Goal: Task Accomplishment & Management: Manage account settings

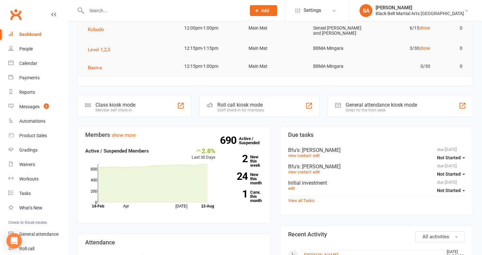
scroll to position [217, 0]
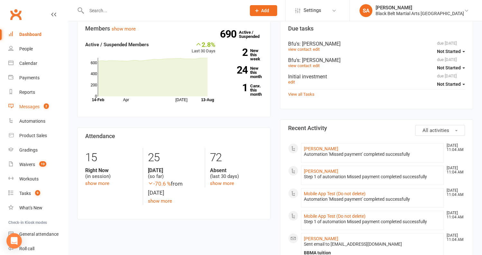
click at [26, 105] on div "Messages" at bounding box center [29, 106] width 20 height 5
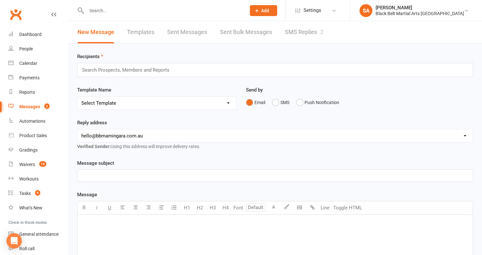
click at [295, 35] on link "SMS Replies 2" at bounding box center [304, 32] width 39 height 22
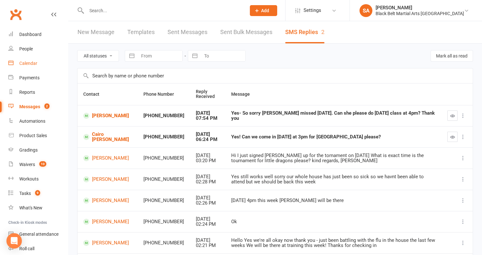
click at [27, 63] on div "Calendar" at bounding box center [28, 63] width 18 height 5
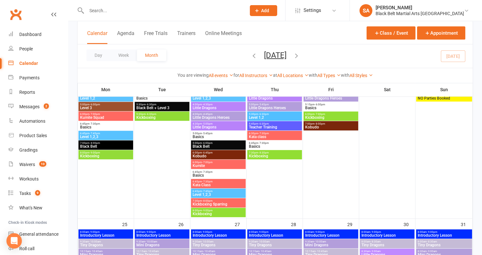
scroll to position [851, 0]
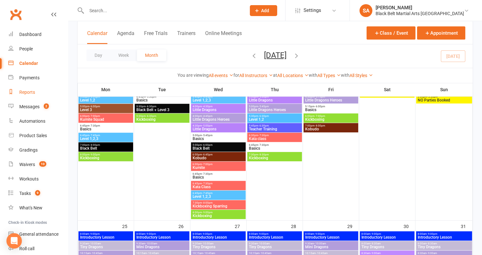
click at [26, 93] on div "Reports" at bounding box center [27, 92] width 16 height 5
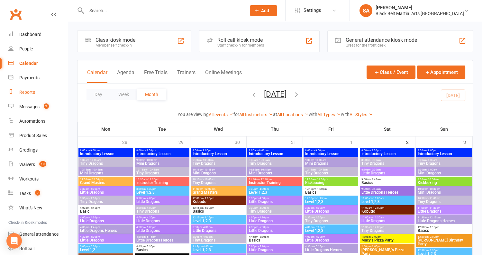
select select "100"
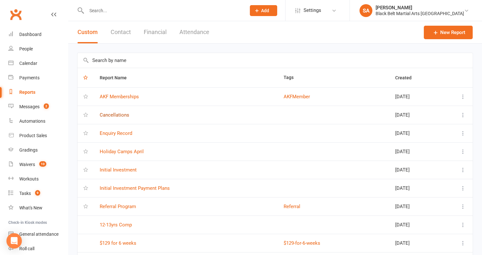
click at [118, 113] on link "Cancellations" at bounding box center [115, 115] width 30 height 6
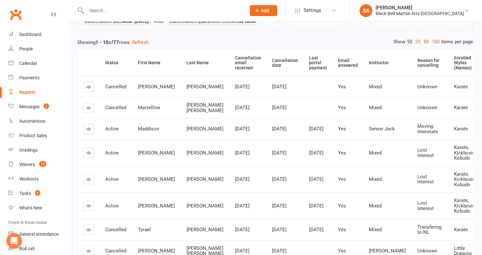
scroll to position [62, 0]
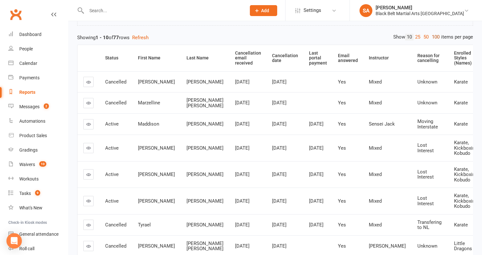
click at [434, 35] on link "100" at bounding box center [435, 37] width 11 height 7
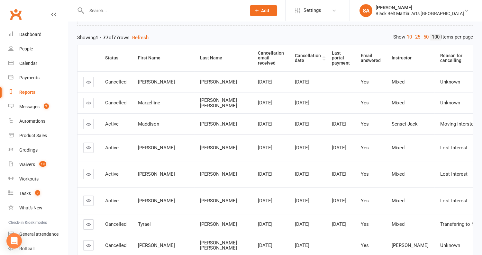
click at [289, 56] on th "Cancellation date" at bounding box center [307, 58] width 37 height 26
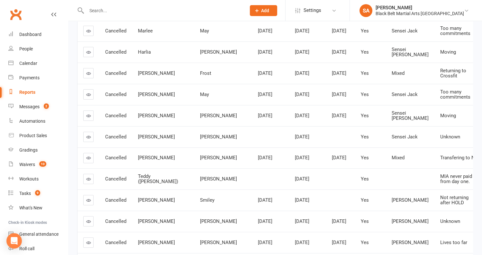
scroll to position [368, 0]
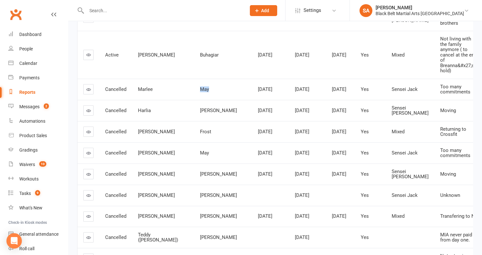
drag, startPoint x: 185, startPoint y: 112, endPoint x: 168, endPoint y: 112, distance: 17.0
click at [194, 100] on td "May" at bounding box center [223, 89] width 58 height 21
copy span "May"
drag, startPoint x: 185, startPoint y: 136, endPoint x: 169, endPoint y: 136, distance: 16.1
click at [194, 121] on td "Hinds" at bounding box center [223, 110] width 58 height 21
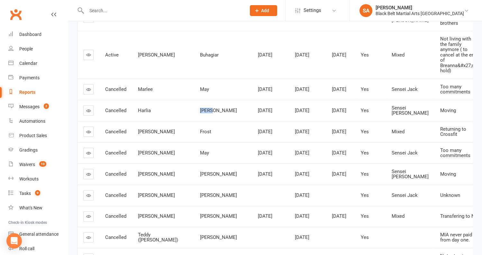
copy span "Hinds"
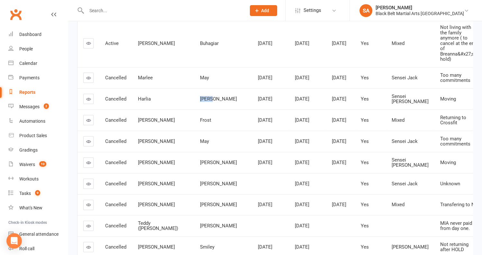
scroll to position [381, 0]
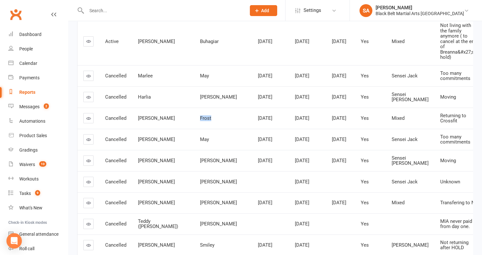
drag, startPoint x: 185, startPoint y: 147, endPoint x: 168, endPoint y: 147, distance: 17.0
click at [194, 129] on td "Frost" at bounding box center [223, 118] width 58 height 21
copy span "Frost"
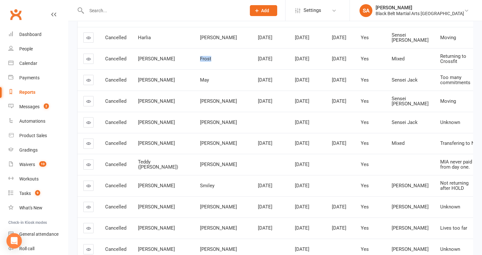
scroll to position [441, 0]
drag, startPoint x: 187, startPoint y: 159, endPoint x: 169, endPoint y: 159, distance: 17.4
click at [194, 133] on td "Reuter" at bounding box center [223, 122] width 58 height 21
copy span "Reuter"
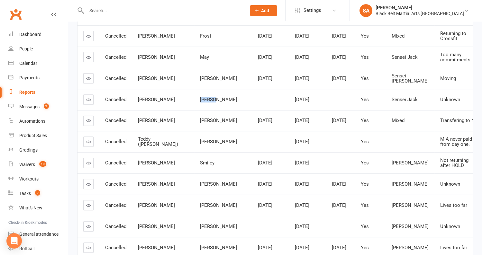
scroll to position [465, 0]
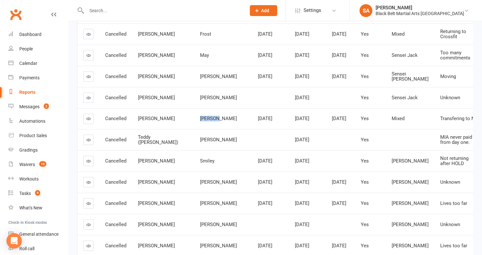
drag, startPoint x: 191, startPoint y: 157, endPoint x: 172, endPoint y: 157, distance: 19.3
click at [200, 121] on div "Montzka" at bounding box center [223, 118] width 46 height 5
copy span "Montzka"
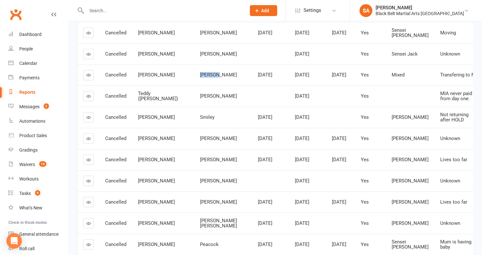
scroll to position [522, 0]
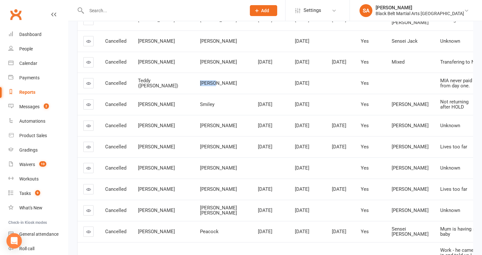
drag, startPoint x: 189, startPoint y: 123, endPoint x: 173, endPoint y: 123, distance: 16.7
click at [200, 86] on div "Windon" at bounding box center [223, 83] width 46 height 5
copy span "Windon"
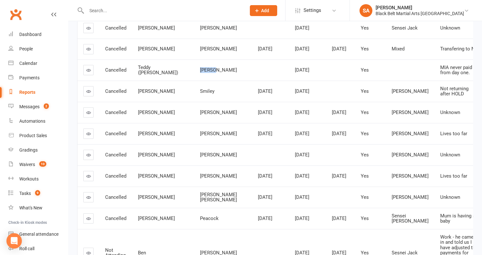
scroll to position [540, 0]
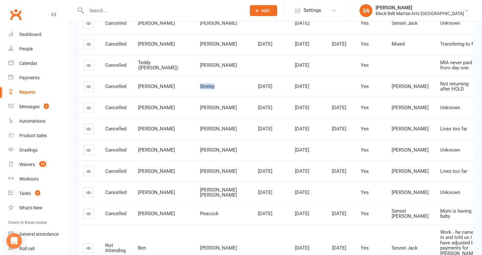
drag, startPoint x: 189, startPoint y: 128, endPoint x: 166, endPoint y: 127, distance: 23.5
click at [194, 97] on td "Smiley" at bounding box center [223, 86] width 58 height 21
copy span "Smiley"
drag, startPoint x: 191, startPoint y: 150, endPoint x: 171, endPoint y: 147, distance: 20.4
click at [194, 118] on td "Graham" at bounding box center [223, 107] width 58 height 21
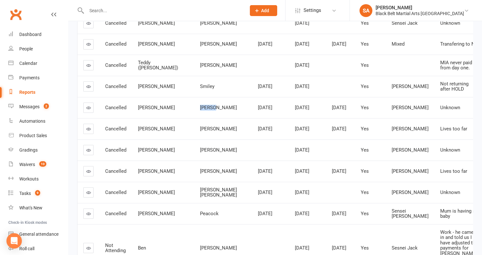
copy span "Graham"
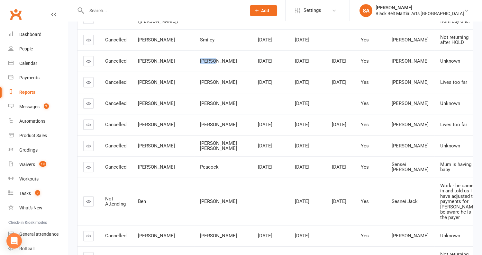
scroll to position [595, 0]
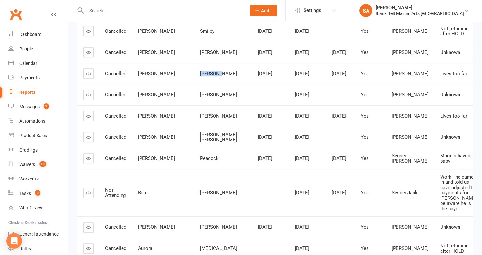
drag, startPoint x: 196, startPoint y: 117, endPoint x: 171, endPoint y: 117, distance: 25.4
click at [194, 84] on td "McKenzie" at bounding box center [223, 73] width 58 height 21
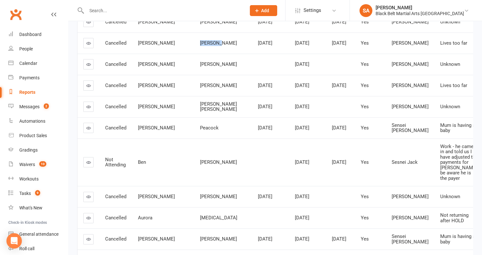
scroll to position [552, 0]
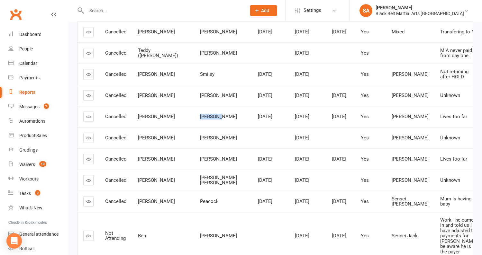
copy span "McKenzie"
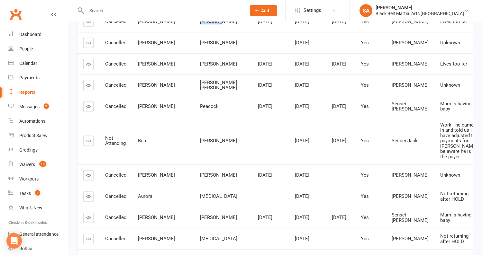
scroll to position [655, 0]
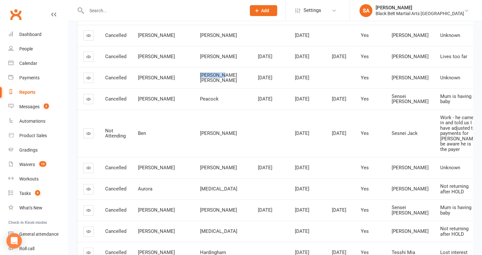
drag, startPoint x: 196, startPoint y: 125, endPoint x: 167, endPoint y: 125, distance: 28.6
click at [194, 88] on td "Calero Wu" at bounding box center [223, 77] width 58 height 21
copy span "Calero Wu"
drag, startPoint x: 190, startPoint y: 150, endPoint x: 172, endPoint y: 150, distance: 18.3
click at [200, 102] on div "Peacock" at bounding box center [223, 98] width 46 height 5
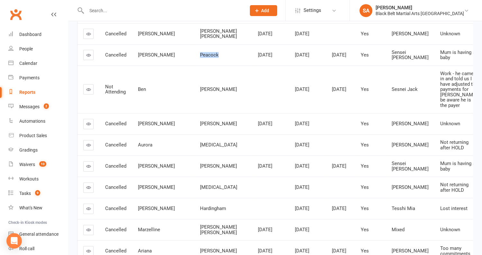
scroll to position [701, 0]
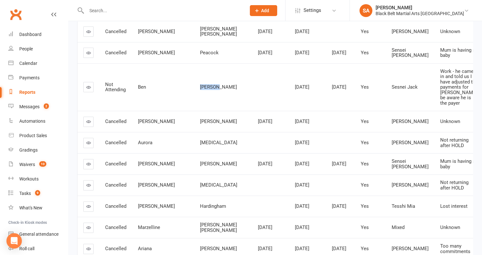
drag, startPoint x: 194, startPoint y: 142, endPoint x: 169, endPoint y: 141, distance: 25.4
click at [194, 111] on td "Thomsen" at bounding box center [223, 87] width 58 height 48
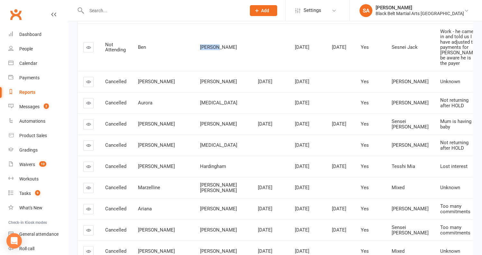
scroll to position [750, 0]
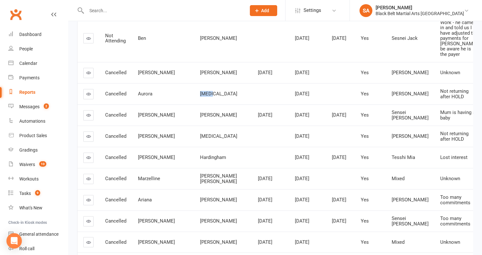
drag, startPoint x: 189, startPoint y: 150, endPoint x: 168, endPoint y: 150, distance: 21.2
click at [194, 104] on td "Sulfa" at bounding box center [223, 93] width 58 height 21
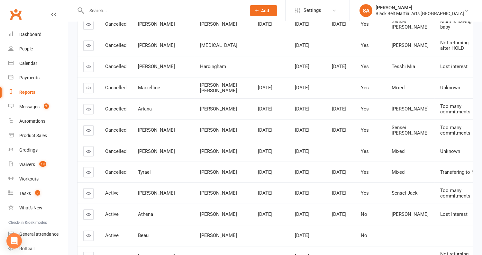
scroll to position [851, 0]
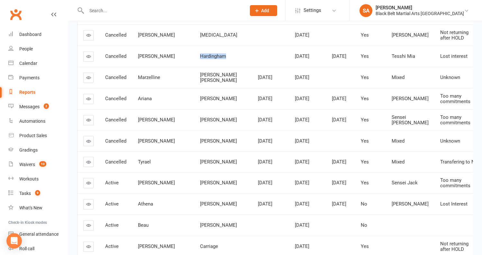
drag, startPoint x: 201, startPoint y: 120, endPoint x: 172, endPoint y: 118, distance: 29.3
click at [194, 67] on td "Hardingham" at bounding box center [223, 56] width 58 height 21
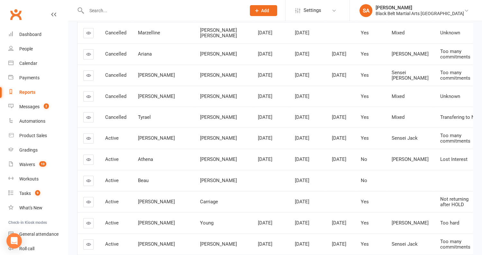
scroll to position [902, 0]
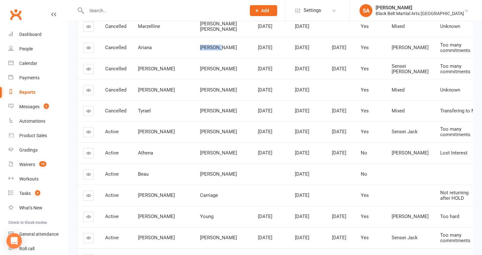
drag, startPoint x: 191, startPoint y: 119, endPoint x: 168, endPoint y: 119, distance: 22.5
click at [194, 58] on td "Iskandar" at bounding box center [223, 47] width 58 height 21
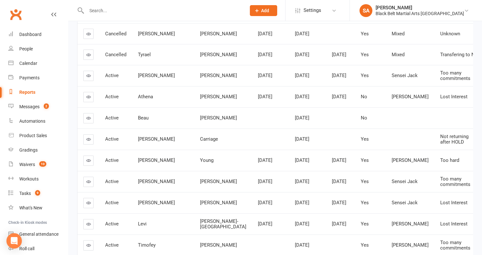
scroll to position [961, 0]
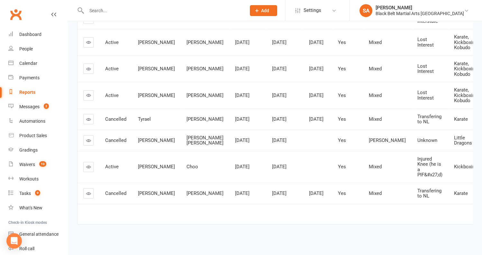
click at [106, 9] on input "text" at bounding box center [163, 10] width 157 height 9
paste input "May"
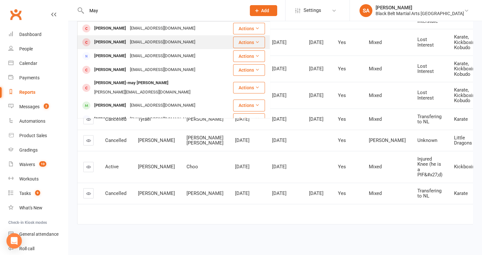
type input "May"
click at [128, 42] on div "ale085@live.com.au" at bounding box center [162, 42] width 69 height 9
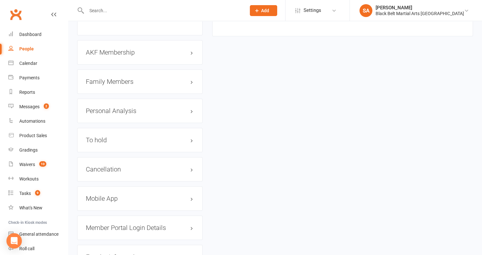
scroll to position [826, 0]
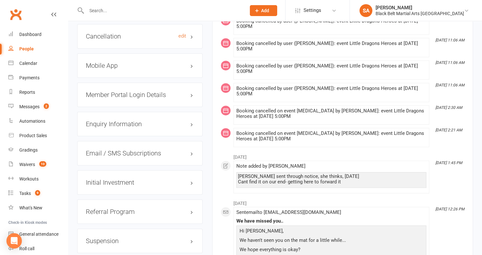
click at [109, 33] on h3 "Cancellation edit" at bounding box center [140, 36] width 108 height 7
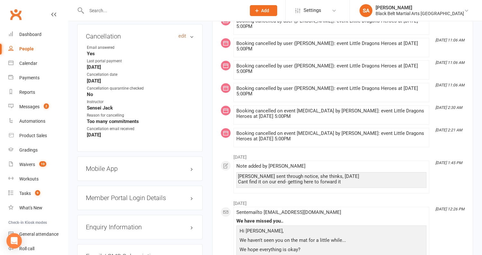
click at [180, 33] on link "edit" at bounding box center [182, 35] width 8 height 5
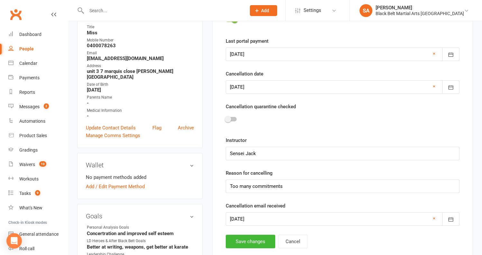
click at [235, 119] on div at bounding box center [231, 119] width 11 height 4
click at [226, 118] on input "checkbox" at bounding box center [226, 118] width 0 height 0
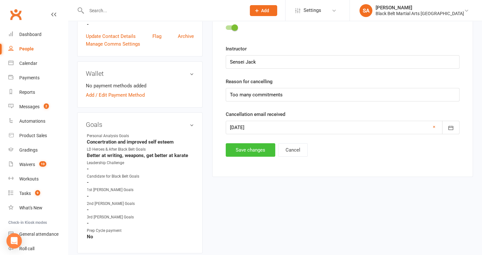
scroll to position [204, 0]
click at [245, 151] on button "Save changes" at bounding box center [250, 149] width 49 height 13
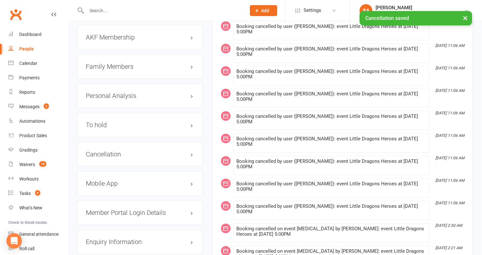
scroll to position [706, 0]
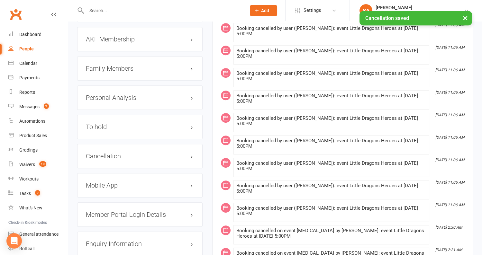
click at [101, 65] on h3 "Family Members" at bounding box center [140, 68] width 108 height 7
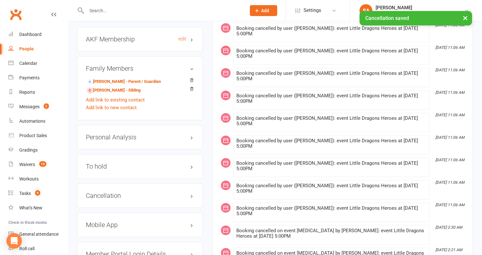
click at [112, 36] on h3 "AKF Membership edit" at bounding box center [140, 39] width 108 height 7
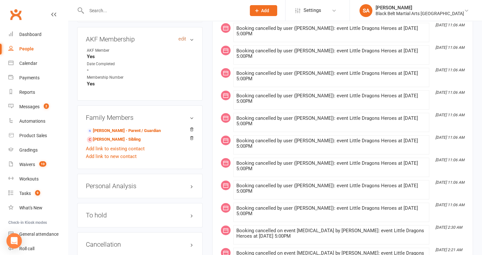
click at [183, 36] on link "edit" at bounding box center [182, 38] width 8 height 5
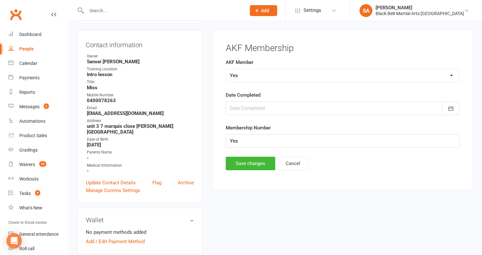
scroll to position [55, 0]
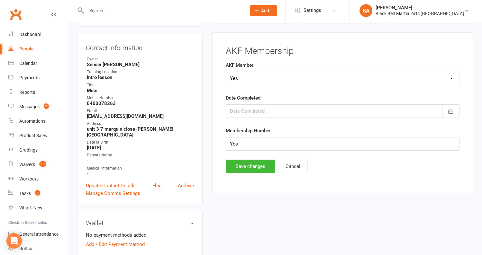
click at [241, 78] on select "Select Yes No Cancelled Transfered" at bounding box center [342, 78] width 233 height 13
select select "Cancelled"
drag, startPoint x: 310, startPoint y: 146, endPoint x: 182, endPoint y: 144, distance: 128.2
click at [242, 168] on button "Save changes" at bounding box center [250, 166] width 49 height 13
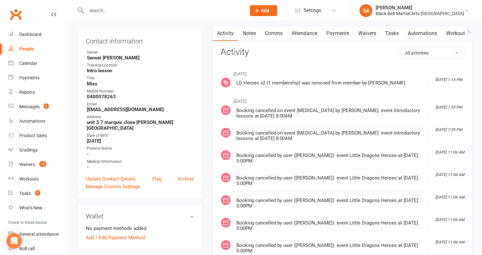
scroll to position [0, 0]
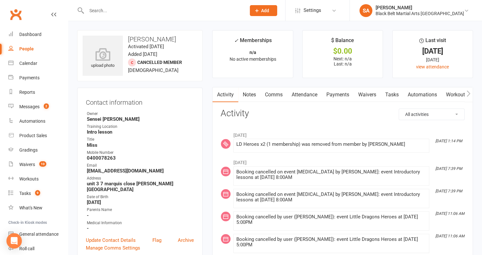
click at [308, 97] on link "Attendance" at bounding box center [304, 94] width 35 height 15
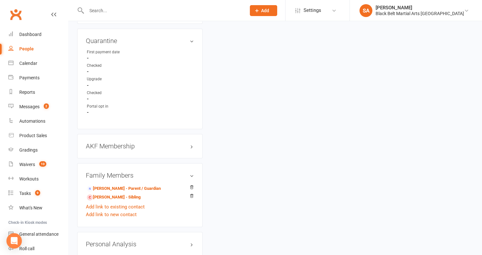
scroll to position [604, 0]
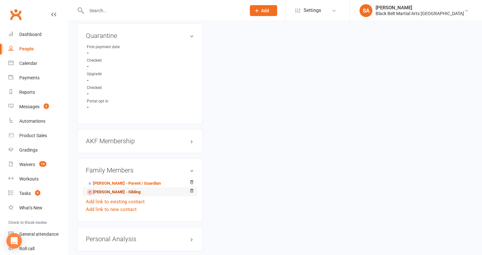
click at [106, 189] on link "Jacie May - Sibling" at bounding box center [114, 192] width 54 height 7
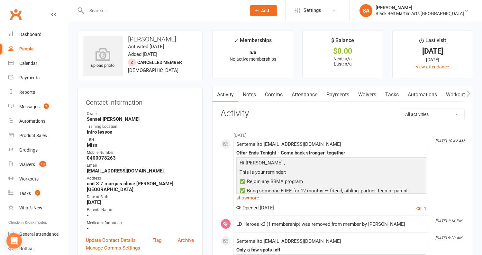
click at [300, 98] on link "Attendance" at bounding box center [304, 94] width 35 height 15
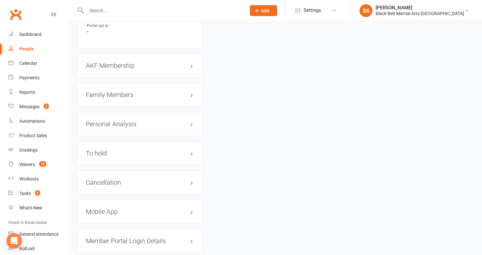
scroll to position [708, 0]
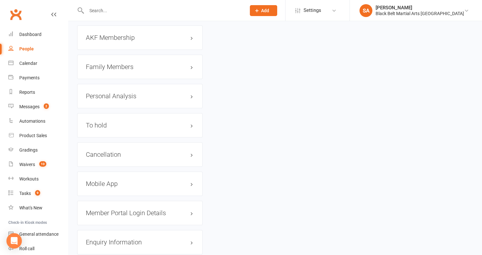
click at [120, 63] on h3 "Family Members" at bounding box center [140, 66] width 108 height 7
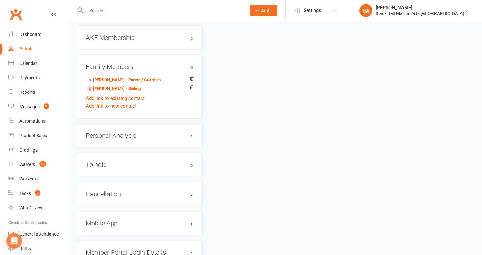
click at [120, 63] on h3 "Family Members" at bounding box center [140, 66] width 108 height 7
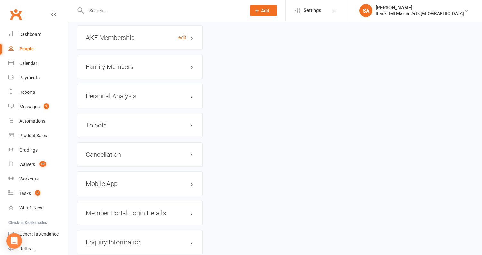
click at [118, 34] on h3 "AKF Membership edit" at bounding box center [140, 37] width 108 height 7
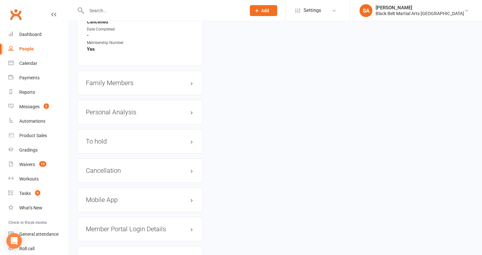
scroll to position [763, 0]
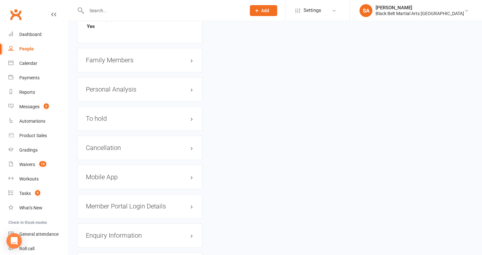
click at [117, 136] on div "Cancellation edit" at bounding box center [139, 148] width 125 height 24
click at [117, 144] on h3 "Cancellation edit" at bounding box center [140, 147] width 108 height 7
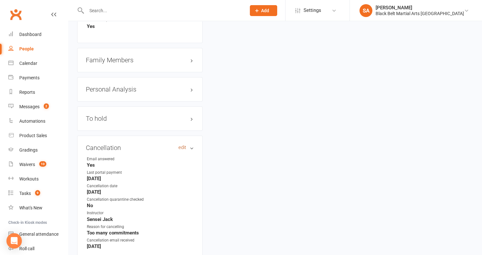
click at [182, 145] on link "edit" at bounding box center [182, 147] width 8 height 5
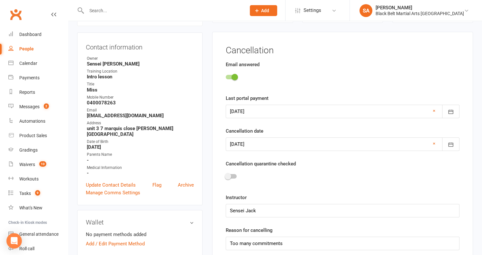
scroll to position [55, 0]
click at [232, 176] on div at bounding box center [231, 177] width 11 height 4
click at [226, 176] on input "checkbox" at bounding box center [226, 176] width 0 height 0
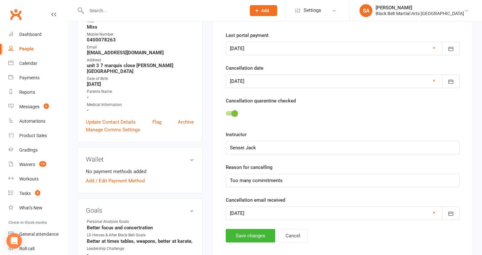
scroll to position [211, 0]
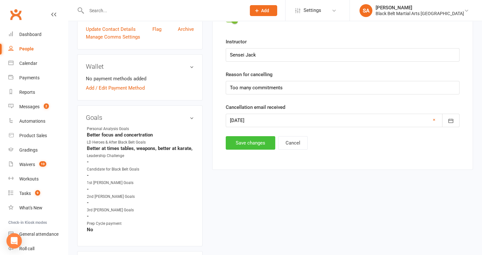
click at [250, 146] on button "Save changes" at bounding box center [250, 142] width 49 height 13
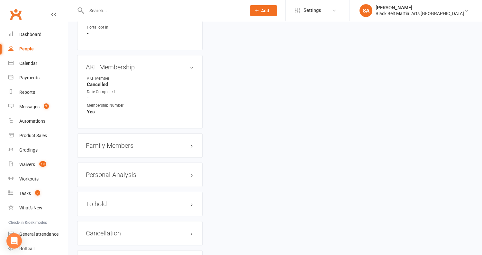
scroll to position [769, 0]
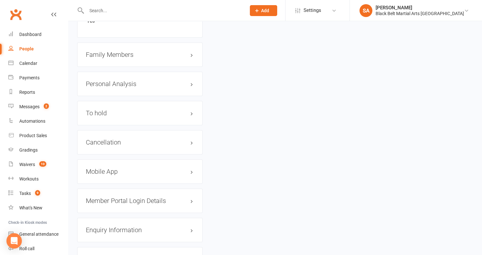
click at [114, 51] on h3 "Family Members" at bounding box center [140, 54] width 108 height 7
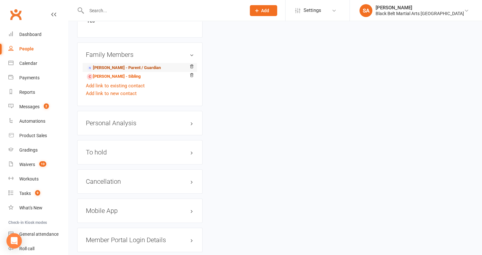
click at [114, 65] on link "Amanda Elliott - Parent / Guardian" at bounding box center [124, 68] width 74 height 7
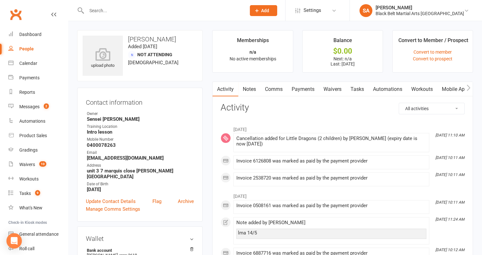
click at [307, 88] on link "Payments" at bounding box center [303, 89] width 32 height 15
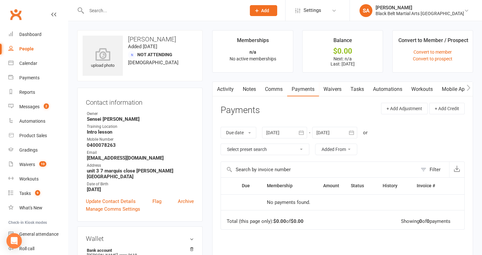
click at [140, 7] on input "text" at bounding box center [163, 10] width 157 height 9
paste input "Hinds"
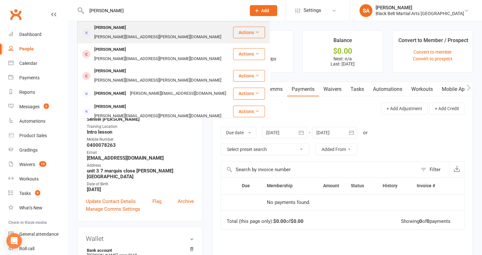
type input "Hinds"
click at [139, 32] on div "brooke.hinds@outlook.com" at bounding box center [157, 36] width 131 height 9
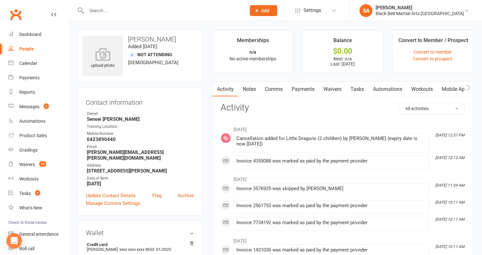
click at [305, 89] on link "Payments" at bounding box center [303, 89] width 32 height 15
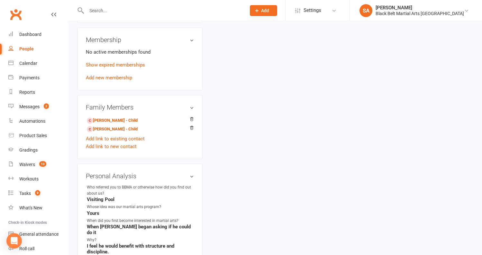
scroll to position [408, 0]
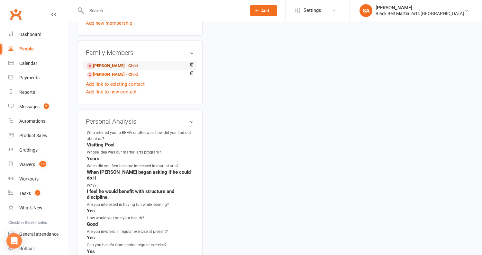
click at [104, 63] on link "Asher Hinds - Child" at bounding box center [112, 66] width 51 height 7
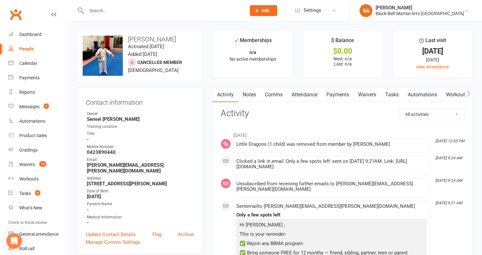
click at [300, 94] on link "Attendance" at bounding box center [304, 94] width 35 height 15
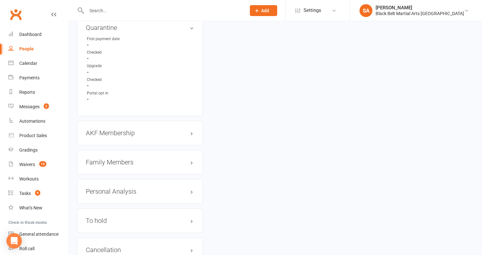
scroll to position [625, 0]
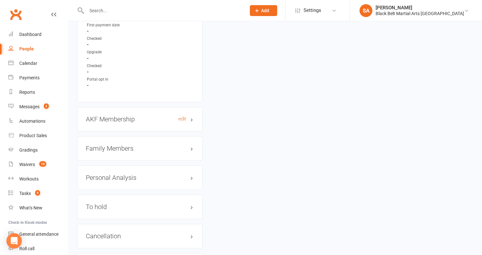
click at [129, 116] on h3 "AKF Membership edit" at bounding box center [140, 119] width 108 height 7
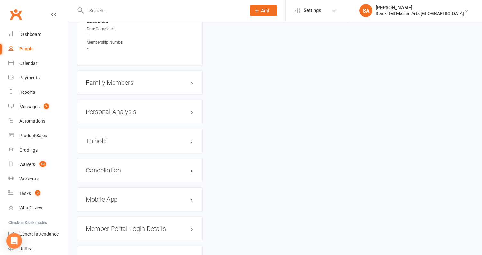
scroll to position [745, 0]
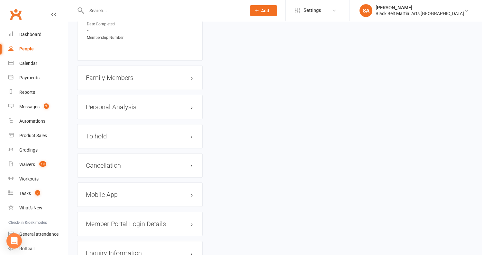
click at [115, 154] on div "Cancellation edit" at bounding box center [139, 165] width 125 height 24
click at [115, 162] on h3 "Cancellation edit" at bounding box center [140, 165] width 108 height 7
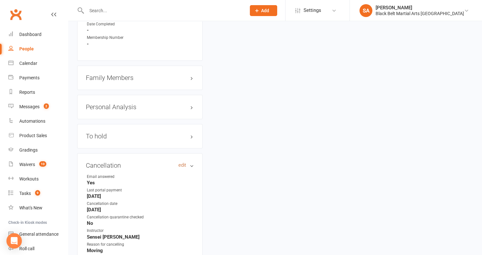
click at [182, 163] on link "edit" at bounding box center [182, 165] width 8 height 5
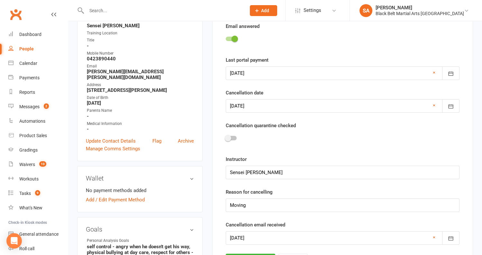
scroll to position [55, 0]
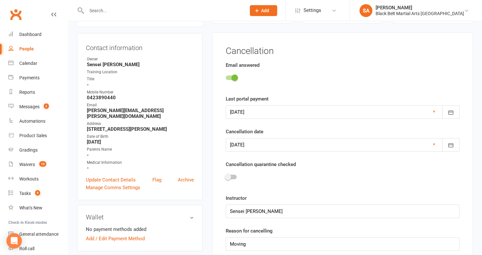
click at [231, 175] on div at bounding box center [231, 177] width 11 height 4
click at [226, 176] on input "checkbox" at bounding box center [226, 176] width 0 height 0
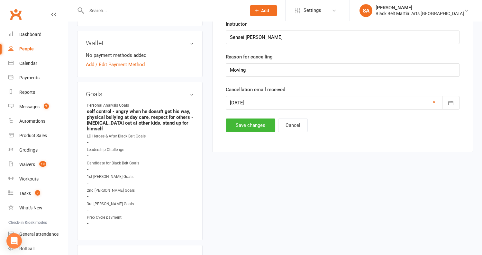
scroll to position [294, 0]
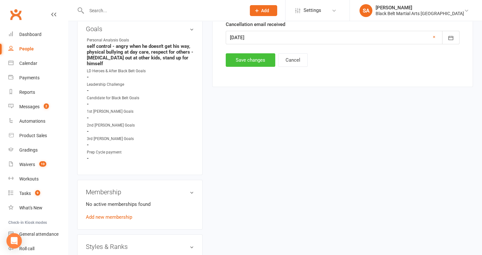
click at [243, 54] on button "Save changes" at bounding box center [250, 59] width 49 height 13
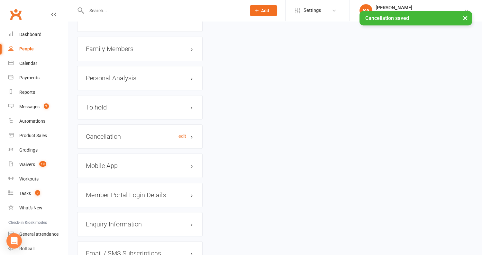
scroll to position [755, 0]
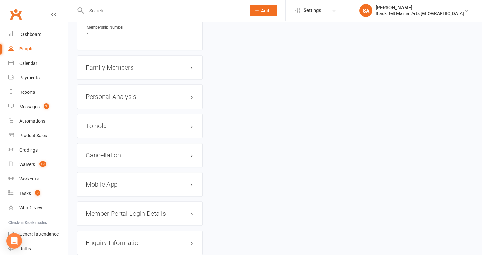
click at [110, 64] on h3 "Family Members" at bounding box center [140, 67] width 108 height 7
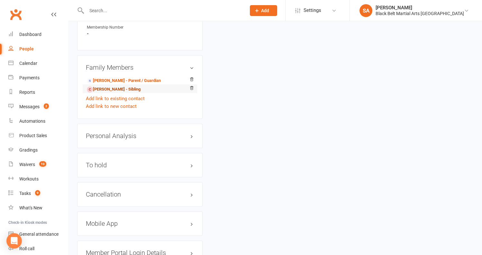
click at [108, 86] on link "Harlia Hinds - Sibling" at bounding box center [114, 89] width 54 height 7
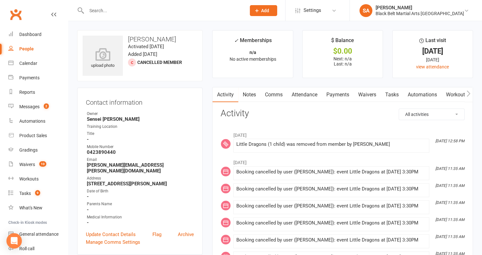
click at [300, 96] on link "Attendance" at bounding box center [304, 94] width 35 height 15
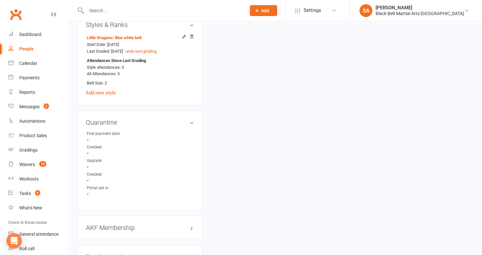
scroll to position [637, 0]
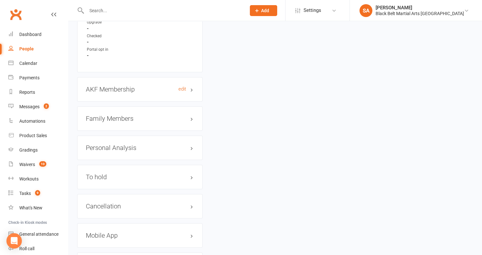
click at [119, 86] on h3 "AKF Membership edit" at bounding box center [140, 89] width 108 height 7
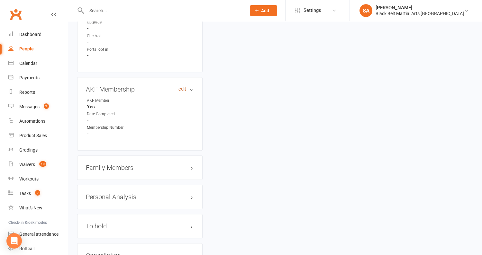
click at [182, 86] on link "edit" at bounding box center [182, 88] width 8 height 5
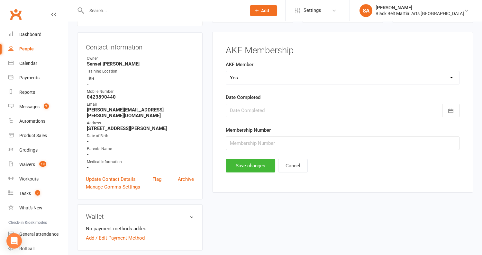
scroll to position [55, 0]
click at [250, 81] on select "Select Yes No Cancelled Transfered" at bounding box center [342, 78] width 233 height 13
select select "Cancelled"
click at [256, 163] on button "Save changes" at bounding box center [250, 166] width 49 height 13
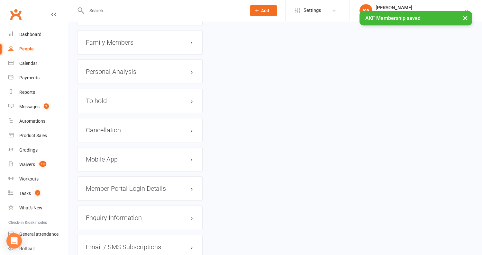
scroll to position [713, 0]
click at [110, 127] on h3 "Cancellation edit" at bounding box center [140, 130] width 108 height 7
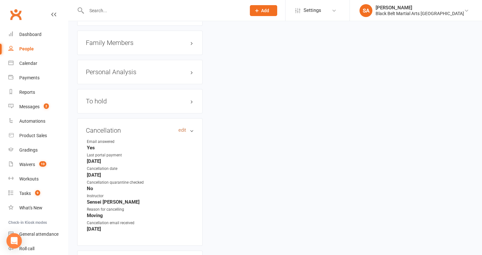
click at [184, 128] on link "edit" at bounding box center [182, 130] width 8 height 5
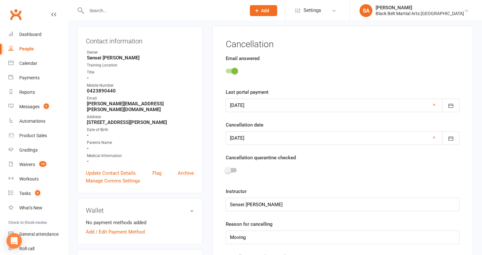
scroll to position [55, 0]
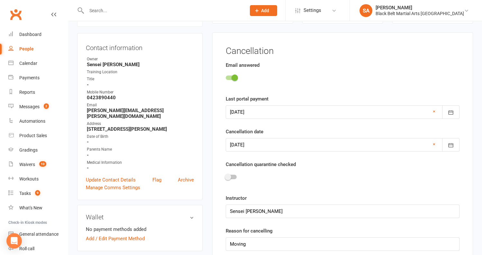
click at [230, 177] on span at bounding box center [228, 177] width 6 height 6
click at [226, 176] on input "checkbox" at bounding box center [226, 176] width 0 height 0
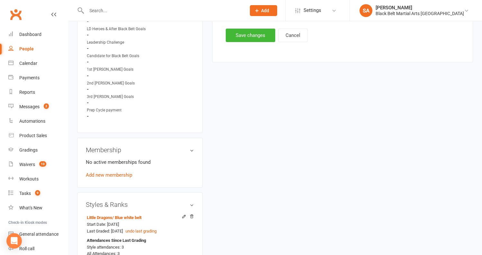
scroll to position [317, 0]
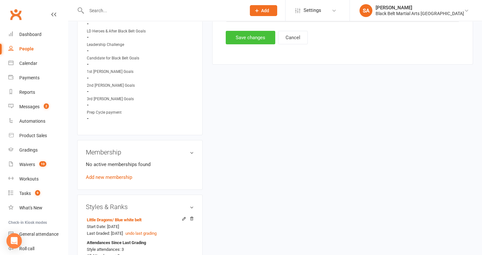
click at [240, 36] on button "Save changes" at bounding box center [250, 37] width 49 height 13
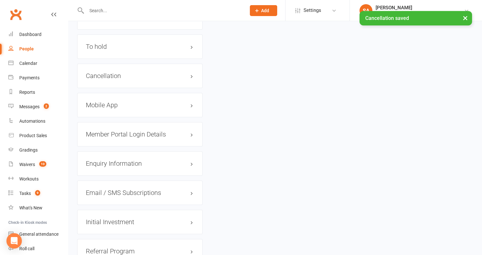
scroll to position [770, 0]
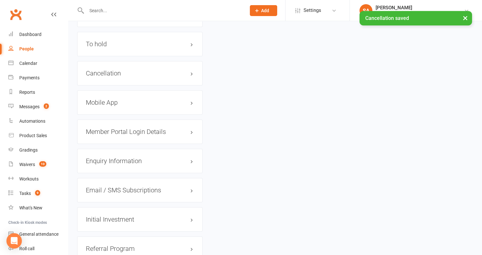
click at [115, 61] on div "Cancellation edit" at bounding box center [139, 73] width 125 height 24
click at [115, 70] on h3 "Cancellation edit" at bounding box center [140, 73] width 108 height 7
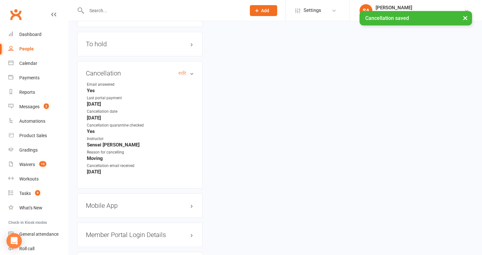
click at [115, 70] on h3 "Cancellation edit" at bounding box center [140, 73] width 108 height 7
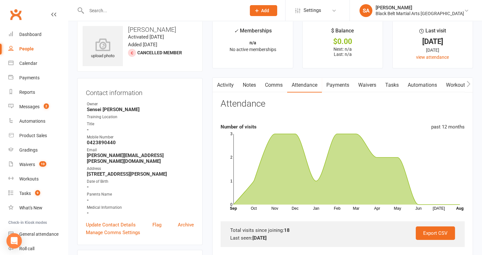
scroll to position [0, 0]
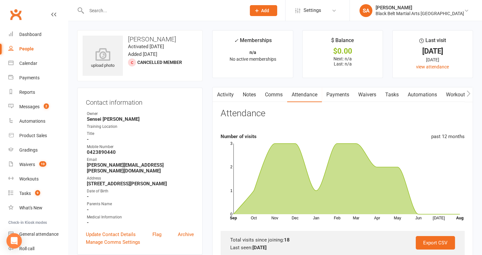
click at [146, 7] on input "text" at bounding box center [163, 10] width 157 height 9
paste input "Frost"
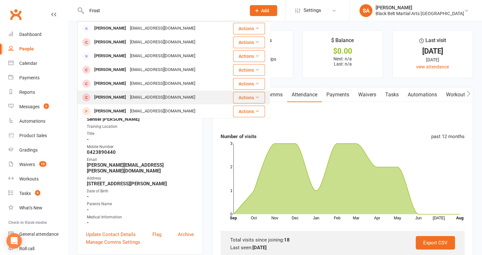
type input "Frost"
click at [140, 99] on div "Shellyjfrost@gmail.com" at bounding box center [162, 97] width 69 height 9
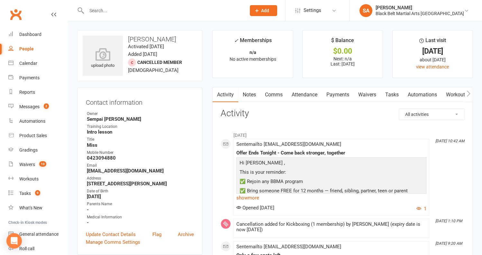
click at [297, 94] on link "Attendance" at bounding box center [304, 94] width 35 height 15
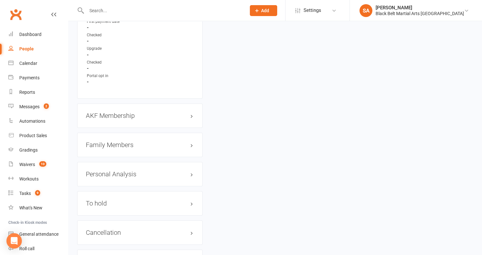
scroll to position [653, 0]
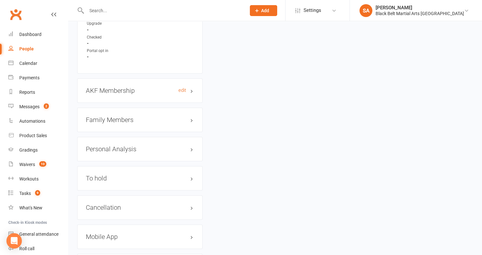
click at [129, 87] on h3 "AKF Membership edit" at bounding box center [140, 90] width 108 height 7
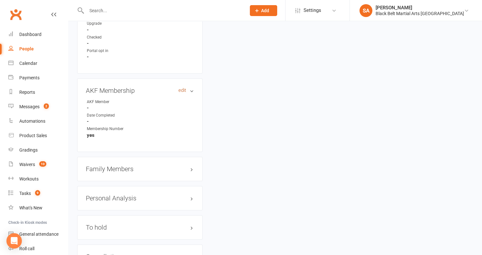
click at [184, 88] on link "edit" at bounding box center [182, 90] width 8 height 5
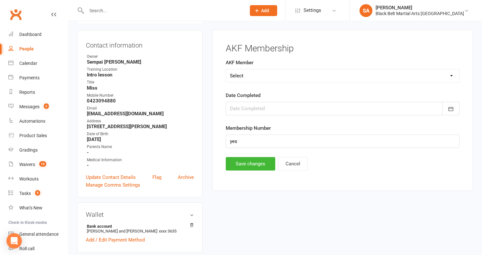
scroll to position [55, 0]
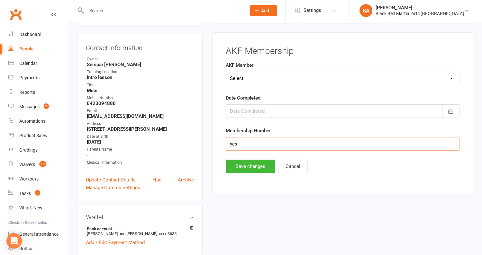
click at [235, 143] on input "yes" at bounding box center [343, 143] width 234 height 13
click at [240, 79] on select "Select Yes No Cancelled Transfered" at bounding box center [342, 78] width 233 height 13
select select "Cancelled"
click at [249, 160] on button "Save changes" at bounding box center [250, 166] width 49 height 13
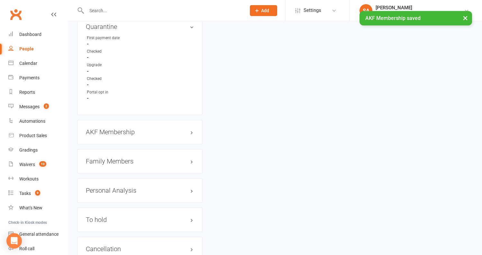
scroll to position [745, 0]
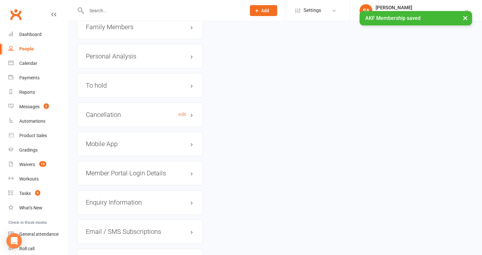
click at [102, 111] on h3 "Cancellation edit" at bounding box center [140, 114] width 108 height 7
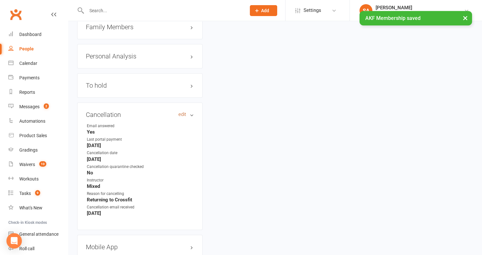
click at [183, 112] on link "edit" at bounding box center [182, 114] width 8 height 5
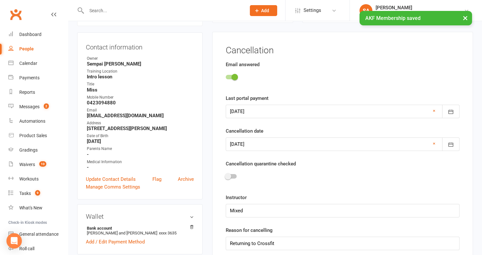
scroll to position [55, 0]
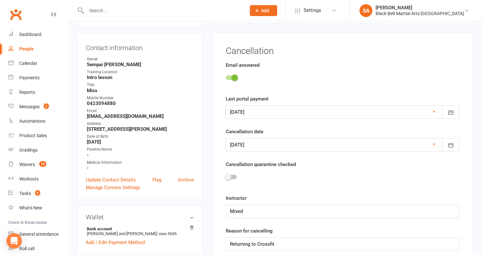
click at [229, 175] on span at bounding box center [228, 177] width 6 height 6
click at [226, 176] on input "checkbox" at bounding box center [226, 176] width 0 height 0
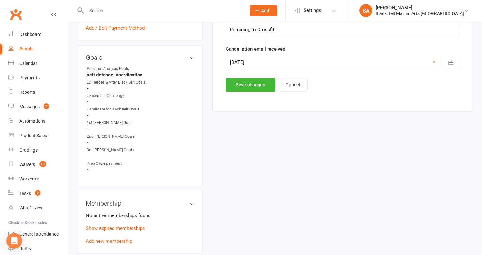
scroll to position [269, 0]
click at [262, 84] on button "Save changes" at bounding box center [250, 84] width 49 height 13
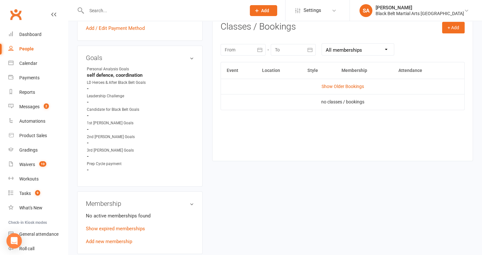
scroll to position [0, 0]
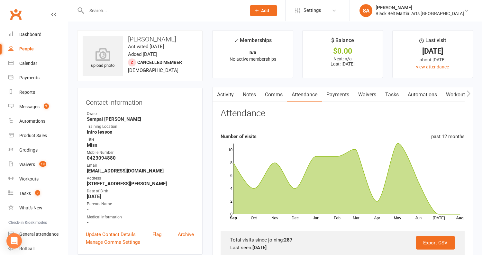
click at [142, 14] on input "text" at bounding box center [163, 10] width 157 height 9
paste input "Reuter"
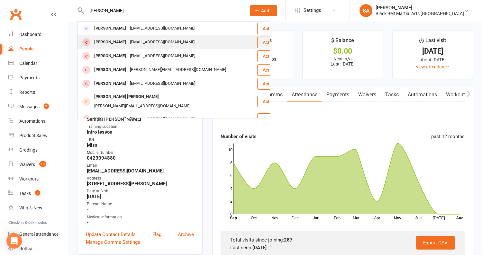
type input "Reuter"
click at [137, 40] on div "Tashlynross@hotmail.com" at bounding box center [162, 42] width 69 height 9
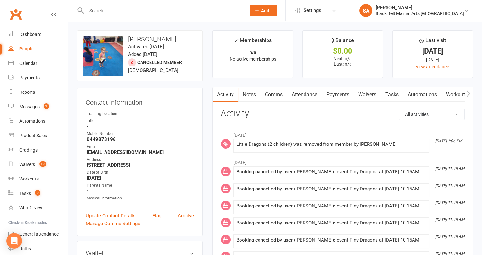
click at [310, 93] on link "Attendance" at bounding box center [304, 94] width 35 height 15
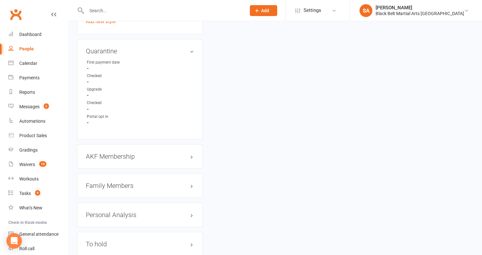
scroll to position [590, 0]
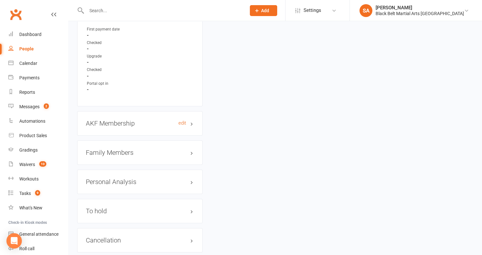
click at [123, 123] on h3 "AKF Membership edit" at bounding box center [140, 123] width 108 height 7
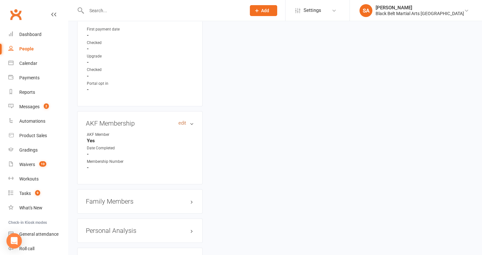
click at [182, 121] on link "edit" at bounding box center [182, 122] width 8 height 5
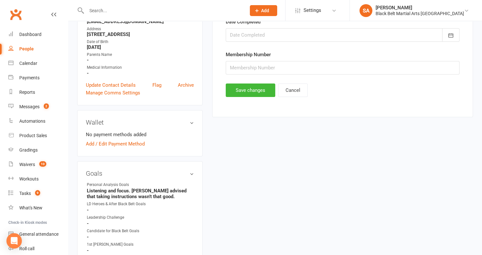
scroll to position [55, 0]
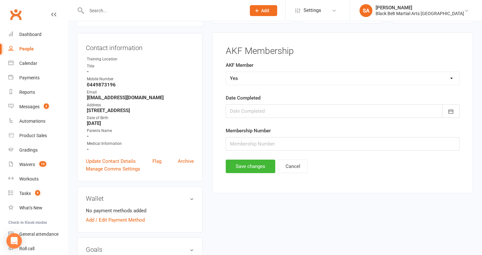
click at [241, 74] on select "Select Yes No Cancelled Transfered" at bounding box center [342, 78] width 233 height 13
select select "Cancelled"
click at [238, 167] on button "Save changes" at bounding box center [250, 166] width 49 height 13
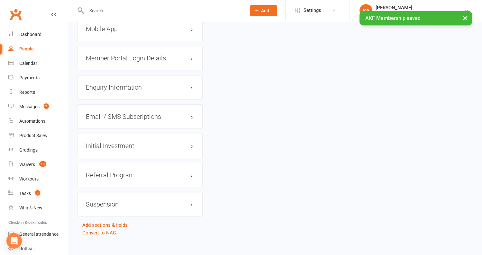
scroll to position [737, 0]
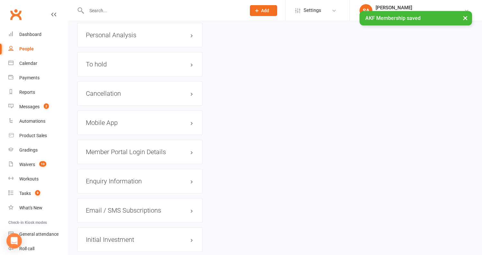
click at [120, 90] on h3 "Cancellation edit" at bounding box center [140, 93] width 108 height 7
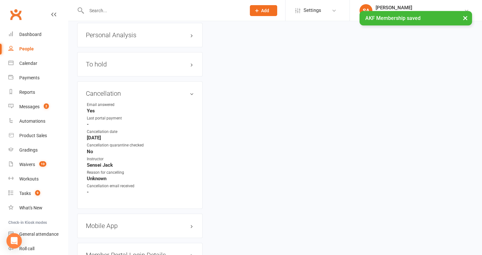
click at [0, 0] on link "edit" at bounding box center [0, 0] width 0 height 0
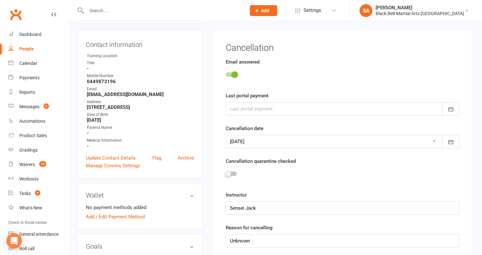
scroll to position [55, 0]
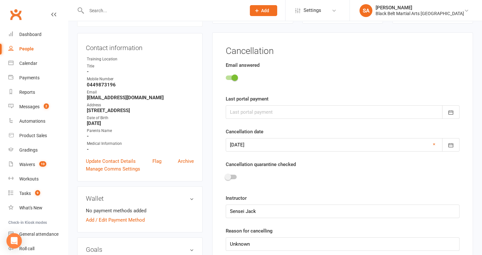
click at [233, 172] on div at bounding box center [343, 178] width 234 height 14
click at [232, 177] on div at bounding box center [231, 177] width 11 height 4
click at [226, 176] on input "checkbox" at bounding box center [226, 176] width 0 height 0
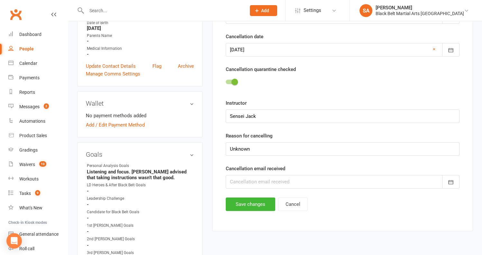
scroll to position [161, 0]
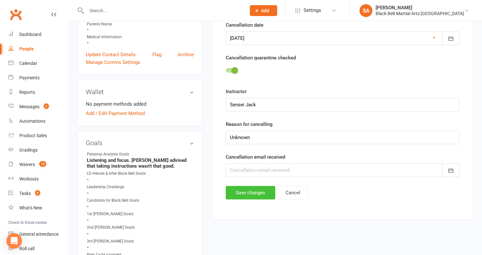
click at [239, 196] on button "Save changes" at bounding box center [250, 192] width 49 height 13
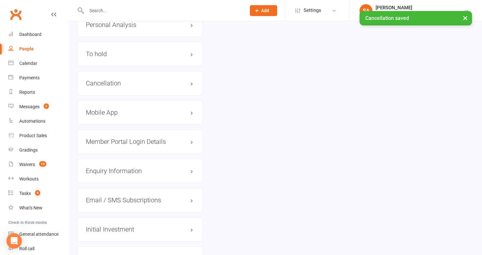
scroll to position [688, 0]
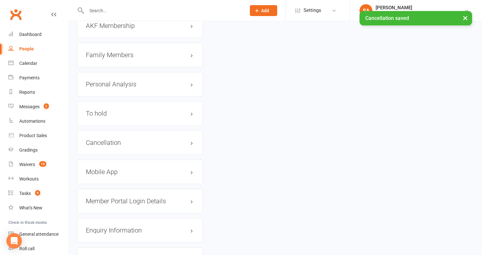
click at [115, 139] on h3 "Cancellation edit" at bounding box center [140, 142] width 108 height 7
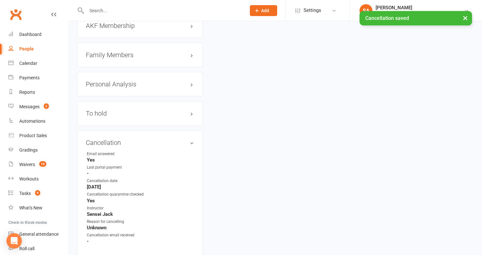
click at [115, 139] on h3 "Cancellation edit" at bounding box center [140, 142] width 108 height 7
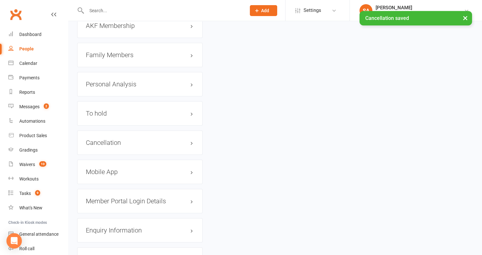
drag, startPoint x: 244, startPoint y: 142, endPoint x: 119, endPoint y: 54, distance: 152.8
click at [119, 54] on h3 "Family Members" at bounding box center [140, 54] width 108 height 7
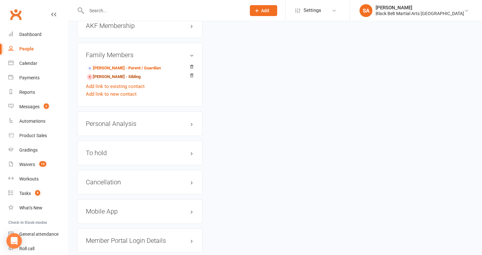
click at [113, 76] on link "Sebastian Reuter - Sibling" at bounding box center [114, 77] width 54 height 7
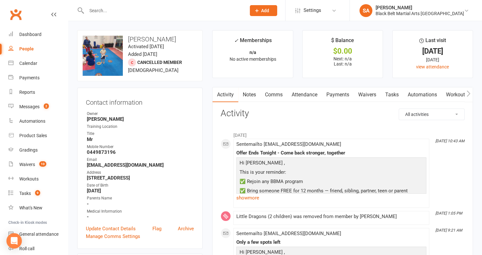
drag, startPoint x: 119, startPoint y: 54, endPoint x: 305, endPoint y: 94, distance: 190.1
click at [305, 94] on link "Attendance" at bounding box center [304, 94] width 35 height 15
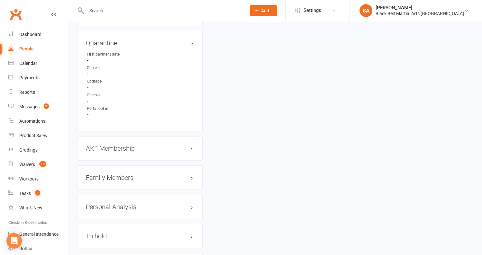
scroll to position [635, 0]
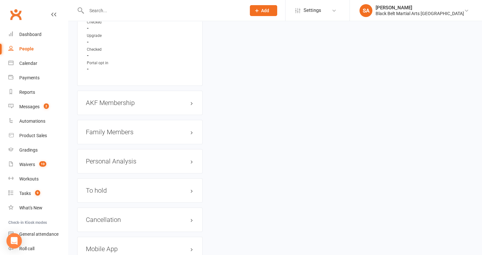
click at [144, 99] on h3 "AKF Membership edit" at bounding box center [140, 102] width 108 height 7
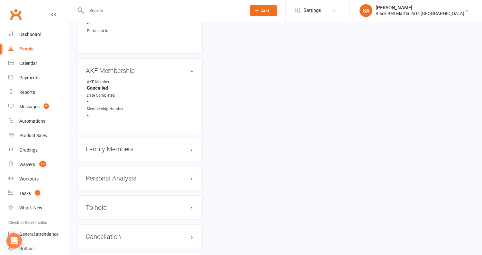
click at [113, 233] on h3 "Cancellation edit" at bounding box center [140, 236] width 108 height 7
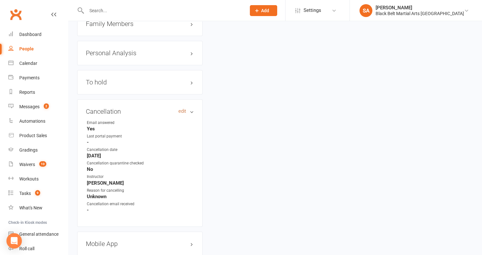
drag, startPoint x: 305, startPoint y: 94, endPoint x: 184, endPoint y: 107, distance: 121.6
click at [184, 108] on h3 "Cancellation edit" at bounding box center [140, 111] width 108 height 7
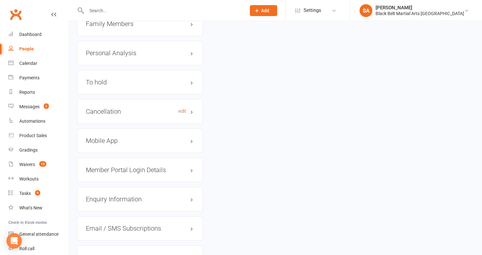
click at [183, 109] on link "edit" at bounding box center [182, 111] width 8 height 5
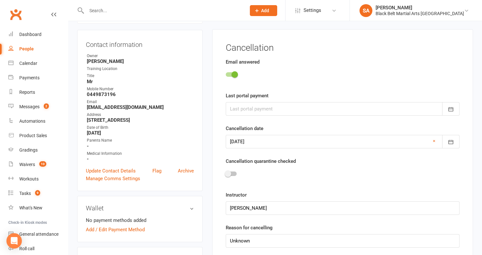
scroll to position [55, 0]
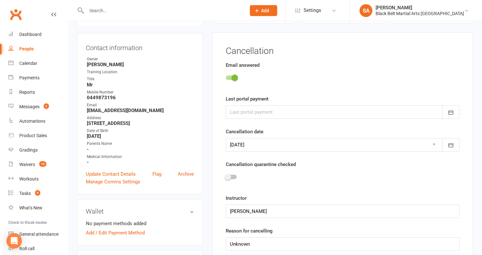
click at [231, 175] on span at bounding box center [228, 177] width 6 height 6
click at [226, 176] on input "checkbox" at bounding box center [226, 176] width 0 height 0
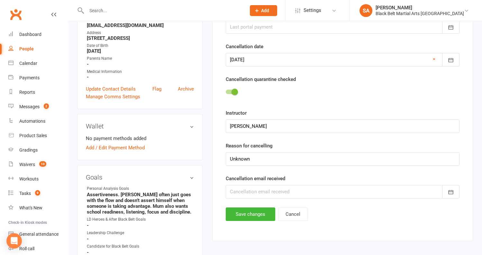
scroll to position [142, 0]
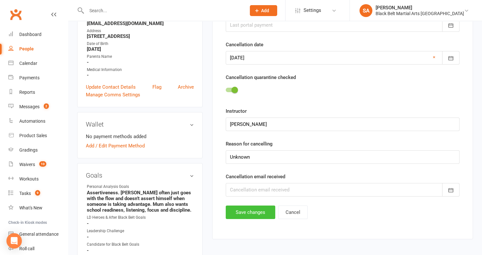
click at [239, 210] on button "Save changes" at bounding box center [250, 212] width 49 height 13
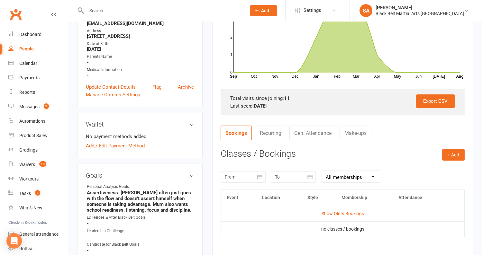
scroll to position [0, 0]
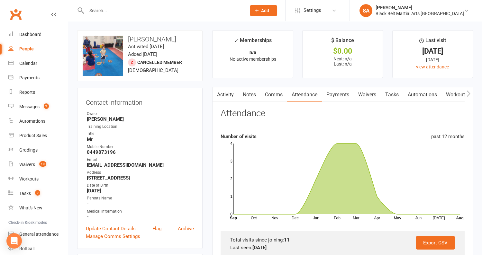
click at [152, 12] on input "text" at bounding box center [163, 10] width 157 height 9
paste input "Montzka"
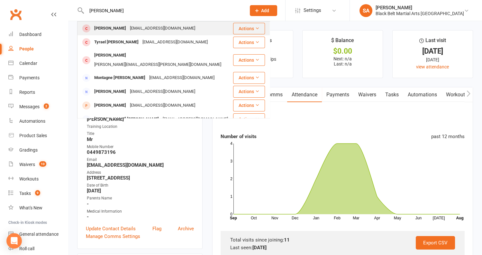
type input "Montzka"
click at [146, 26] on div "dannielle_montzka@hotmail.com" at bounding box center [162, 28] width 69 height 9
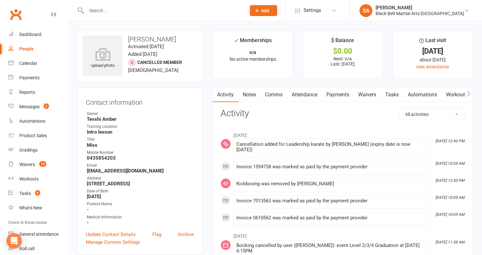
click at [308, 95] on link "Attendance" at bounding box center [304, 94] width 35 height 15
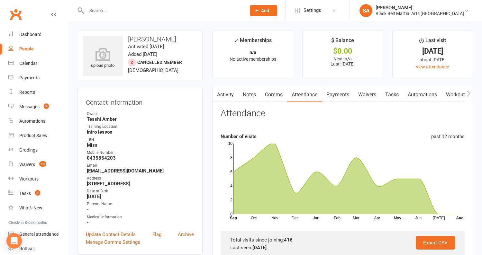
click at [329, 97] on link "Payments" at bounding box center [338, 94] width 32 height 15
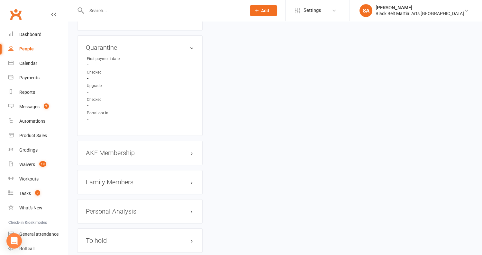
scroll to position [593, 0]
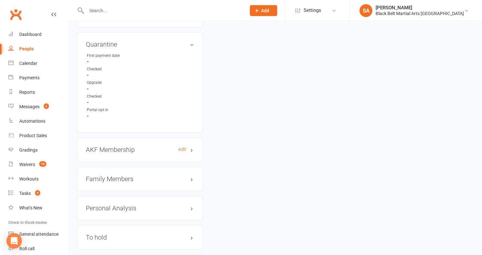
click at [162, 146] on h3 "AKF Membership edit" at bounding box center [140, 149] width 108 height 7
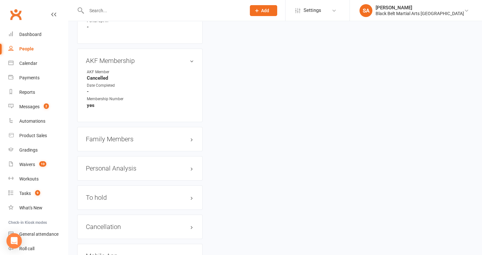
scroll to position [722, 0]
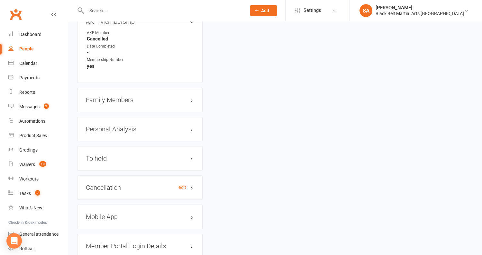
click at [112, 184] on h3 "Cancellation edit" at bounding box center [140, 187] width 108 height 7
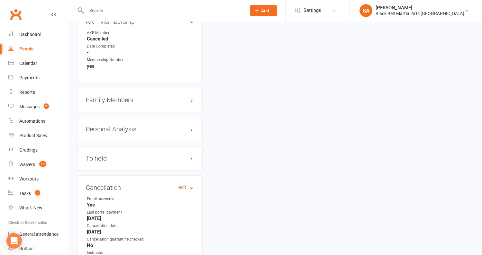
click at [182, 185] on link "edit" at bounding box center [182, 187] width 8 height 5
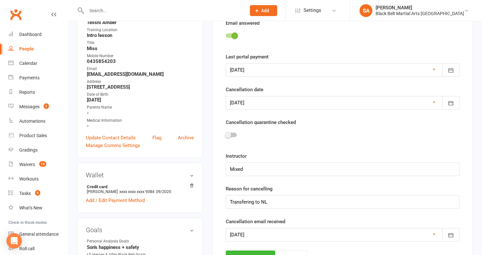
scroll to position [111, 0]
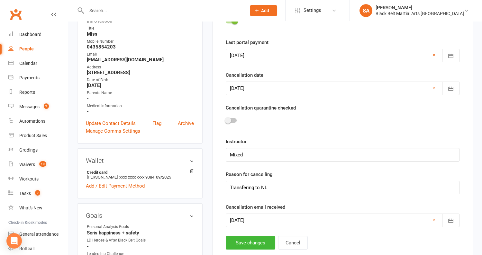
click at [231, 118] on div at bounding box center [231, 120] width 11 height 4
click at [226, 120] on input "checkbox" at bounding box center [226, 120] width 0 height 0
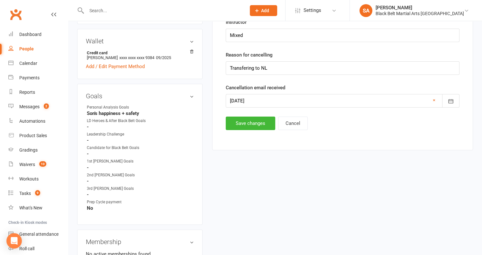
scroll to position [256, 0]
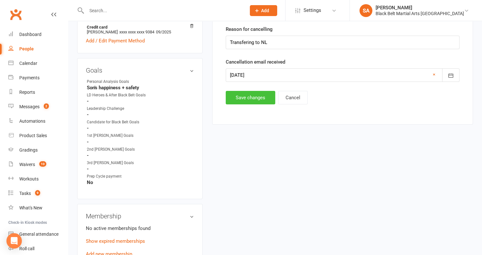
click at [241, 92] on button "Save changes" at bounding box center [250, 97] width 49 height 13
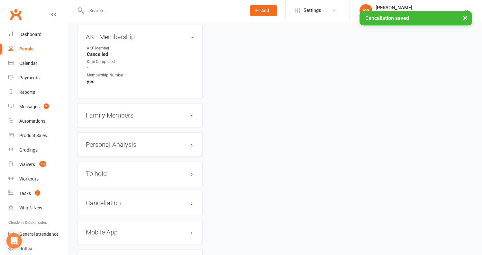
scroll to position [714, 0]
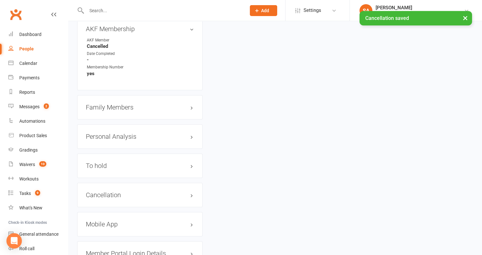
click at [103, 105] on h3 "Family Members" at bounding box center [140, 107] width 108 height 7
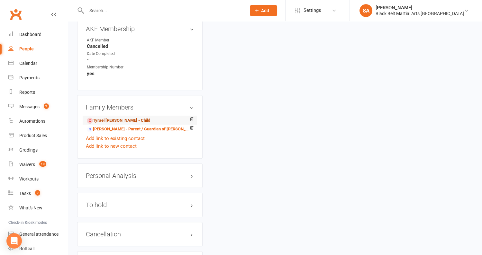
click at [104, 117] on link "Tyrael Hunt - Child" at bounding box center [118, 120] width 63 height 7
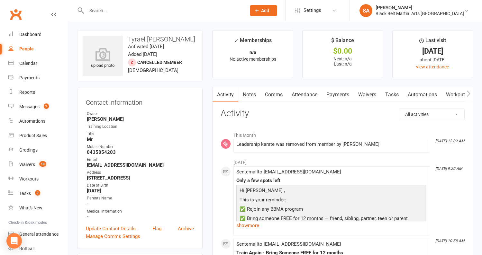
click at [306, 96] on link "Attendance" at bounding box center [304, 94] width 35 height 15
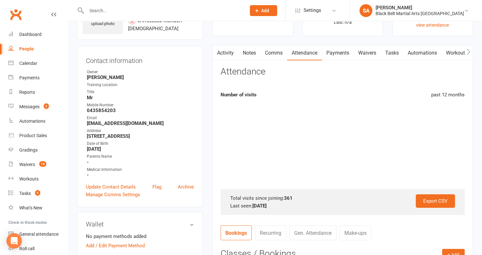
scroll to position [23, 0]
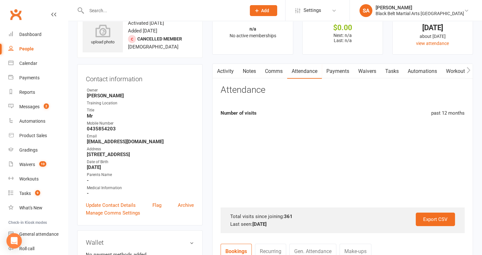
click at [344, 67] on link "Payments" at bounding box center [338, 71] width 32 height 15
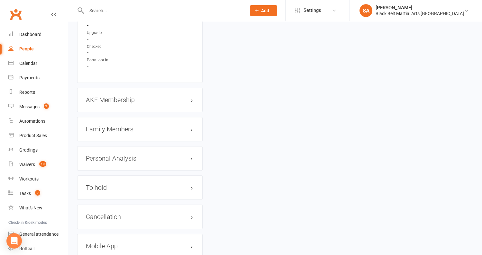
scroll to position [673, 0]
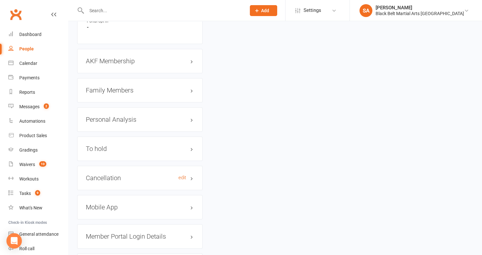
click at [129, 174] on h3 "Cancellation edit" at bounding box center [140, 177] width 108 height 7
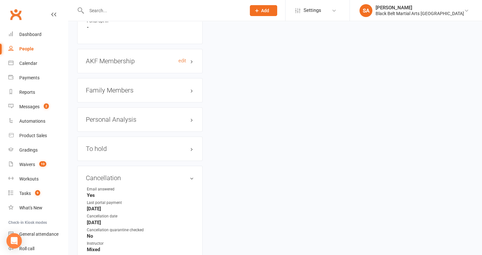
click at [140, 60] on h3 "AKF Membership edit" at bounding box center [140, 61] width 108 height 7
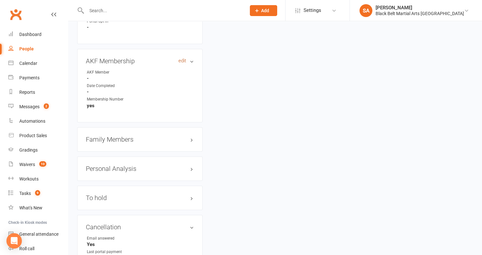
click at [181, 59] on link "edit" at bounding box center [182, 60] width 8 height 5
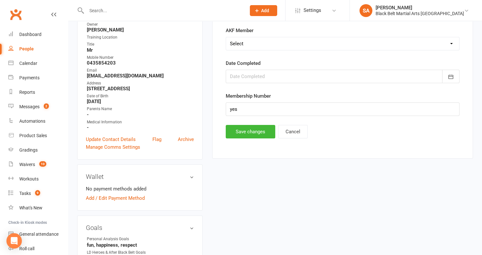
scroll to position [55, 0]
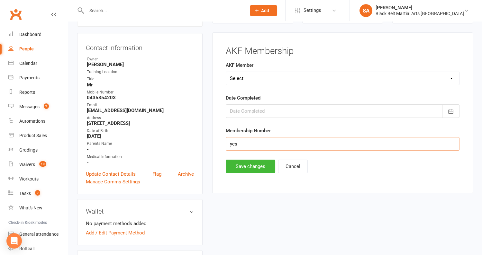
click at [237, 142] on input "yes" at bounding box center [343, 143] width 234 height 13
click at [243, 75] on select "Select Yes No Cancelled Transfered" at bounding box center [342, 78] width 233 height 13
select select "Cancelled"
click at [238, 169] on button "Save changes" at bounding box center [250, 166] width 49 height 13
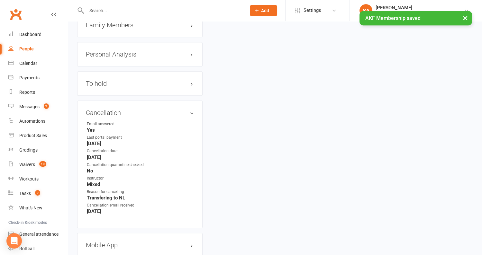
scroll to position [751, 0]
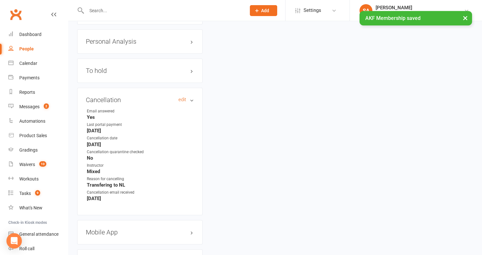
click at [177, 97] on h3 "Cancellation edit" at bounding box center [140, 99] width 108 height 7
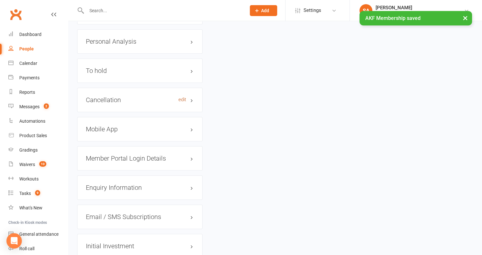
click at [180, 97] on link "edit" at bounding box center [182, 99] width 8 height 5
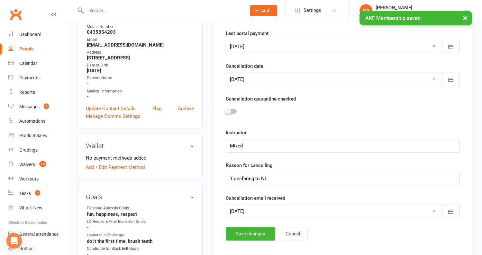
scroll to position [55, 0]
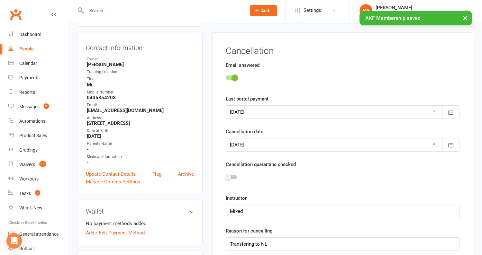
click at [229, 176] on span at bounding box center [228, 177] width 6 height 6
click at [226, 176] on input "checkbox" at bounding box center [226, 176] width 0 height 0
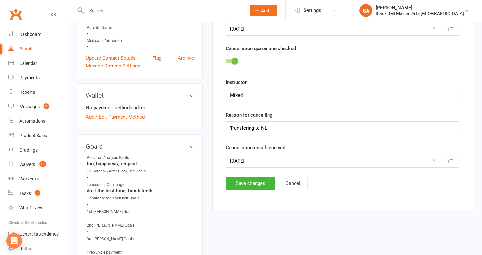
scroll to position [180, 0]
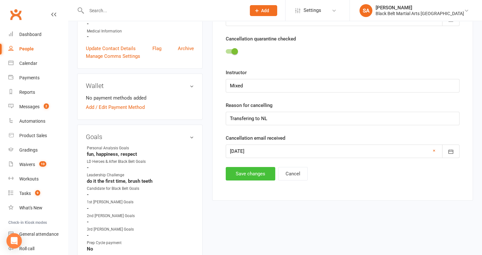
click at [251, 171] on button "Save changes" at bounding box center [250, 173] width 49 height 13
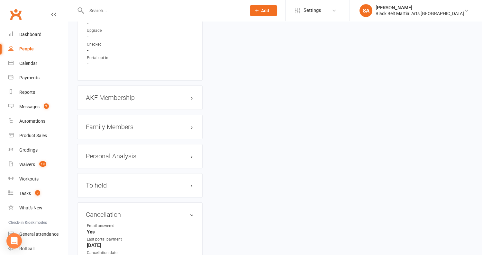
scroll to position [679, 0]
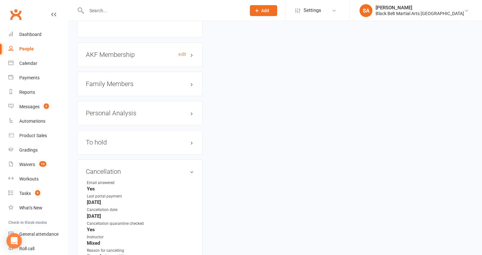
click at [109, 51] on h3 "AKF Membership edit" at bounding box center [140, 54] width 108 height 7
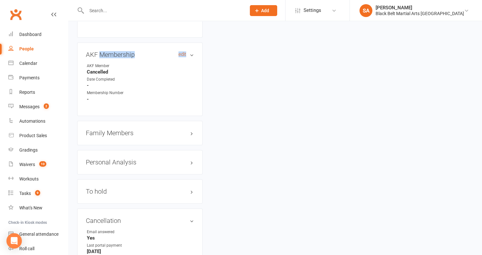
click at [109, 51] on h3 "AKF Membership edit" at bounding box center [140, 54] width 108 height 7
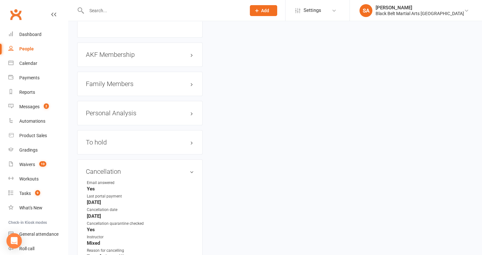
click at [115, 80] on h3 "Family Members" at bounding box center [140, 83] width 108 height 7
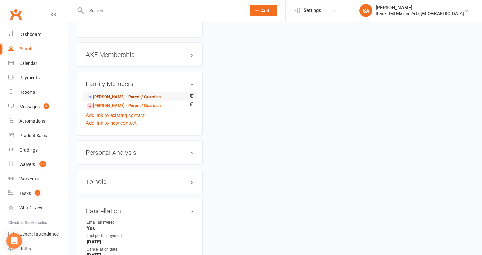
click at [113, 94] on link "Ashley Taylor-Hunt - Parent / Guardian" at bounding box center [124, 97] width 74 height 7
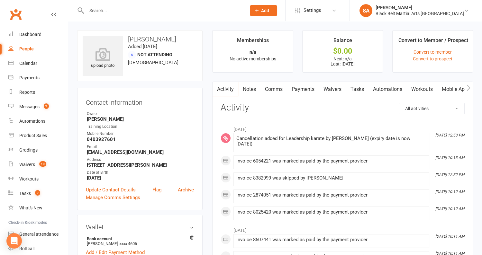
click at [296, 90] on link "Payments" at bounding box center [303, 89] width 32 height 15
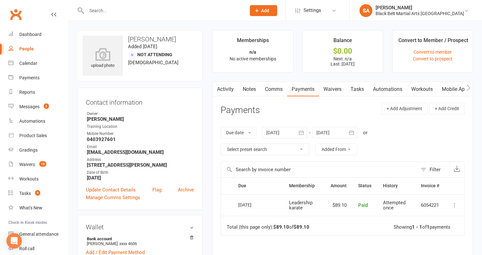
click at [158, 10] on input "text" at bounding box center [163, 10] width 157 height 9
paste input "Windon"
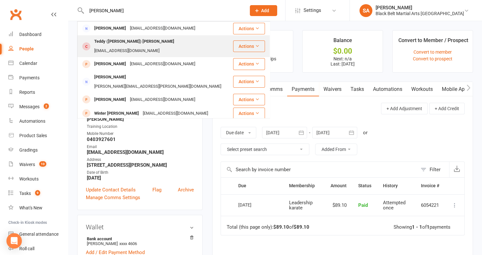
type input "Windon"
click at [148, 46] on div "jwindon85@gmail.com" at bounding box center [126, 50] width 69 height 9
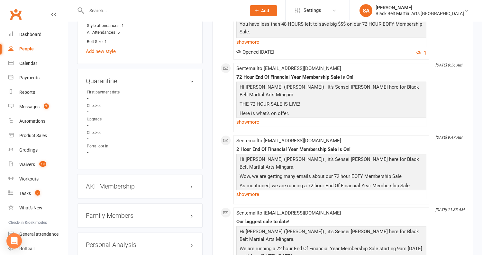
scroll to position [590, 0]
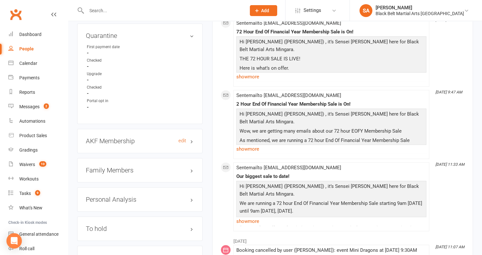
click at [115, 138] on h3 "AKF Membership edit" at bounding box center [140, 141] width 108 height 7
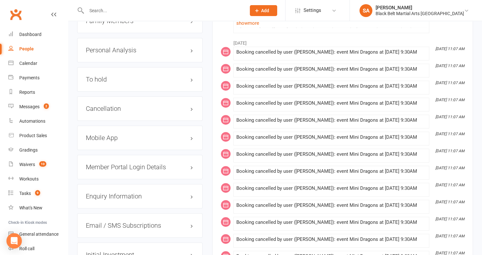
scroll to position [788, 0]
click at [108, 105] on h3 "Cancellation edit" at bounding box center [140, 108] width 108 height 7
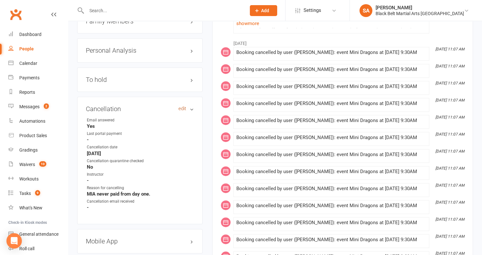
click at [183, 106] on link "edit" at bounding box center [182, 108] width 8 height 5
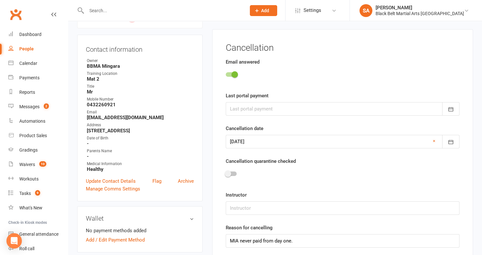
scroll to position [55, 0]
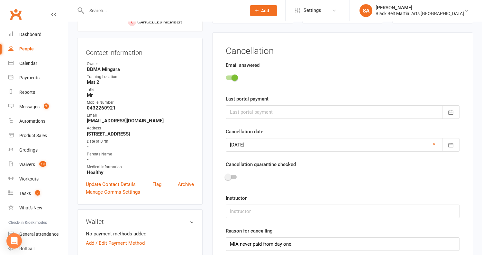
click at [231, 181] on div at bounding box center [343, 178] width 234 height 14
click at [231, 175] on div at bounding box center [231, 177] width 11 height 4
click at [226, 176] on input "checkbox" at bounding box center [226, 176] width 0 height 0
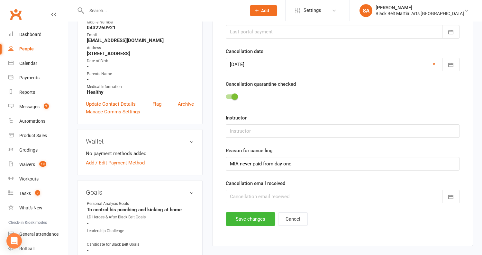
scroll to position [179, 0]
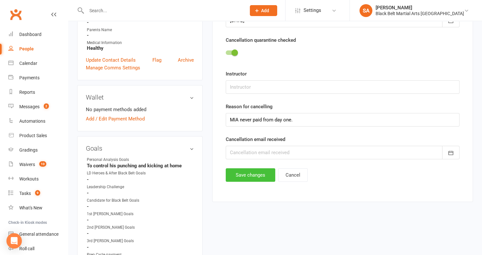
click at [239, 177] on button "Save changes" at bounding box center [250, 174] width 49 height 13
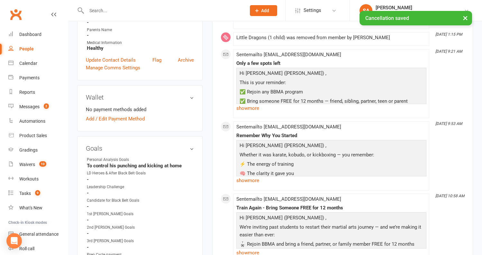
scroll to position [0, 0]
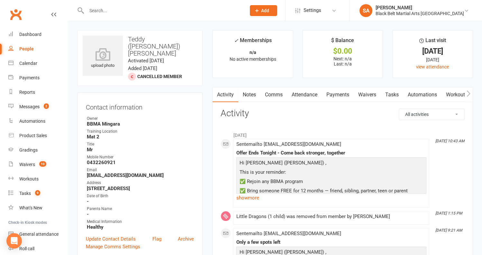
click at [133, 16] on div at bounding box center [159, 10] width 164 height 21
click at [130, 7] on input "text" at bounding box center [163, 10] width 157 height 9
paste input "Smiley"
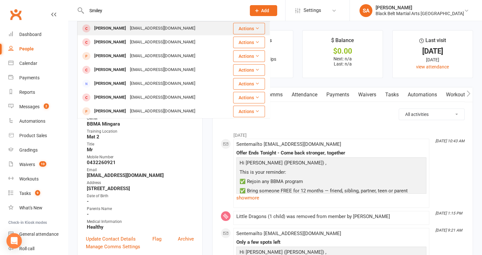
type input "Smiley"
click at [128, 26] on div "Biancaleighfuchs@gmail.com" at bounding box center [162, 28] width 69 height 9
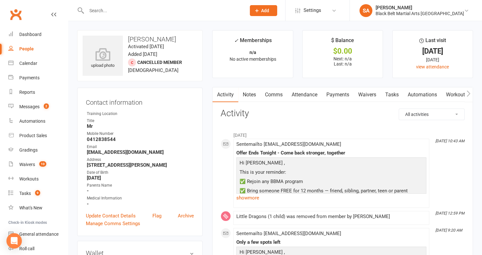
click at [303, 91] on link "Attendance" at bounding box center [304, 94] width 35 height 15
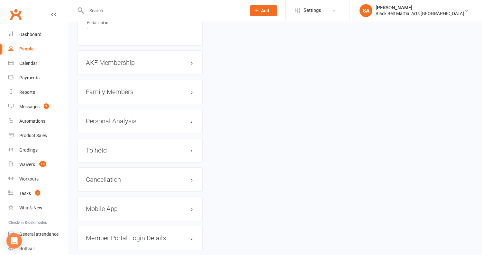
scroll to position [640, 0]
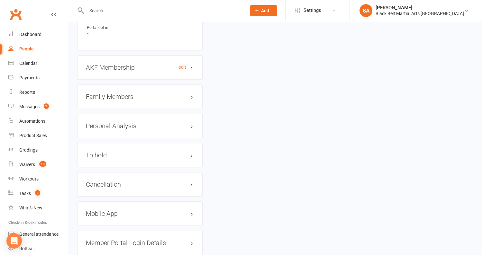
click at [119, 64] on h3 "AKF Membership edit" at bounding box center [140, 67] width 108 height 7
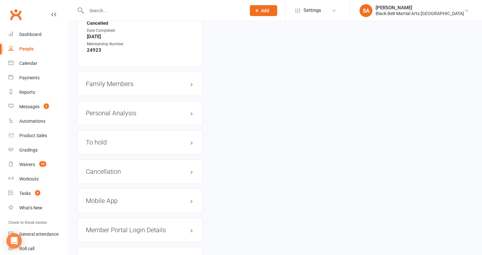
scroll to position [722, 0]
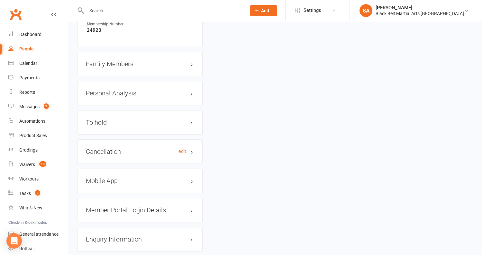
click at [101, 148] on h3 "Cancellation edit" at bounding box center [140, 151] width 108 height 7
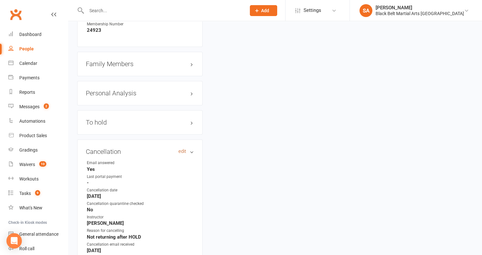
click at [182, 149] on link "edit" at bounding box center [182, 151] width 8 height 5
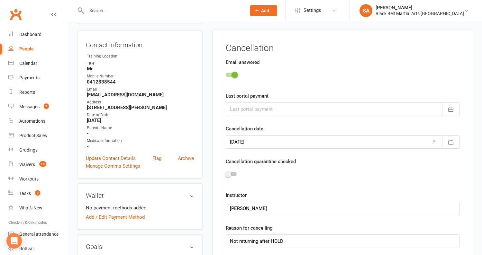
scroll to position [55, 0]
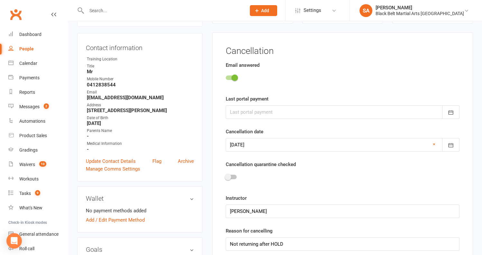
click at [230, 172] on div at bounding box center [343, 178] width 234 height 14
click at [229, 179] on div at bounding box center [343, 178] width 234 height 14
click at [229, 175] on span at bounding box center [228, 177] width 6 height 6
click at [226, 176] on input "checkbox" at bounding box center [226, 176] width 0 height 0
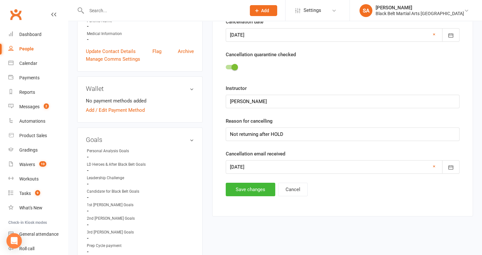
scroll to position [207, 0]
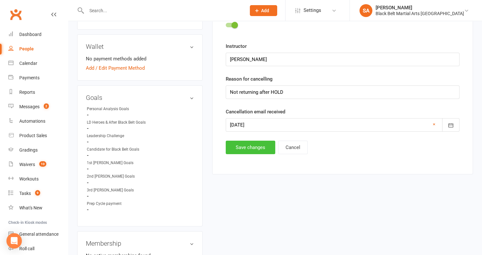
click at [246, 150] on button "Save changes" at bounding box center [250, 147] width 49 height 13
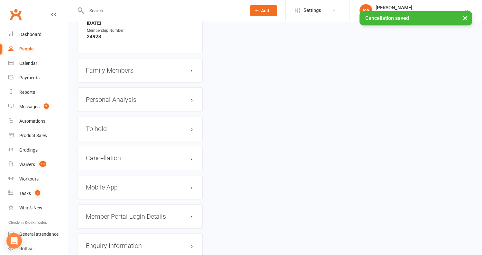
scroll to position [730, 0]
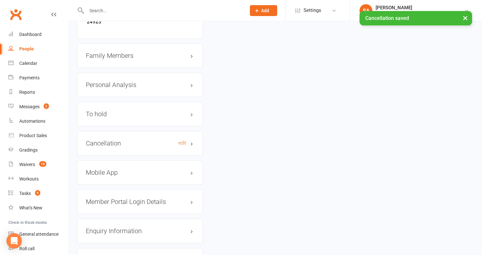
click at [111, 140] on h3 "Cancellation edit" at bounding box center [140, 143] width 108 height 7
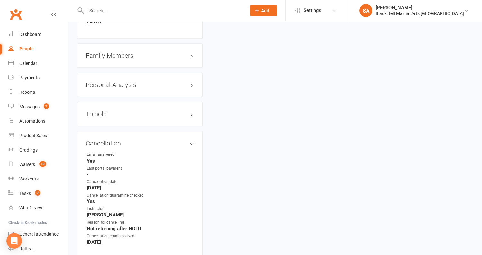
click at [125, 52] on h3 "Family Members" at bounding box center [140, 55] width 108 height 7
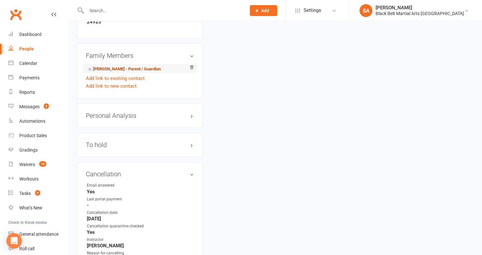
click at [124, 66] on link "Bianca Fuchs - Parent / Guardian" at bounding box center [124, 69] width 74 height 7
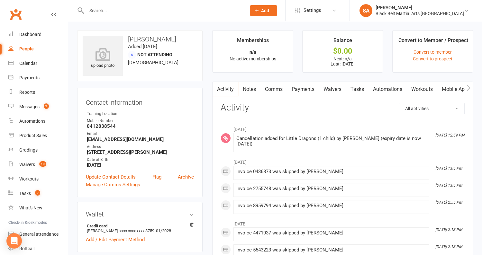
click at [303, 89] on link "Payments" at bounding box center [303, 89] width 32 height 15
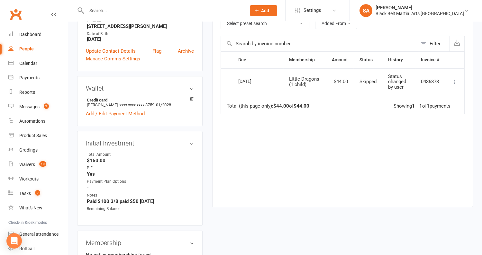
scroll to position [126, 0]
click at [147, 13] on input "text" at bounding box center [163, 10] width 157 height 9
paste input "Graham"
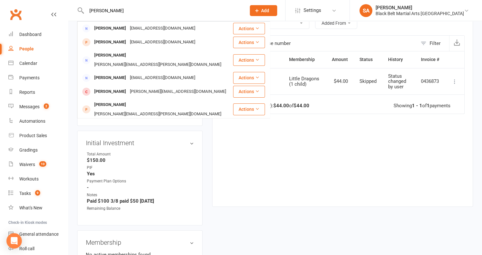
type input "Graham"
click at [137, 123] on div "Tig.graham96@gmail.com" at bounding box center [162, 127] width 69 height 9
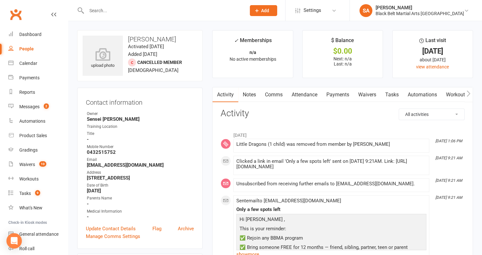
click at [307, 99] on link "Attendance" at bounding box center [304, 94] width 35 height 15
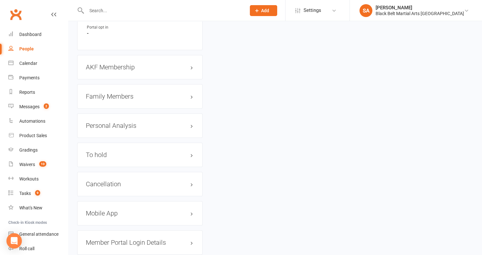
scroll to position [659, 0]
click at [104, 94] on h3 "Family Members" at bounding box center [140, 96] width 108 height 7
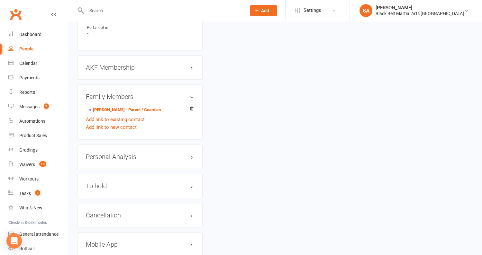
click at [106, 94] on h3 "Family Members" at bounding box center [140, 96] width 108 height 7
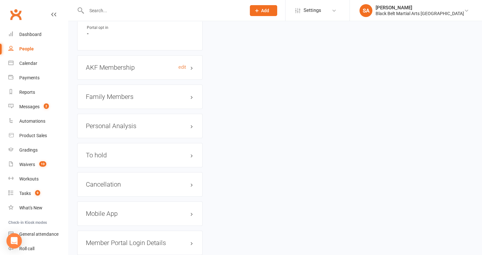
click at [114, 64] on h3 "AKF Membership edit" at bounding box center [140, 67] width 108 height 7
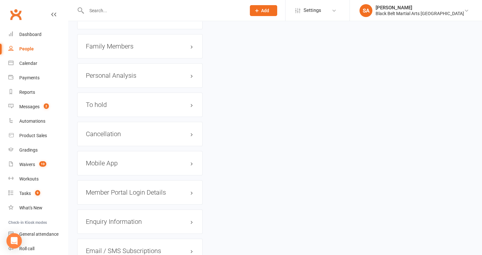
scroll to position [764, 0]
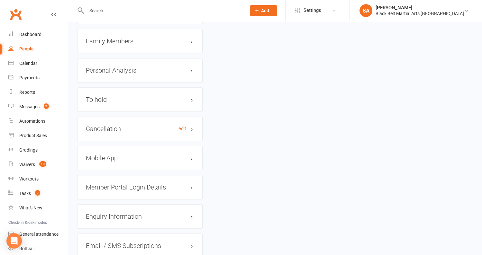
click at [125, 127] on h3 "Cancellation edit" at bounding box center [140, 128] width 108 height 7
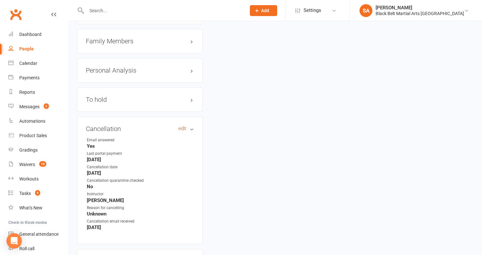
click at [183, 126] on link "edit" at bounding box center [182, 128] width 8 height 5
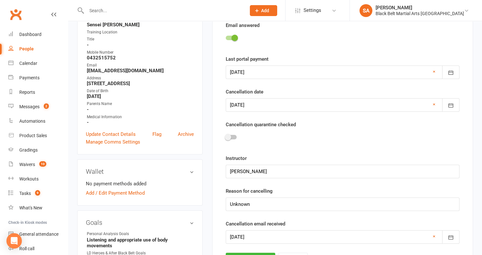
scroll to position [55, 0]
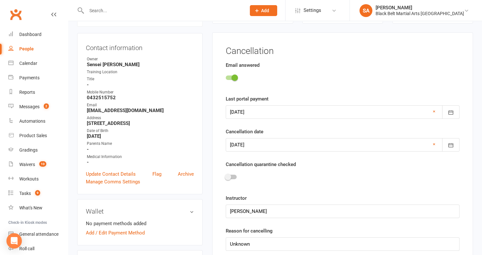
click at [233, 176] on div at bounding box center [231, 177] width 11 height 4
click at [226, 176] on input "checkbox" at bounding box center [226, 176] width 0 height 0
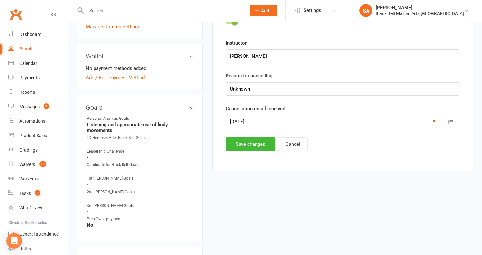
scroll to position [238, 0]
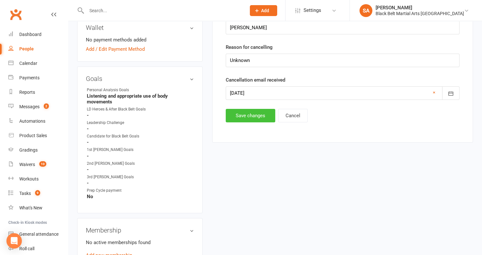
click at [245, 111] on button "Save changes" at bounding box center [250, 115] width 49 height 13
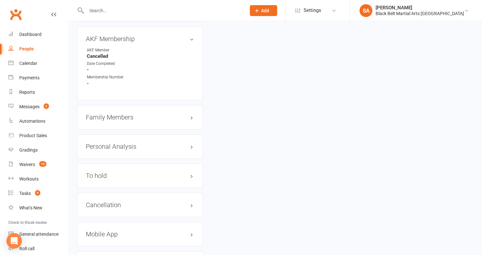
scroll to position [768, 0]
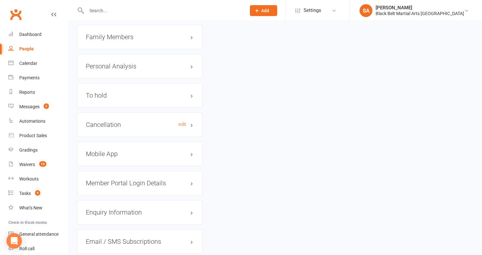
click at [105, 121] on h3 "Cancellation edit" at bounding box center [140, 124] width 108 height 7
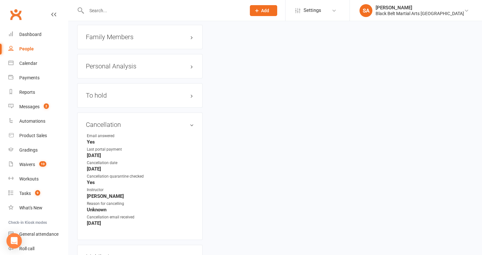
click at [126, 33] on h3 "Family Members" at bounding box center [140, 36] width 108 height 7
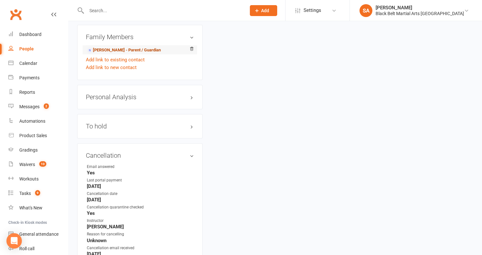
click at [123, 47] on link "Tig Graham - Parent / Guardian" at bounding box center [124, 50] width 74 height 7
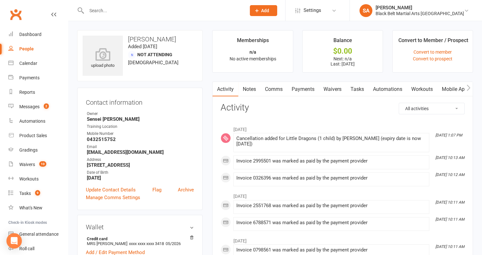
click at [305, 89] on link "Payments" at bounding box center [303, 89] width 32 height 15
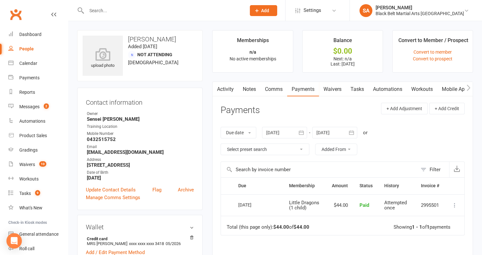
click at [130, 7] on input "text" at bounding box center [163, 10] width 157 height 9
paste input "McKenzie"
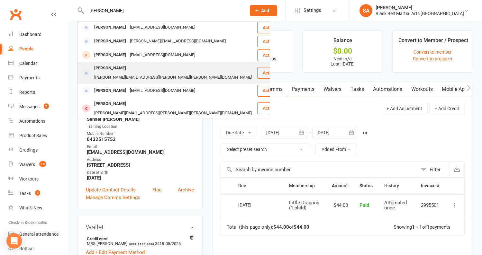
scroll to position [16, 0]
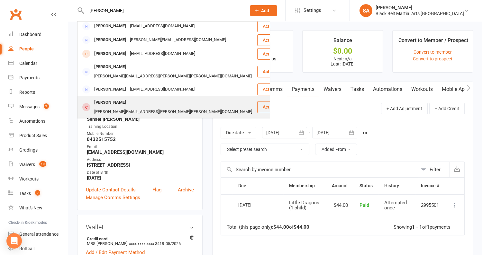
type input "McKenzie"
click at [117, 98] on div "Arlo Mckenzie" at bounding box center [110, 102] width 36 height 9
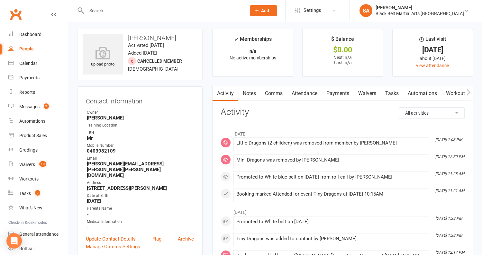
scroll to position [7, 0]
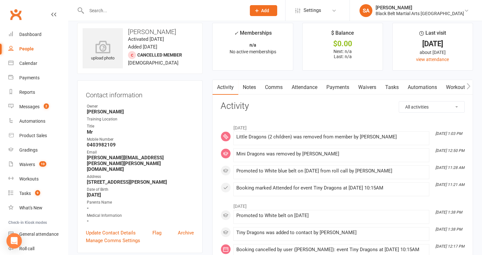
click at [304, 88] on link "Attendance" at bounding box center [304, 87] width 35 height 15
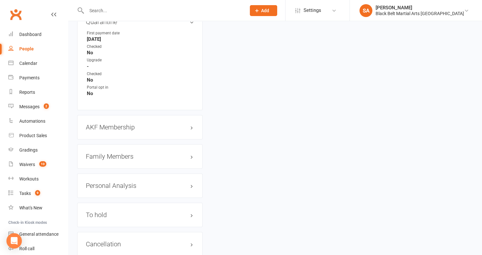
scroll to position [607, 0]
click at [101, 122] on h3 "AKF Membership edit" at bounding box center [140, 125] width 108 height 7
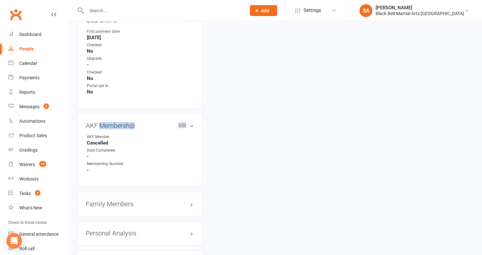
click at [101, 122] on h3 "AKF Membership edit" at bounding box center [140, 125] width 108 height 7
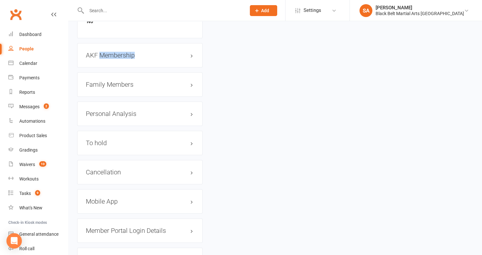
scroll to position [678, 0]
click at [116, 167] on h3 "Cancellation edit" at bounding box center [140, 170] width 108 height 7
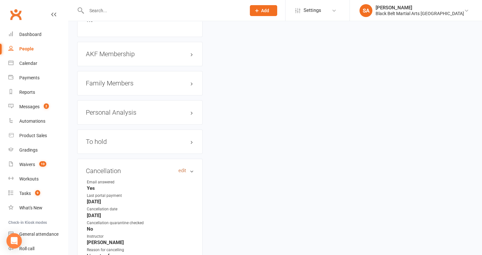
click at [181, 168] on link "edit" at bounding box center [182, 170] width 8 height 5
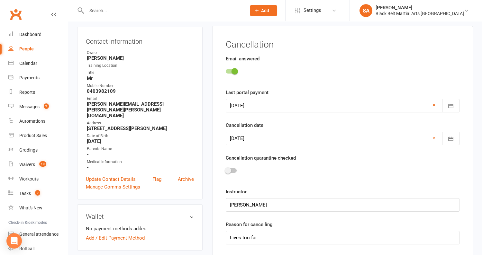
scroll to position [55, 0]
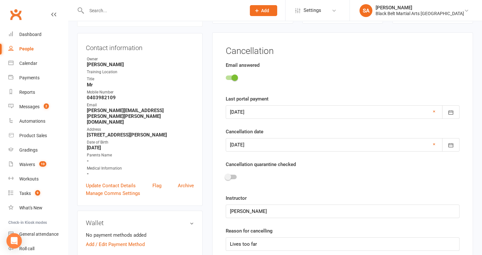
click at [233, 179] on div at bounding box center [343, 178] width 234 height 14
click at [232, 173] on div at bounding box center [343, 178] width 234 height 14
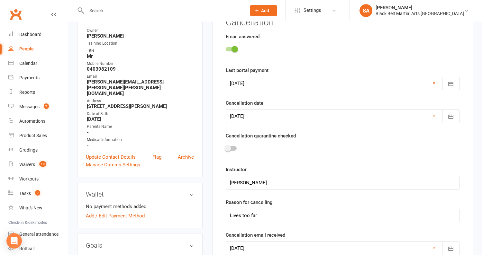
click at [231, 147] on span at bounding box center [228, 148] width 6 height 6
click at [226, 147] on input "checkbox" at bounding box center [226, 147] width 0 height 0
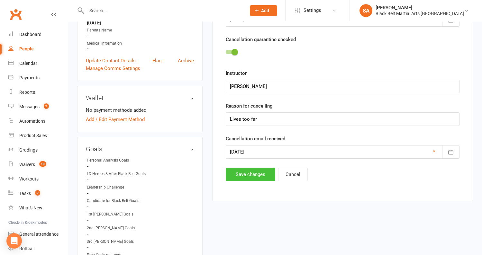
scroll to position [180, 0]
click at [240, 171] on button "Save changes" at bounding box center [250, 173] width 49 height 13
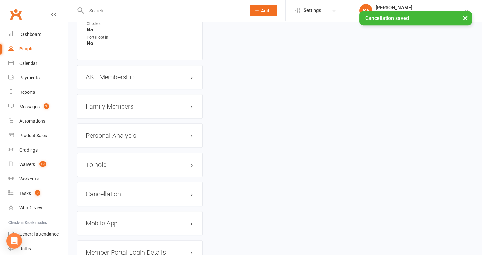
scroll to position [667, 0]
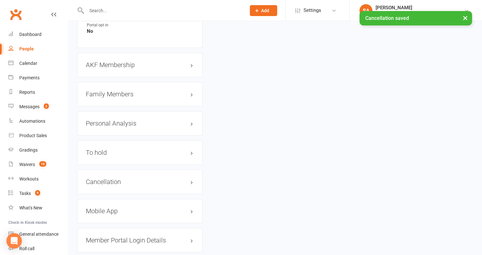
click at [118, 91] on h3 "Family Members" at bounding box center [140, 94] width 108 height 7
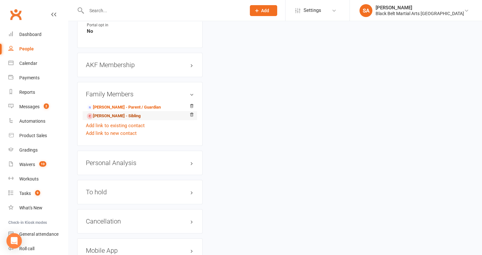
click at [115, 113] on link "Harry McKenzie - Sibling" at bounding box center [114, 116] width 54 height 7
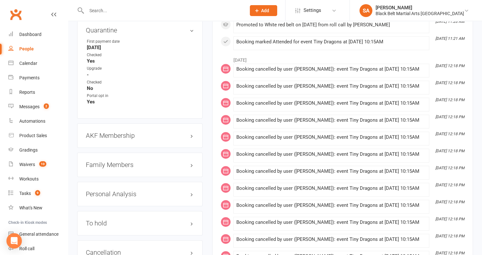
scroll to position [604, 0]
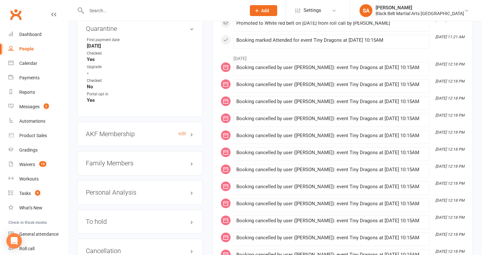
click at [119, 130] on h3 "AKF Membership edit" at bounding box center [140, 133] width 108 height 7
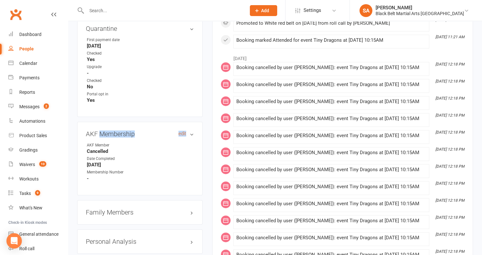
click at [119, 130] on h3 "AKF Membership edit" at bounding box center [140, 133] width 108 height 7
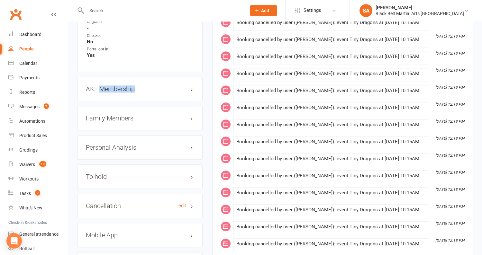
scroll to position [656, 0]
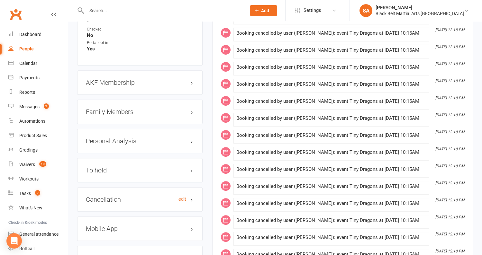
click at [136, 196] on h3 "Cancellation edit" at bounding box center [140, 199] width 108 height 7
click at [181, 197] on link "edit" at bounding box center [182, 199] width 8 height 5
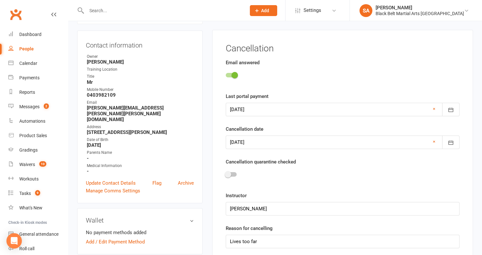
scroll to position [55, 0]
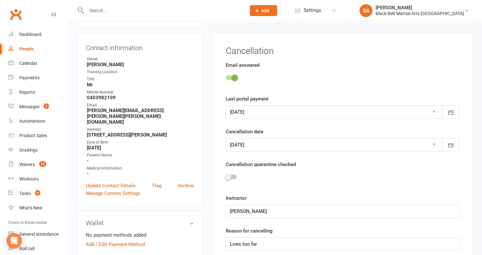
click at [231, 175] on div at bounding box center [231, 177] width 11 height 4
click at [226, 176] on input "checkbox" at bounding box center [226, 176] width 0 height 0
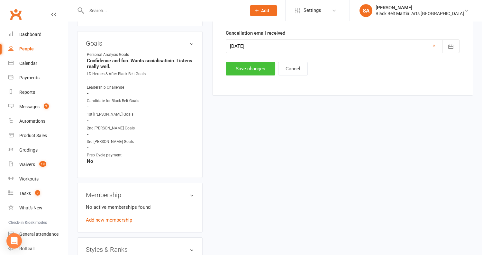
click at [255, 65] on button "Save changes" at bounding box center [250, 68] width 49 height 13
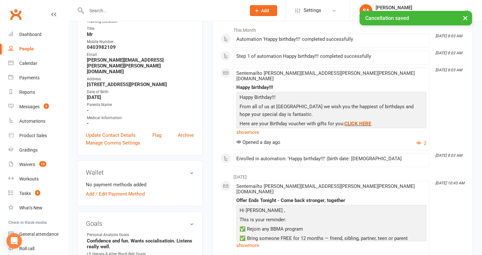
scroll to position [0, 0]
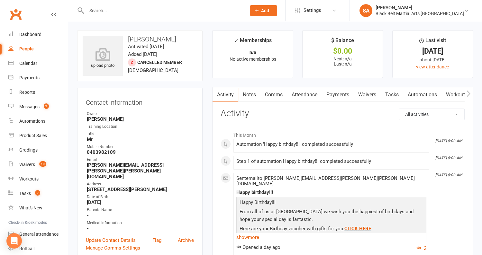
click at [138, 8] on input "text" at bounding box center [163, 10] width 157 height 9
paste input "Calero Wu"
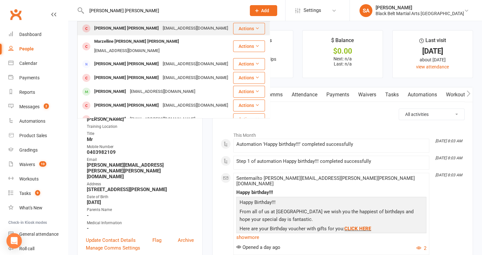
type input "Calero Wu"
click at [161, 27] on div "Cruzhf_ltd@y7mail.com" at bounding box center [195, 28] width 69 height 9
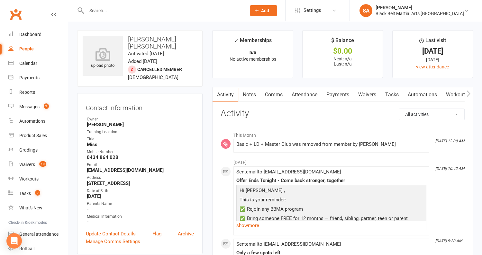
click at [302, 100] on link "Attendance" at bounding box center [304, 94] width 35 height 15
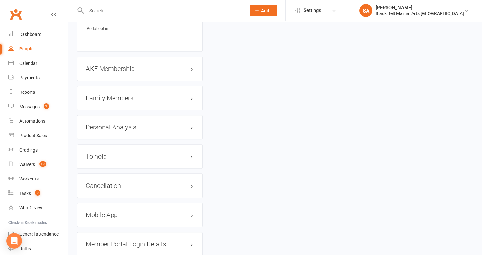
scroll to position [669, 0]
click at [128, 66] on h3 "AKF Membership edit" at bounding box center [140, 69] width 108 height 7
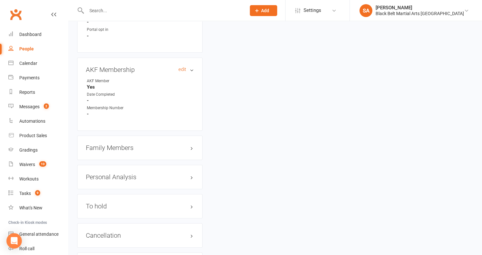
click at [128, 66] on h3 "AKF Membership edit" at bounding box center [140, 69] width 108 height 7
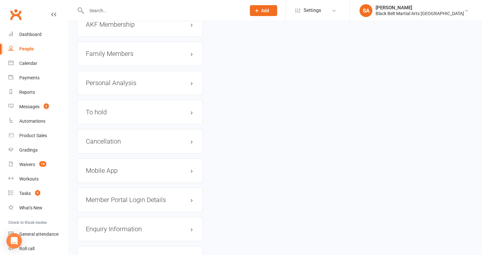
click at [135, 129] on div "Cancellation edit" at bounding box center [139, 141] width 125 height 24
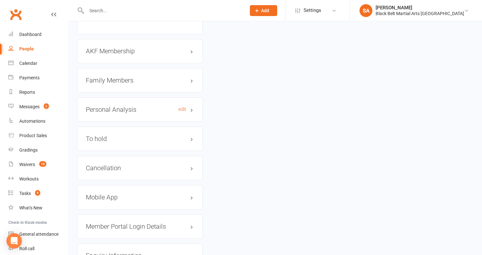
scroll to position [671, 0]
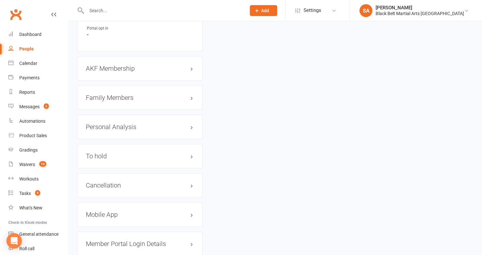
click at [144, 70] on div "AKF Membership edit" at bounding box center [139, 68] width 125 height 24
click at [144, 63] on div "AKF Membership edit" at bounding box center [139, 68] width 125 height 24
click at [181, 66] on link "edit" at bounding box center [182, 68] width 8 height 5
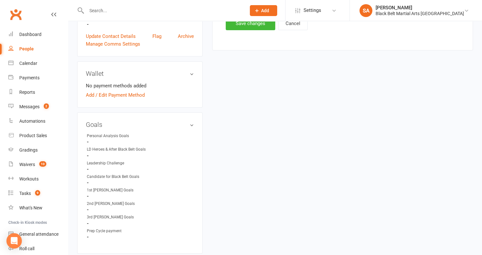
scroll to position [55, 0]
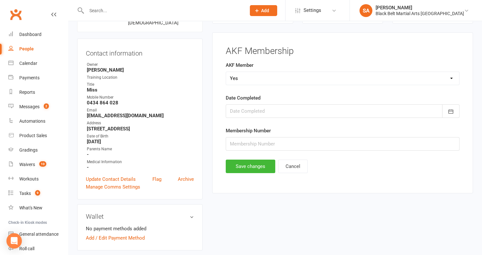
click at [237, 79] on select "Select Yes No Cancelled Transfered" at bounding box center [342, 78] width 233 height 13
select select "Cancelled"
click at [243, 160] on button "Save changes" at bounding box center [250, 166] width 49 height 13
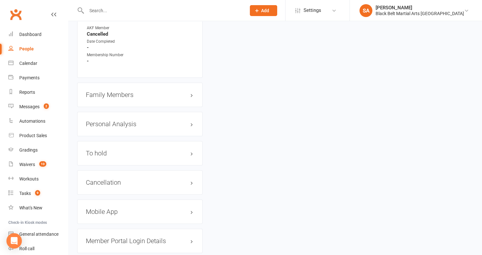
scroll to position [742, 0]
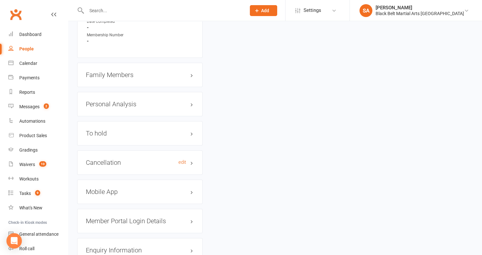
click at [125, 159] on h3 "Cancellation edit" at bounding box center [140, 162] width 108 height 7
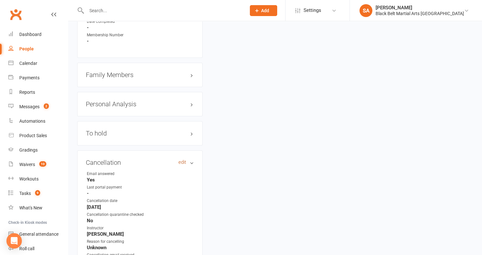
click at [180, 160] on link "edit" at bounding box center [182, 162] width 8 height 5
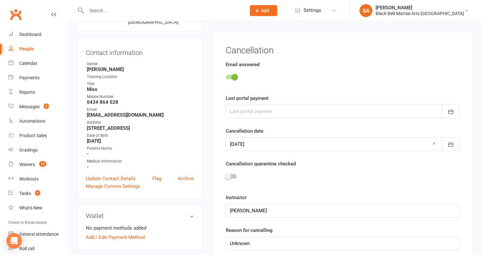
scroll to position [55, 0]
click at [232, 173] on div at bounding box center [343, 178] width 234 height 14
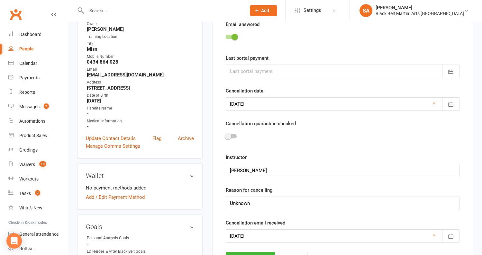
click at [230, 138] on span at bounding box center [228, 136] width 6 height 6
click at [226, 135] on input "checkbox" at bounding box center [226, 135] width 0 height 0
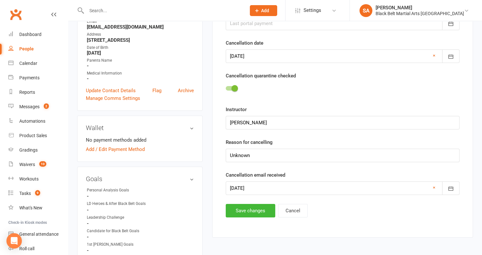
scroll to position [180, 0]
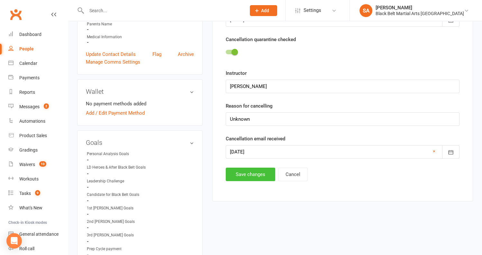
click at [243, 173] on button "Save changes" at bounding box center [250, 174] width 49 height 13
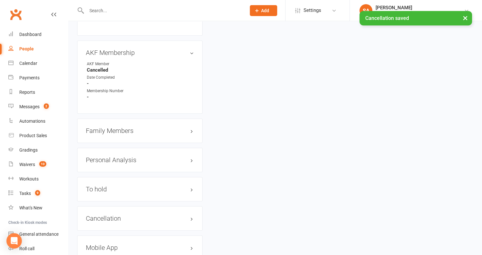
scroll to position [688, 0]
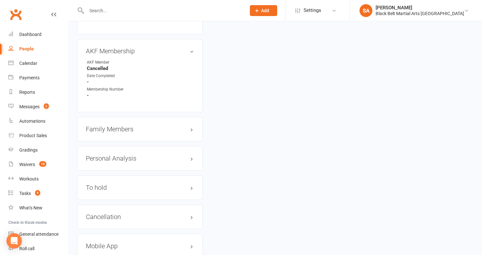
click at [133, 126] on h3 "Family Members" at bounding box center [140, 129] width 108 height 7
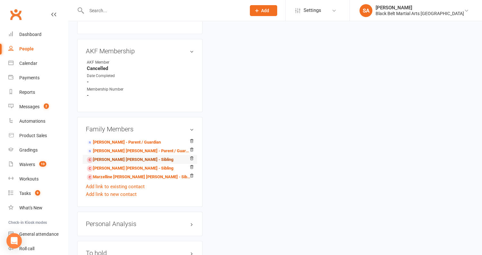
click at [117, 156] on link "Sebastian Cruz Calero Mena - Sibling" at bounding box center [130, 159] width 86 height 7
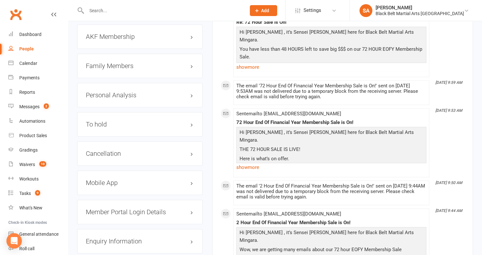
scroll to position [701, 0]
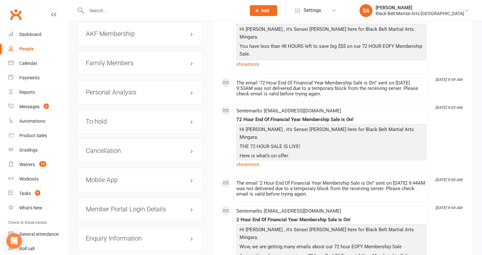
click at [127, 138] on div "Cancellation edit" at bounding box center [139, 150] width 125 height 24
click at [183, 148] on link "edit" at bounding box center [182, 150] width 8 height 5
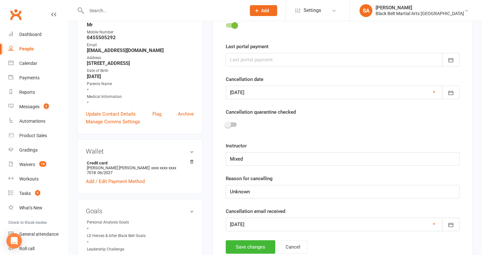
click at [228, 123] on span at bounding box center [228, 124] width 6 height 6
click at [226, 124] on input "checkbox" at bounding box center [226, 124] width 0 height 0
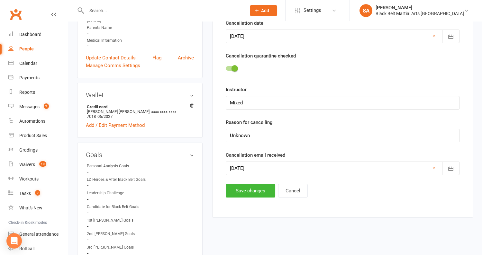
scroll to position [180, 0]
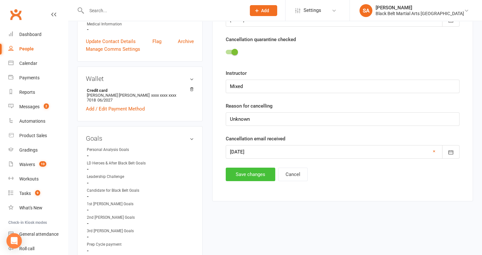
click at [247, 168] on button "Save changes" at bounding box center [250, 174] width 49 height 13
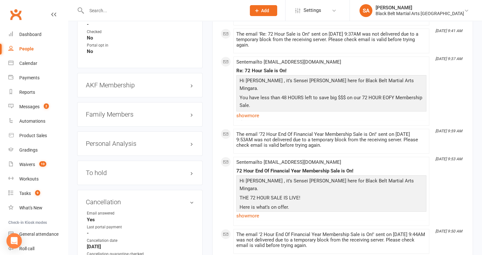
scroll to position [643, 0]
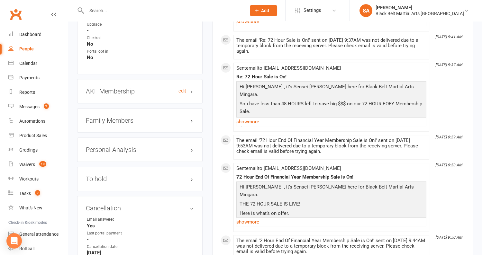
click at [130, 88] on h3 "AKF Membership edit" at bounding box center [140, 91] width 108 height 7
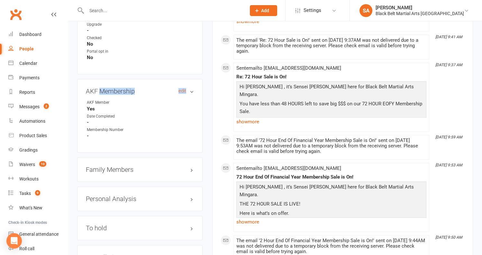
click at [130, 88] on h3 "AKF Membership edit" at bounding box center [140, 91] width 108 height 7
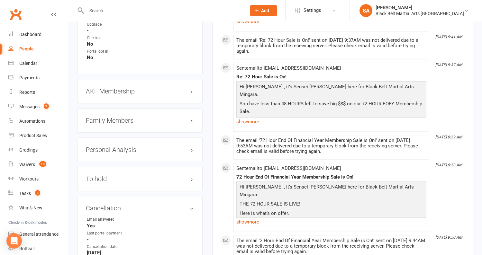
click at [122, 117] on h3 "Family Members" at bounding box center [140, 120] width 108 height 7
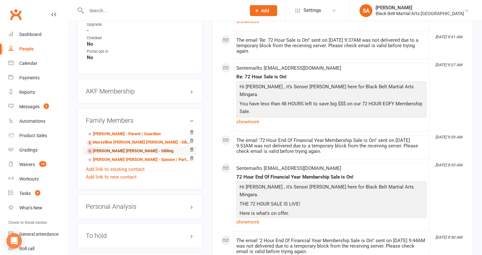
click at [117, 148] on link "Rae Calero Wu - Sibling" at bounding box center [130, 151] width 86 height 7
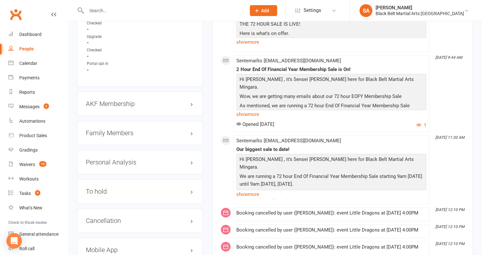
scroll to position [659, 0]
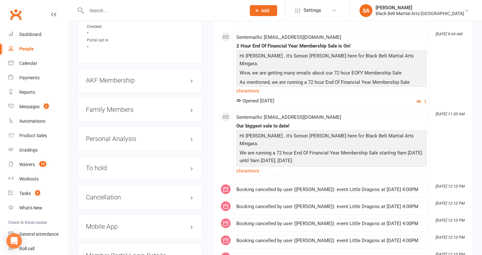
click at [119, 106] on h3 "Family Members" at bounding box center [140, 109] width 108 height 7
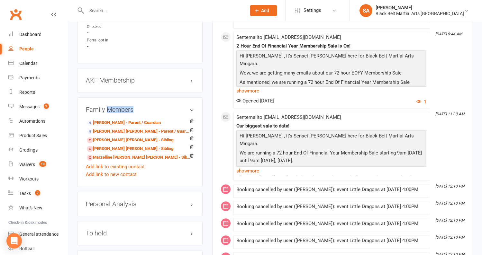
click at [119, 106] on h3 "Family Members" at bounding box center [140, 109] width 108 height 7
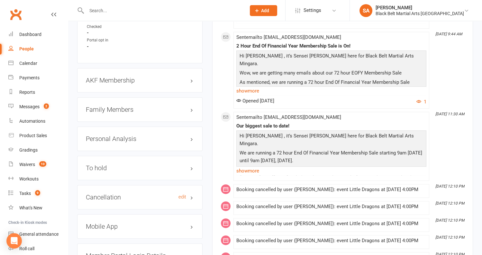
click at [111, 194] on h3 "Cancellation edit" at bounding box center [140, 197] width 108 height 7
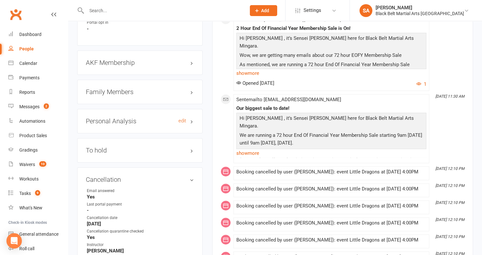
scroll to position [677, 0]
click at [106, 88] on h3 "Family Members" at bounding box center [140, 91] width 108 height 7
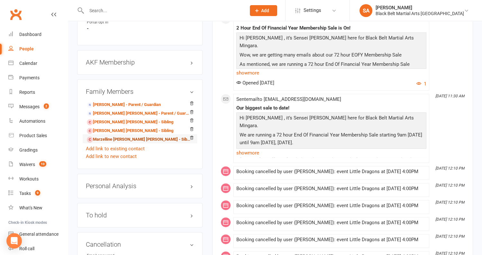
click at [107, 136] on link "Marzelline Calero Wu - Sibling (parent not in system)" at bounding box center [139, 139] width 104 height 7
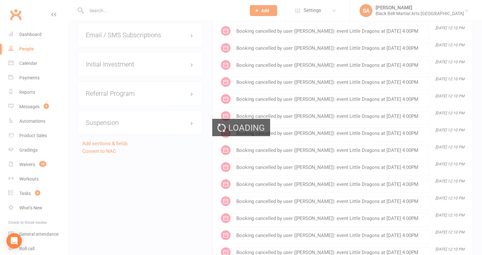
scroll to position [1066, 0]
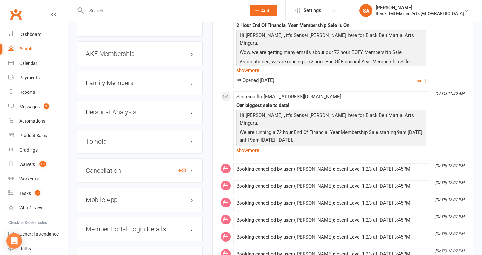
click at [105, 167] on h3 "Cancellation edit" at bounding box center [140, 170] width 108 height 7
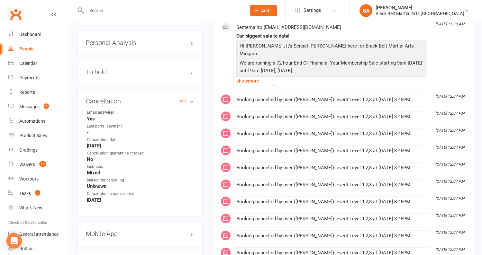
scroll to position [749, 0]
click at [181, 88] on div "Cancellation edit Email answered Yes Last portal payment - Cancellation date Au…" at bounding box center [139, 152] width 125 height 128
click at [181, 98] on link "edit" at bounding box center [182, 100] width 8 height 5
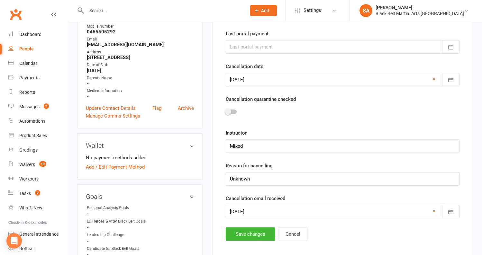
scroll to position [55, 0]
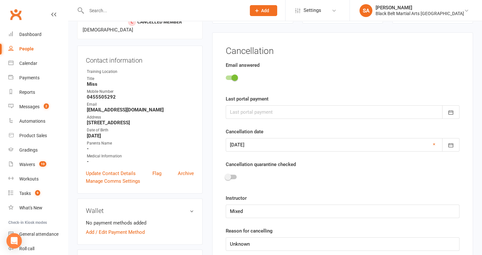
click at [233, 179] on div at bounding box center [343, 178] width 234 height 14
click at [231, 175] on div at bounding box center [231, 177] width 11 height 4
click at [226, 176] on input "checkbox" at bounding box center [226, 176] width 0 height 0
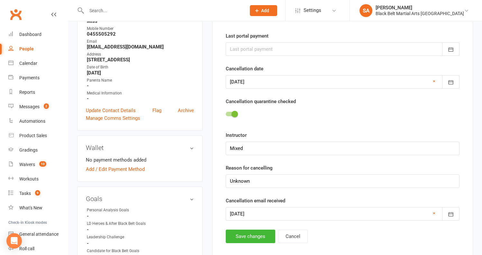
scroll to position [140, 0]
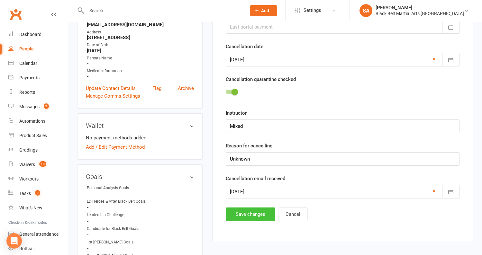
click at [245, 213] on button "Save changes" at bounding box center [250, 214] width 49 height 13
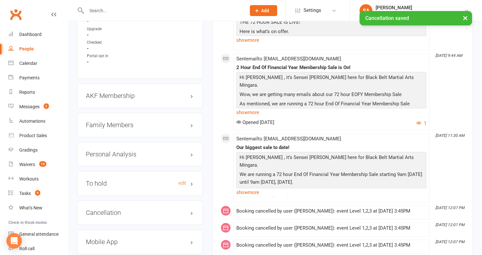
scroll to position [631, 0]
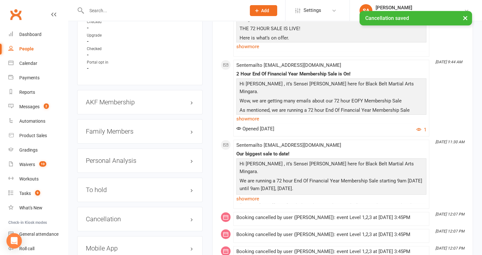
click at [113, 90] on div "AKF Membership edit" at bounding box center [139, 102] width 125 height 24
click at [113, 92] on div "AKF Membership edit" at bounding box center [139, 102] width 125 height 24
click at [113, 99] on h3 "AKF Membership edit" at bounding box center [140, 102] width 108 height 7
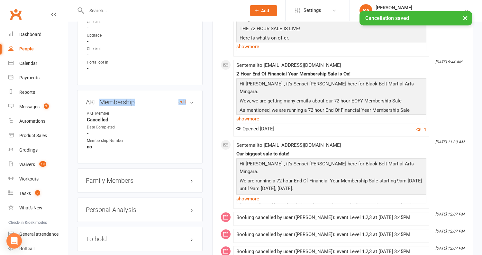
click at [113, 99] on h3 "AKF Membership edit" at bounding box center [140, 102] width 108 height 7
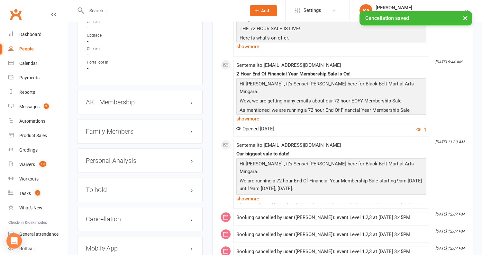
click at [110, 128] on h3 "Family Members" at bounding box center [140, 131] width 108 height 7
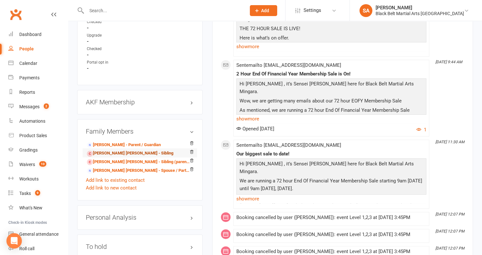
click at [111, 150] on link "Sebastian Cruz Calero Mena - Sibling" at bounding box center [130, 153] width 86 height 7
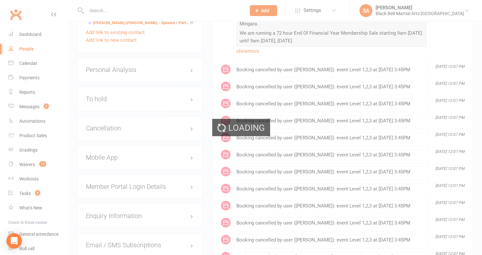
scroll to position [754, 0]
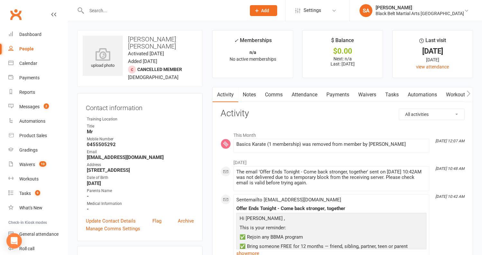
click at [332, 94] on link "Payments" at bounding box center [338, 94] width 32 height 15
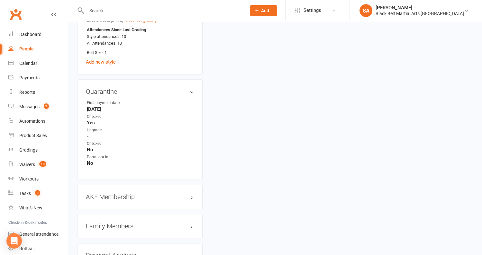
scroll to position [593, 0]
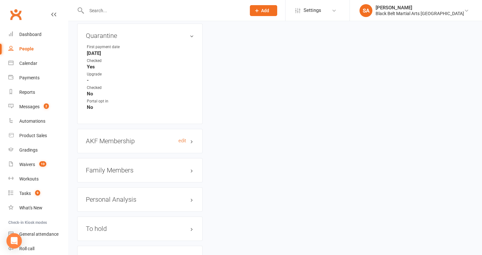
click at [110, 138] on h3 "AKF Membership edit" at bounding box center [140, 141] width 108 height 7
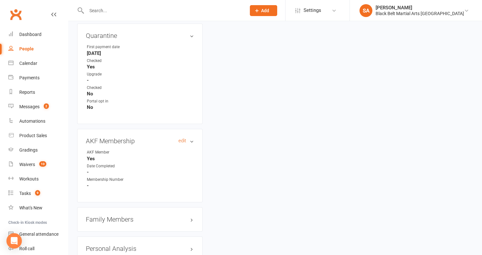
click at [110, 138] on h3 "AKF Membership edit" at bounding box center [140, 141] width 108 height 7
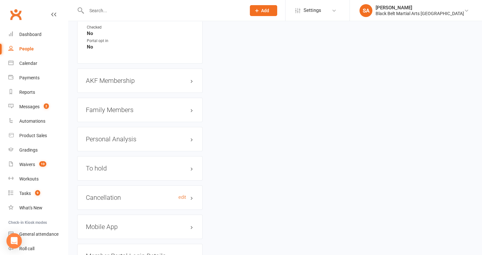
click at [110, 194] on h3 "Cancellation edit" at bounding box center [140, 197] width 108 height 7
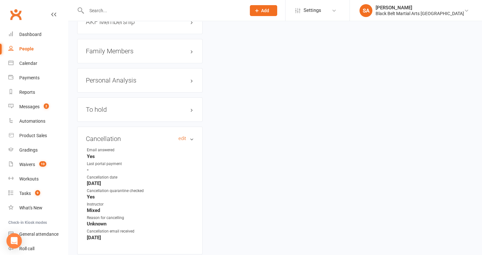
scroll to position [714, 0]
click at [126, 47] on h3 "Family Members" at bounding box center [140, 50] width 108 height 7
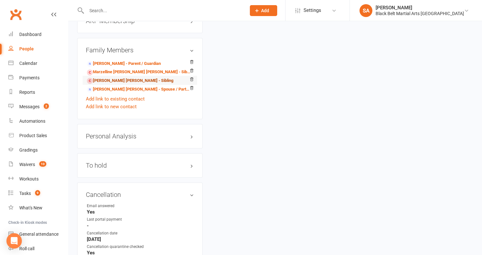
click at [109, 77] on link "Rae Calero Wu - Sibling" at bounding box center [130, 80] width 86 height 7
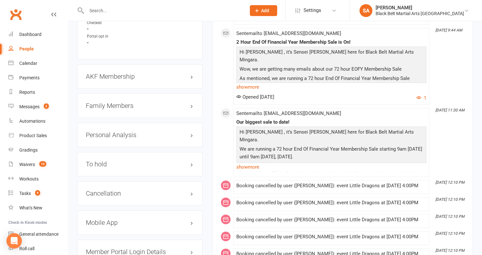
scroll to position [702, 0]
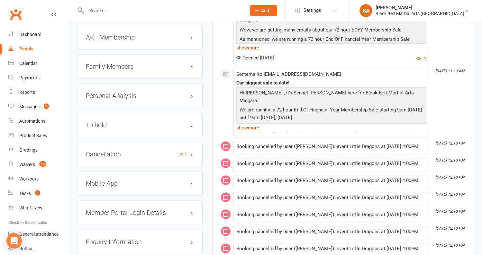
click at [106, 151] on h3 "Cancellation edit" at bounding box center [140, 154] width 108 height 7
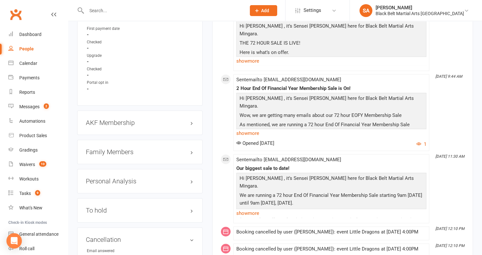
scroll to position [617, 0]
click at [111, 148] on h3 "Family Members" at bounding box center [140, 151] width 108 height 7
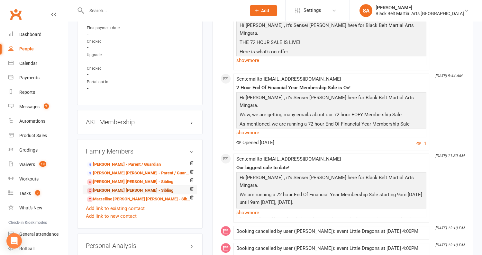
click at [112, 187] on link "Henry Calero Mena - Sibling" at bounding box center [130, 190] width 86 height 7
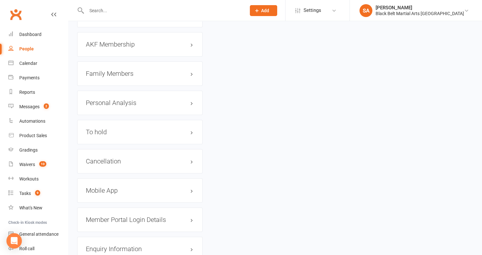
scroll to position [683, 0]
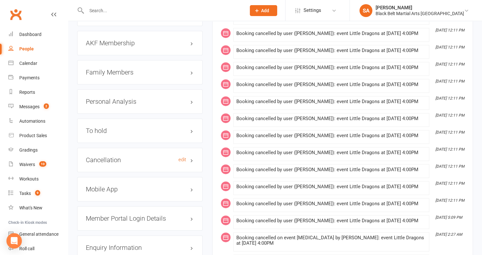
click at [108, 156] on h3 "Cancellation edit" at bounding box center [140, 159] width 108 height 7
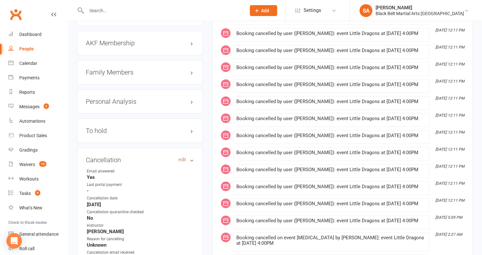
click at [180, 157] on link "edit" at bounding box center [182, 159] width 8 height 5
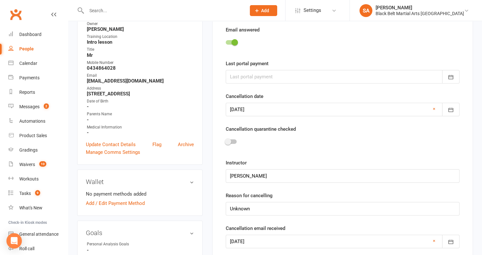
scroll to position [55, 0]
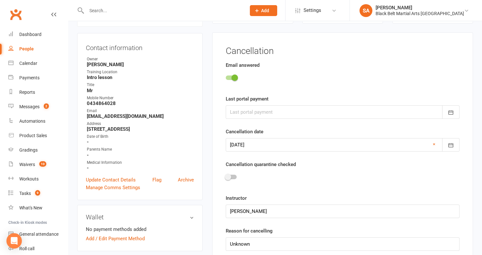
click at [231, 179] on div at bounding box center [343, 178] width 234 height 14
click at [231, 177] on div at bounding box center [231, 177] width 11 height 4
click at [226, 176] on input "checkbox" at bounding box center [226, 176] width 0 height 0
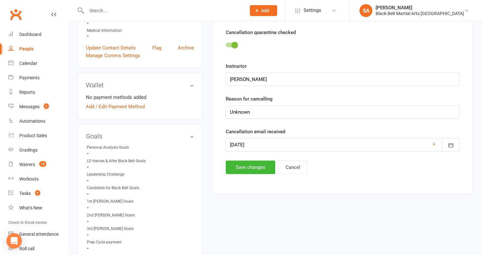
scroll to position [200, 0]
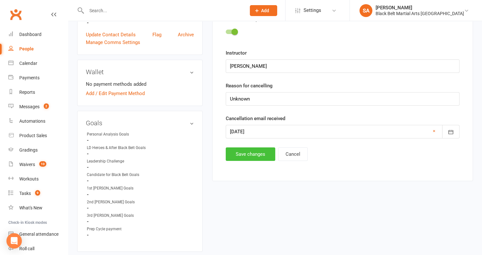
click at [238, 158] on button "Save changes" at bounding box center [250, 153] width 49 height 13
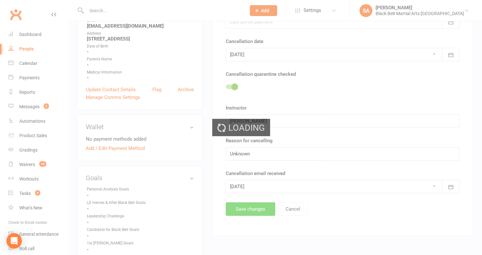
scroll to position [0, 0]
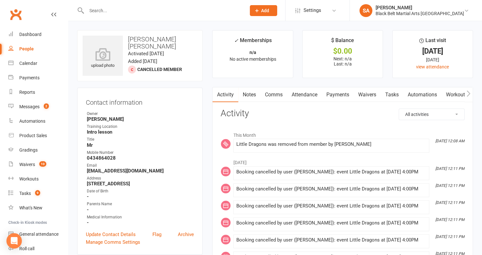
click at [128, 7] on input "text" at bounding box center [163, 10] width 157 height 9
paste input "Peacock"
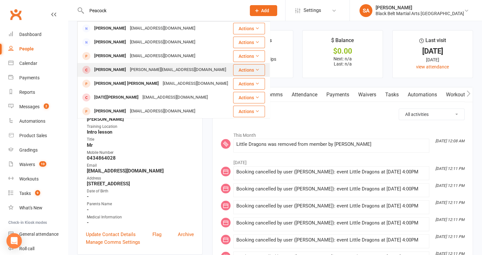
type input "Peacock"
click at [136, 74] on div "sally_babic@hotmail.com" at bounding box center [178, 69] width 100 height 9
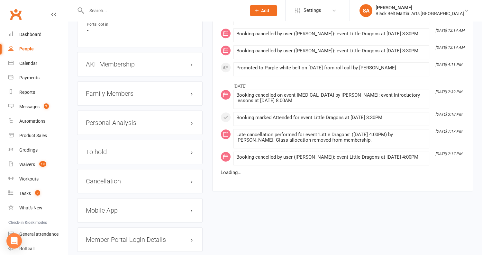
scroll to position [698, 0]
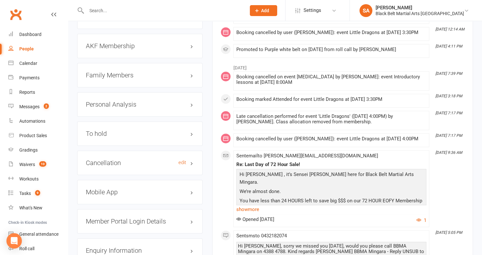
click at [114, 159] on h3 "Cancellation edit" at bounding box center [140, 162] width 108 height 7
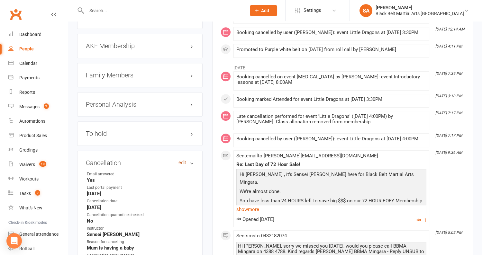
click at [184, 160] on link "edit" at bounding box center [182, 162] width 8 height 5
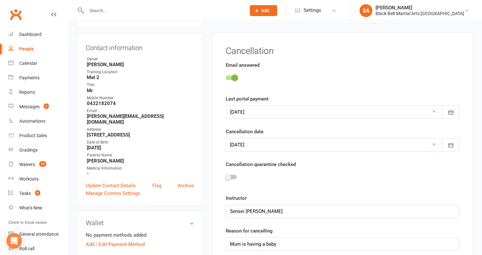
click at [231, 177] on div at bounding box center [231, 177] width 11 height 4
click at [226, 176] on input "checkbox" at bounding box center [226, 176] width 0 height 0
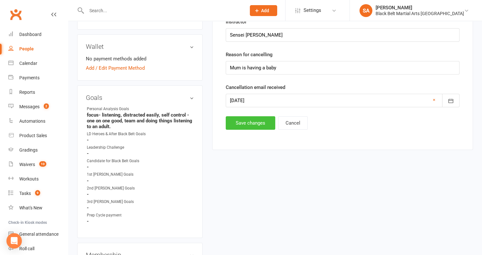
click at [237, 126] on button "Save changes" at bounding box center [250, 122] width 49 height 13
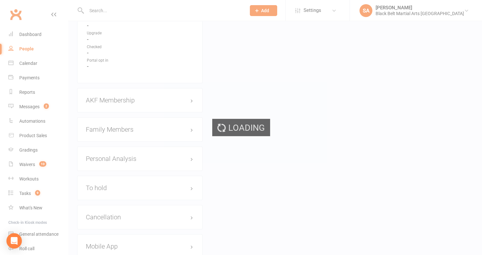
scroll to position [646, 0]
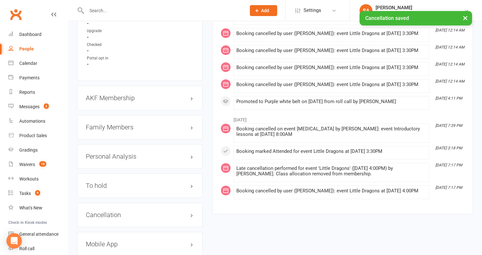
click at [125, 124] on h3 "Family Members" at bounding box center [140, 127] width 108 height 7
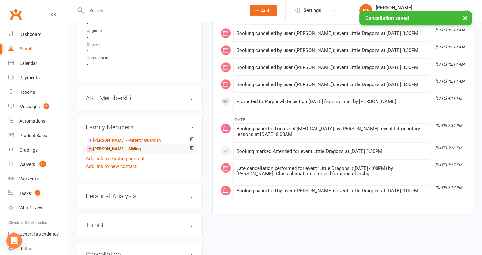
click at [119, 146] on link "Lucy Martin - Sibling" at bounding box center [114, 149] width 54 height 7
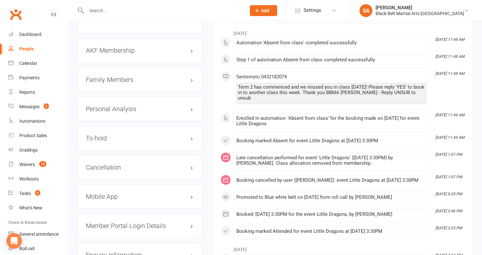
scroll to position [679, 0]
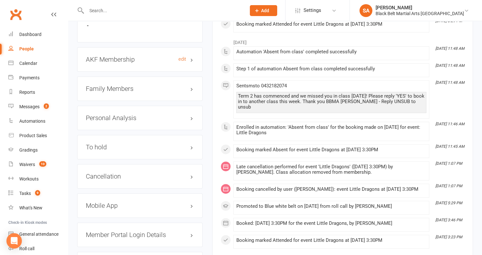
click at [118, 56] on h3 "AKF Membership edit" at bounding box center [140, 59] width 108 height 7
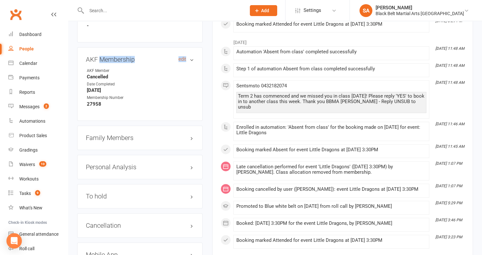
click at [118, 56] on h3 "AKF Membership edit" at bounding box center [140, 59] width 108 height 7
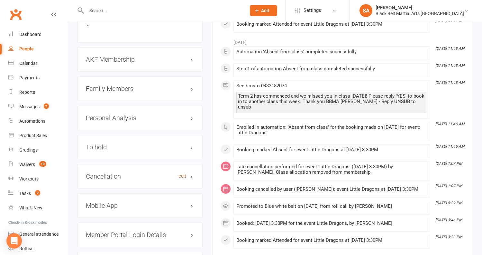
click at [180, 174] on link "edit" at bounding box center [182, 176] width 8 height 5
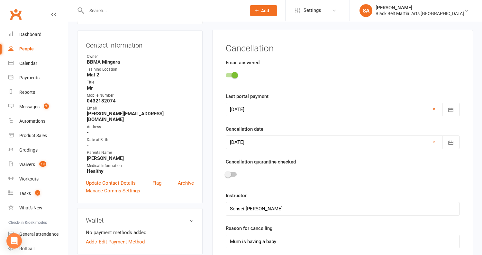
scroll to position [55, 0]
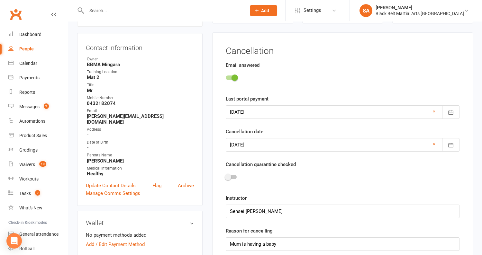
click at [229, 173] on div at bounding box center [343, 178] width 234 height 14
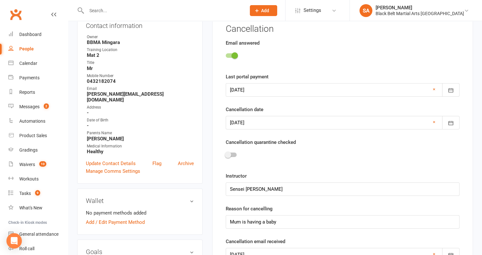
click at [230, 152] on span at bounding box center [228, 155] width 6 height 6
click at [226, 154] on input "checkbox" at bounding box center [226, 154] width 0 height 0
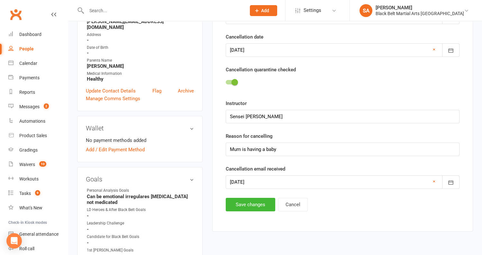
scroll to position [157, 0]
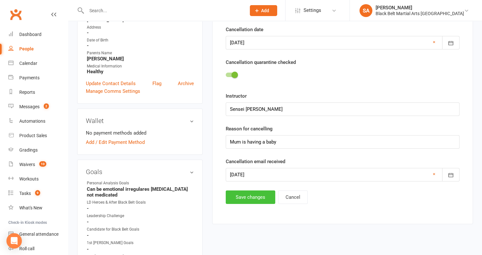
click at [236, 194] on button "Save changes" at bounding box center [250, 197] width 49 height 13
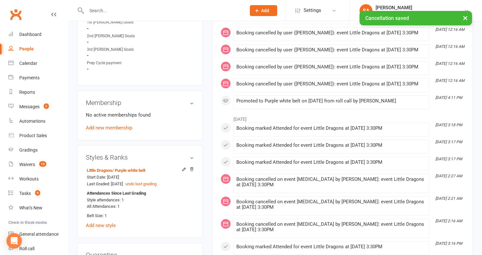
scroll to position [304, 0]
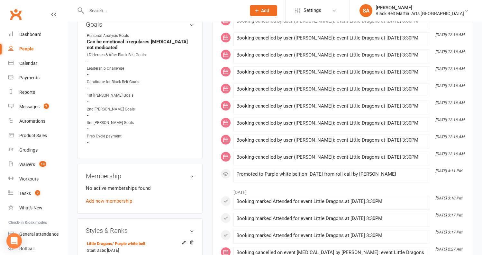
click at [135, 11] on input "text" at bounding box center [163, 10] width 157 height 9
paste input "Thomsen"
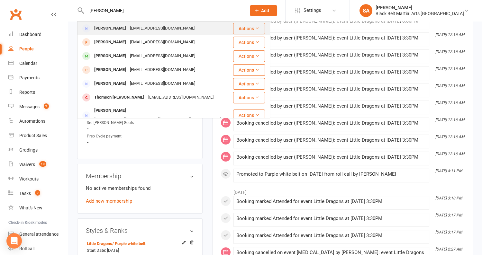
type input "Thomsen"
click at [131, 32] on div "Btommo1@hotmail.com" at bounding box center [162, 28] width 69 height 9
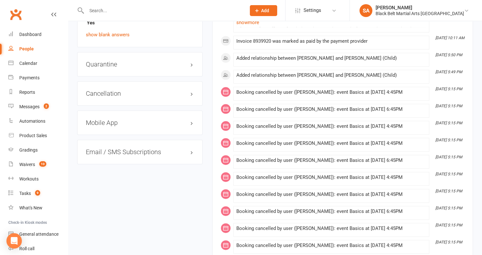
scroll to position [1473, 0]
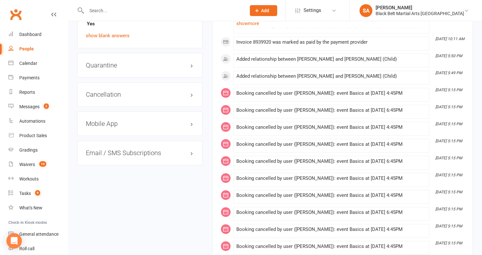
click at [133, 83] on div "Cancellation edit" at bounding box center [139, 94] width 125 height 24
click at [182, 92] on link "edit" at bounding box center [182, 94] width 8 height 5
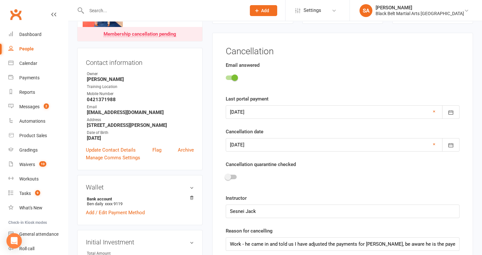
click at [232, 175] on div at bounding box center [231, 177] width 11 height 4
click at [226, 176] on input "checkbox" at bounding box center [226, 176] width 0 height 0
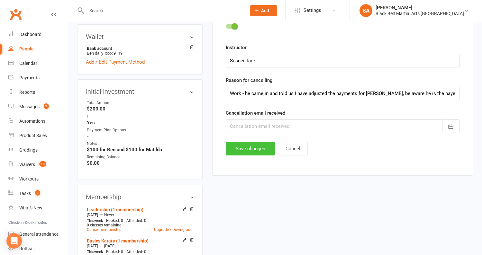
click at [239, 148] on button "Save changes" at bounding box center [250, 148] width 49 height 13
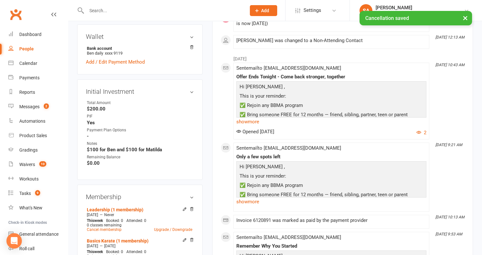
scroll to position [0, 0]
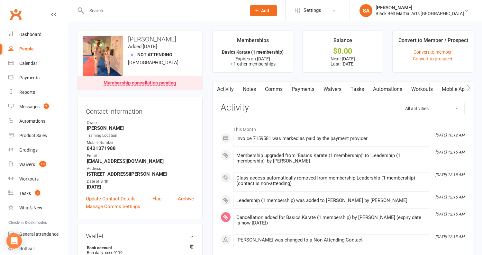
click at [132, 5] on div at bounding box center [159, 10] width 164 height 21
click at [131, 7] on input "text" at bounding box center [163, 10] width 157 height 9
paste input "Sulfa"
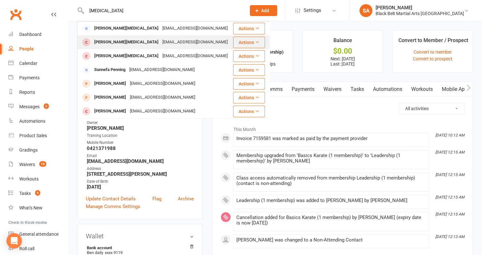
type input "Sulfa"
click at [160, 43] on div "kassandra3363@gmail.com" at bounding box center [194, 42] width 69 height 9
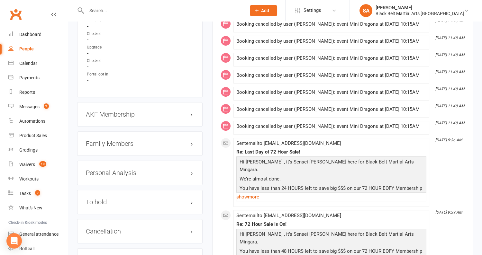
scroll to position [626, 0]
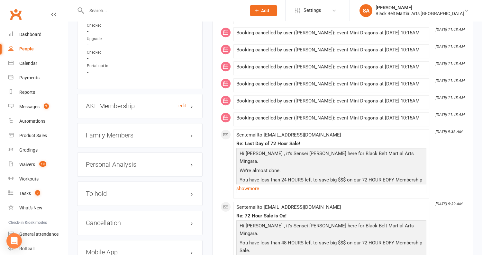
click at [119, 103] on h3 "AKF Membership edit" at bounding box center [140, 106] width 108 height 7
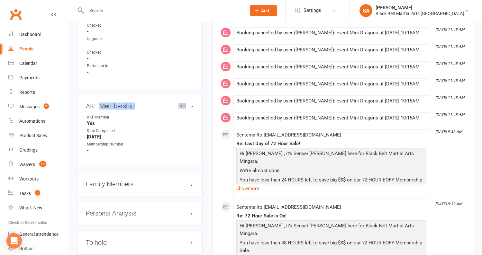
click at [119, 103] on h3 "AKF Membership edit" at bounding box center [140, 106] width 108 height 7
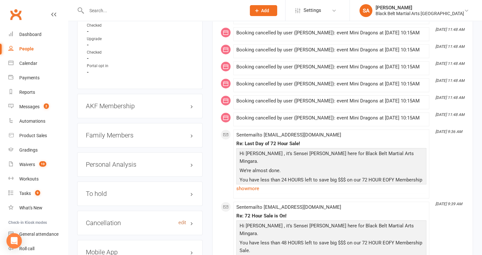
click at [184, 220] on link "edit" at bounding box center [182, 222] width 8 height 5
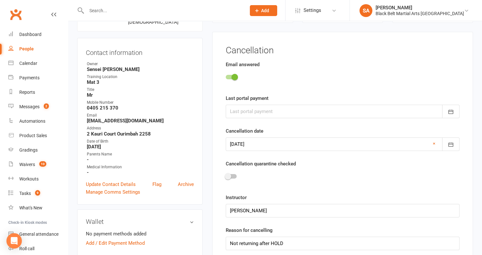
scroll to position [55, 0]
click at [231, 175] on div at bounding box center [231, 177] width 11 height 4
click at [226, 176] on input "checkbox" at bounding box center [226, 176] width 0 height 0
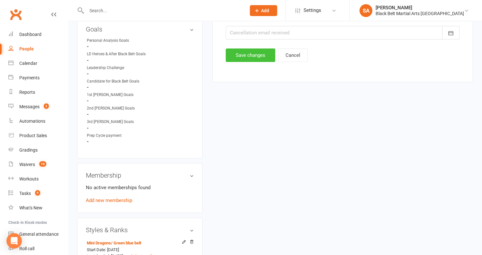
click at [242, 58] on button "Save changes" at bounding box center [250, 55] width 49 height 13
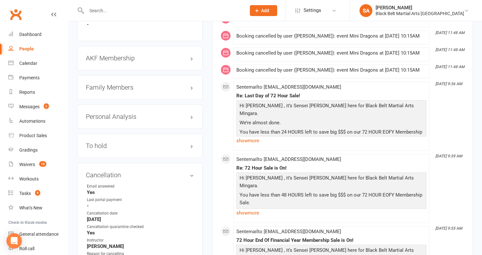
scroll to position [612, 0]
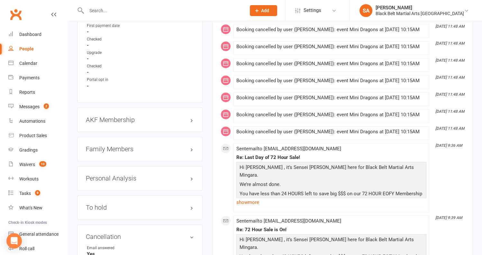
click at [134, 137] on div "Family Members" at bounding box center [139, 149] width 125 height 24
click at [132, 146] on h3 "Family Members" at bounding box center [140, 149] width 108 height 7
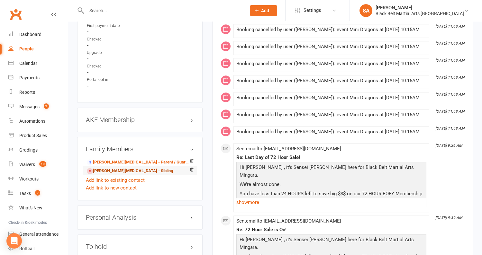
click at [115, 168] on link "Aurora Sulfa - Sibling" at bounding box center [130, 171] width 86 height 7
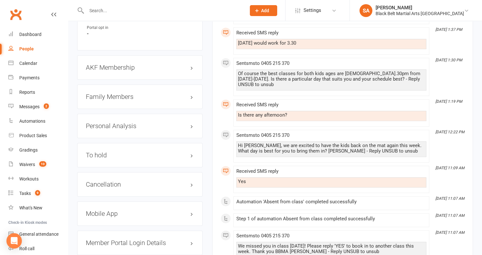
scroll to position [653, 0]
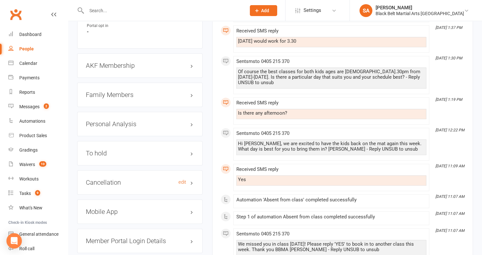
click at [114, 179] on h3 "Cancellation edit" at bounding box center [140, 182] width 108 height 7
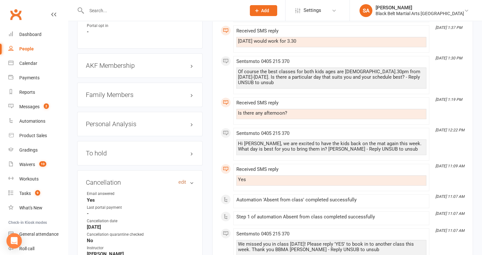
click at [180, 180] on link "edit" at bounding box center [182, 182] width 8 height 5
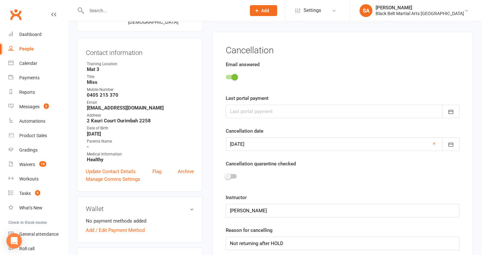
scroll to position [55, 0]
click at [232, 177] on div at bounding box center [231, 177] width 11 height 4
click at [226, 176] on input "checkbox" at bounding box center [226, 176] width 0 height 0
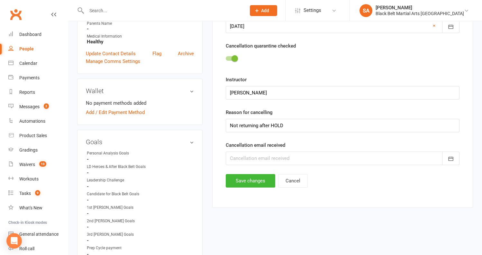
scroll to position [220, 0]
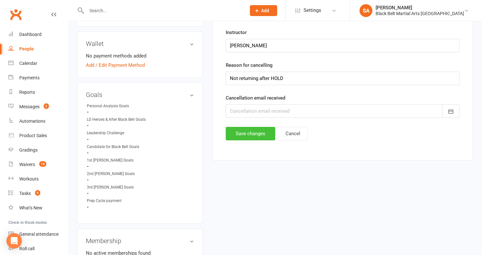
click at [243, 135] on button "Save changes" at bounding box center [250, 133] width 49 height 13
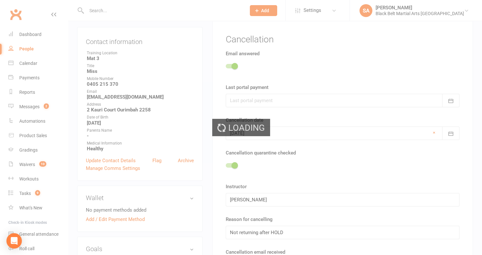
scroll to position [0, 0]
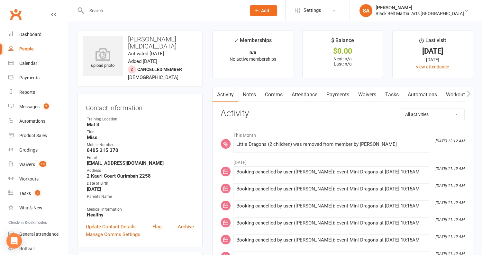
click at [138, 15] on div at bounding box center [159, 10] width 164 height 21
click at [137, 8] on input "text" at bounding box center [163, 10] width 157 height 9
paste input "Hardingham"
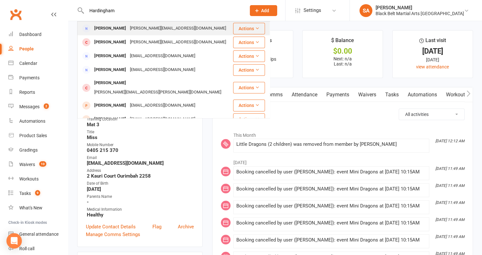
type input "Hardingham"
click at [128, 27] on div "Stefanie Hardingham" at bounding box center [110, 28] width 36 height 9
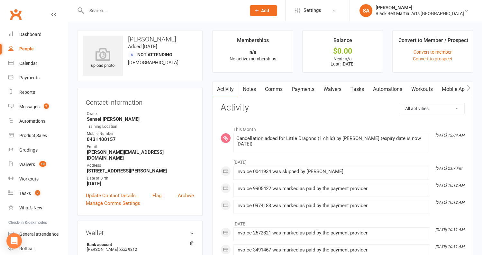
click at [308, 92] on link "Payments" at bounding box center [303, 89] width 32 height 15
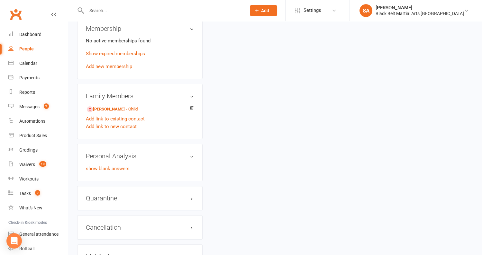
scroll to position [361, 0]
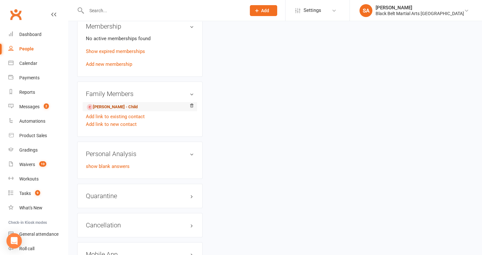
click at [110, 104] on link "Isabelle Hardingham - Child" at bounding box center [112, 107] width 51 height 7
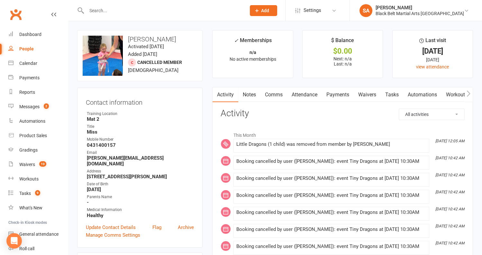
click at [303, 92] on link "Attendance" at bounding box center [304, 94] width 35 height 15
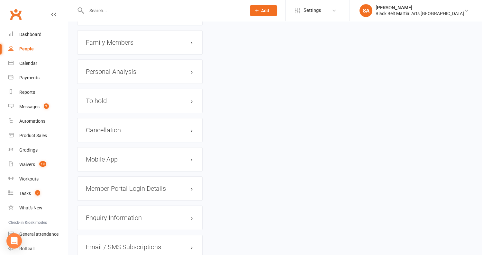
scroll to position [707, 0]
click at [117, 126] on h3 "Cancellation edit" at bounding box center [140, 129] width 108 height 7
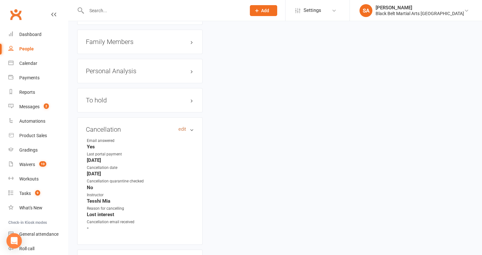
click at [180, 127] on link "edit" at bounding box center [182, 129] width 8 height 5
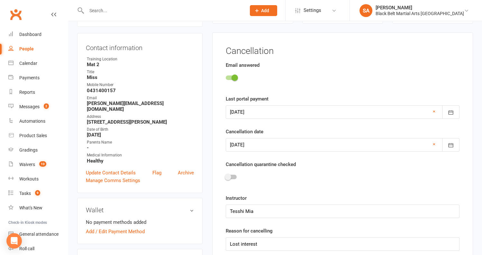
click at [231, 176] on div at bounding box center [231, 177] width 11 height 4
click at [226, 176] on input "checkbox" at bounding box center [226, 176] width 0 height 0
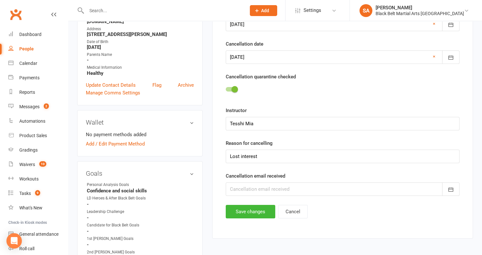
scroll to position [143, 0]
click at [246, 205] on button "Save changes" at bounding box center [250, 210] width 49 height 13
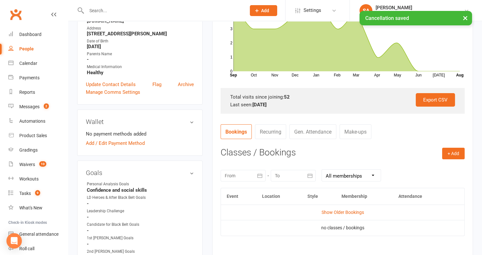
scroll to position [0, 0]
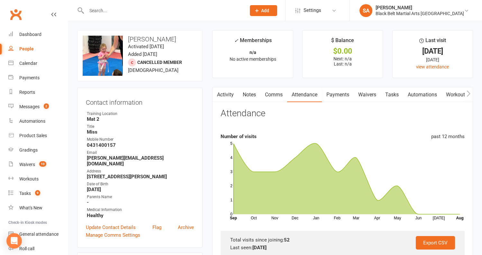
click at [133, 11] on input "text" at bounding box center [163, 10] width 157 height 9
paste input "Iskandar"
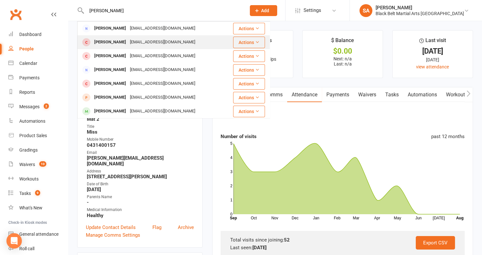
type input "Iskandar"
click at [129, 40] on div "Kaylaiskandar@hotmail.com" at bounding box center [162, 42] width 69 height 9
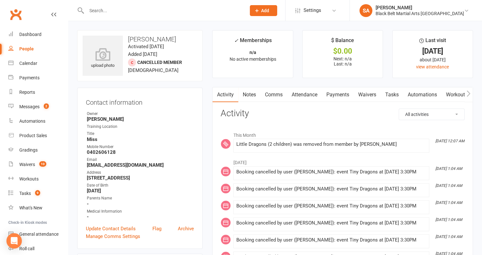
click at [297, 92] on link "Attendance" at bounding box center [304, 94] width 35 height 15
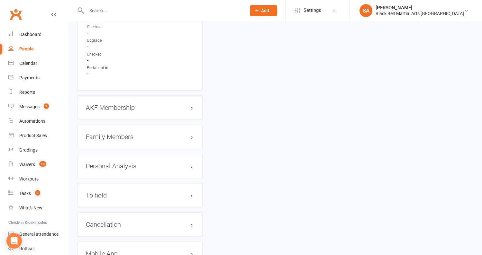
scroll to position [626, 0]
click at [104, 103] on h3 "AKF Membership edit" at bounding box center [140, 106] width 108 height 7
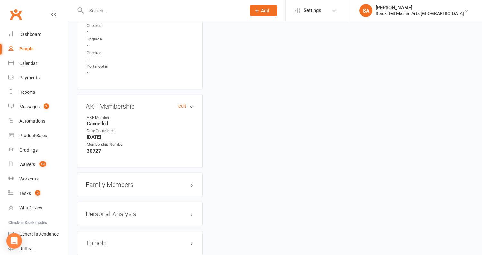
click at [104, 103] on h3 "AKF Membership edit" at bounding box center [140, 106] width 108 height 7
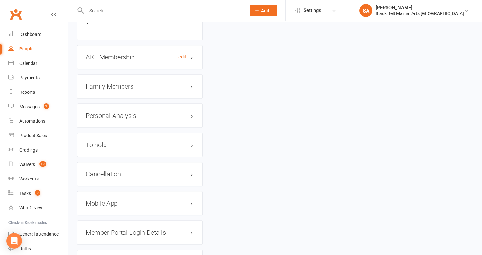
scroll to position [686, 0]
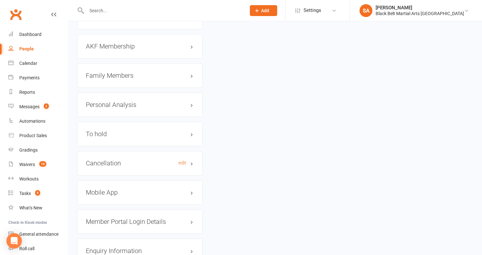
click at [107, 160] on h3 "Cancellation edit" at bounding box center [140, 163] width 108 height 7
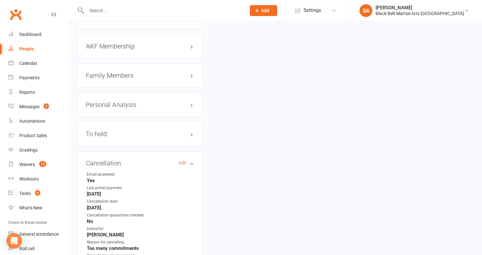
click at [180, 160] on link "edit" at bounding box center [182, 162] width 8 height 5
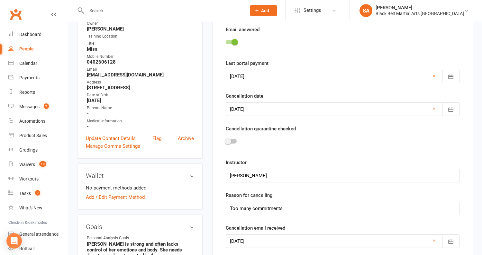
scroll to position [55, 0]
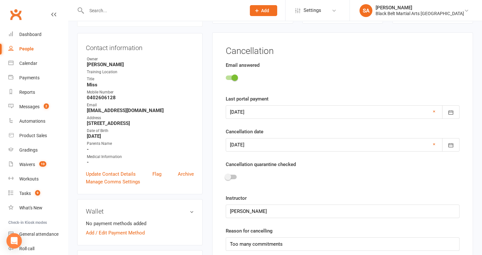
click at [228, 174] on span at bounding box center [228, 177] width 6 height 6
click at [226, 176] on input "checkbox" at bounding box center [226, 176] width 0 height 0
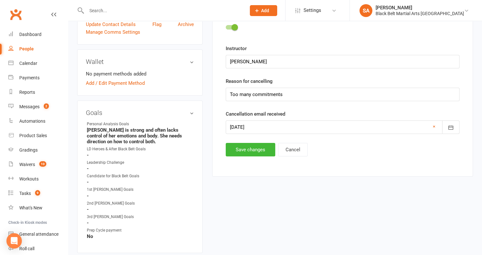
scroll to position [247, 0]
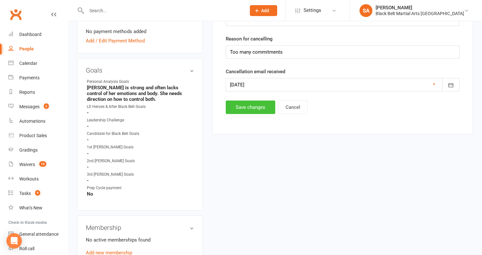
click at [247, 106] on button "Save changes" at bounding box center [250, 107] width 49 height 13
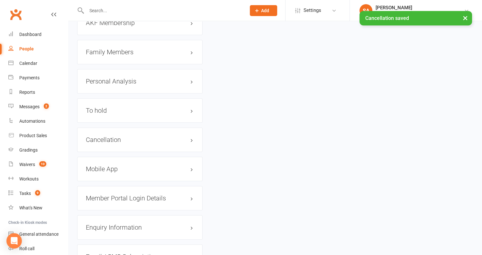
scroll to position [712, 0]
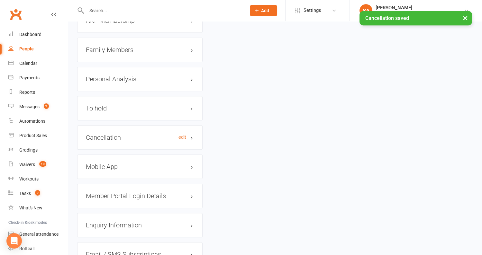
click at [116, 134] on h3 "Cancellation edit" at bounding box center [140, 137] width 108 height 7
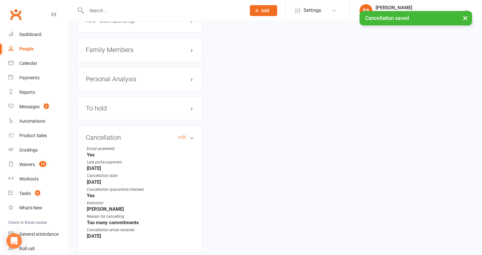
click at [116, 134] on h3 "Cancellation edit" at bounding box center [140, 137] width 108 height 7
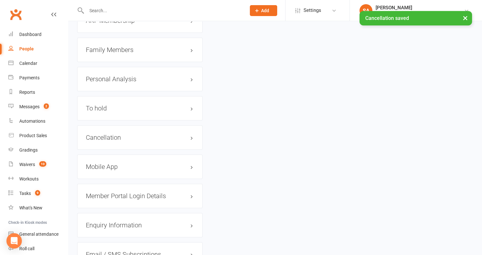
click at [128, 52] on div "Family Members" at bounding box center [139, 50] width 125 height 24
click at [128, 48] on h3 "Family Members" at bounding box center [140, 49] width 108 height 7
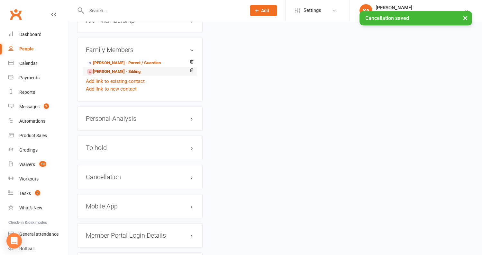
click at [116, 69] on link "Miley Zylstra - Sibling" at bounding box center [114, 71] width 54 height 7
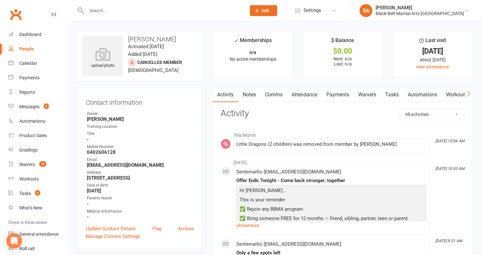
click at [307, 98] on link "Attendance" at bounding box center [304, 94] width 35 height 15
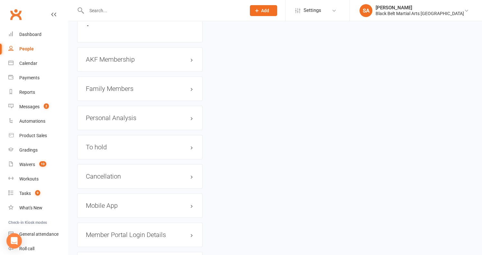
scroll to position [679, 0]
click at [123, 56] on h3 "AKF Membership edit" at bounding box center [140, 59] width 108 height 7
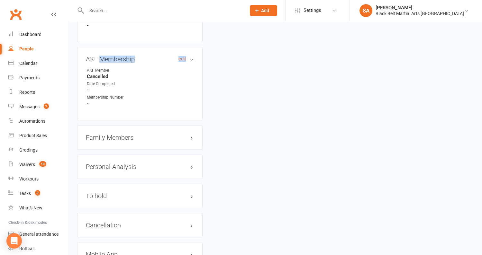
click at [123, 56] on h3 "AKF Membership edit" at bounding box center [140, 59] width 108 height 7
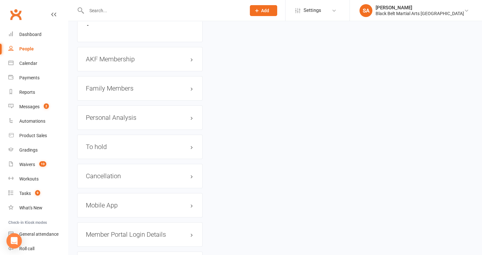
click at [112, 167] on div "Cancellation edit" at bounding box center [139, 176] width 125 height 24
click at [115, 173] on h3 "Cancellation edit" at bounding box center [140, 176] width 108 height 7
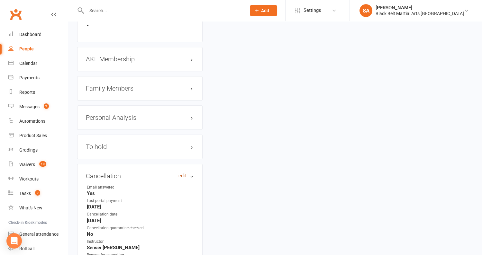
click at [182, 173] on link "edit" at bounding box center [182, 175] width 8 height 5
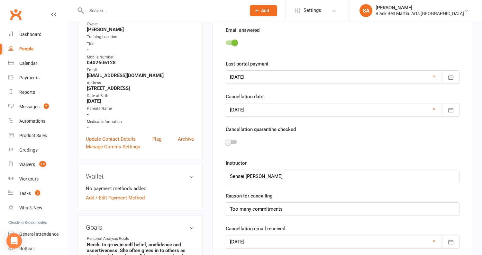
scroll to position [55, 0]
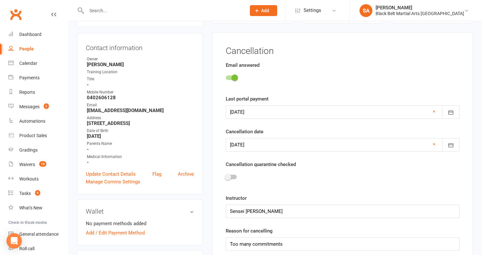
click at [230, 171] on div at bounding box center [343, 178] width 234 height 14
click at [230, 175] on span at bounding box center [228, 177] width 6 height 6
click at [226, 176] on input "checkbox" at bounding box center [226, 176] width 0 height 0
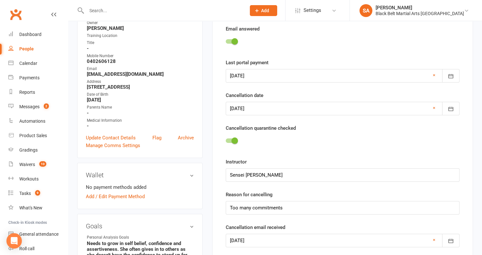
scroll to position [190, 0]
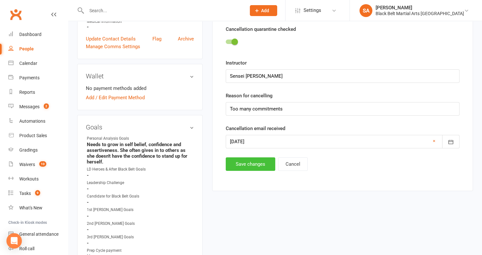
click at [240, 159] on button "Save changes" at bounding box center [250, 163] width 49 height 13
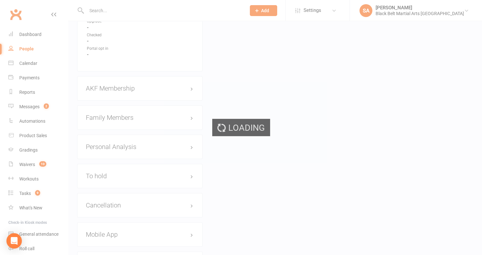
scroll to position [651, 0]
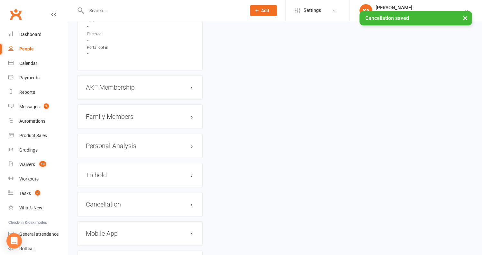
click at [115, 113] on h3 "Family Members" at bounding box center [140, 116] width 108 height 7
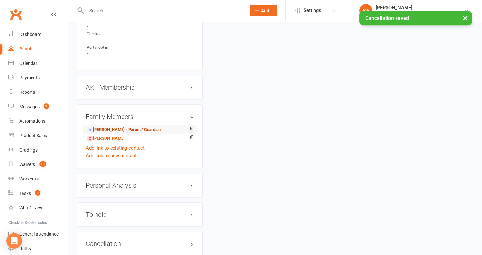
click at [114, 127] on link "Kayla Iskandar - Parent / Guardian" at bounding box center [124, 130] width 74 height 7
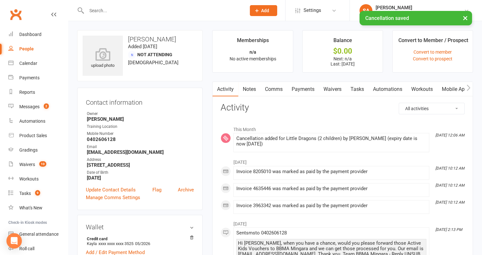
click at [307, 88] on link "Payments" at bounding box center [303, 89] width 32 height 15
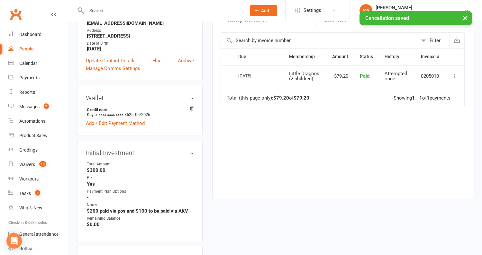
scroll to position [127, 0]
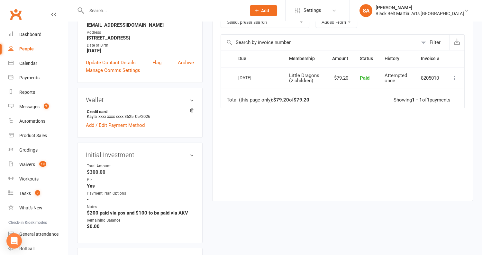
click at [126, 7] on input "text" at bounding box center [163, 10] width 157 height 9
paste input "Young"
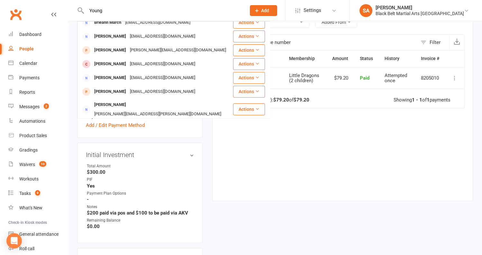
scroll to position [179, 0]
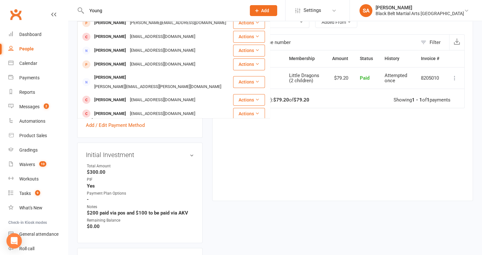
click at [88, 10] on input "Young" at bounding box center [163, 10] width 157 height 9
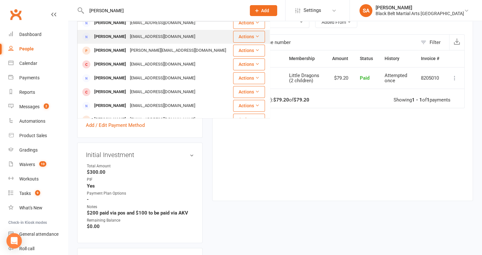
scroll to position [0, 0]
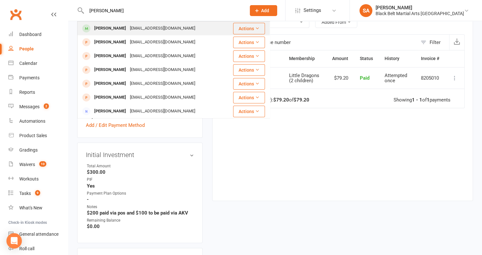
type input "emily Young"
click at [110, 31] on div "Emily Young" at bounding box center [110, 28] width 36 height 9
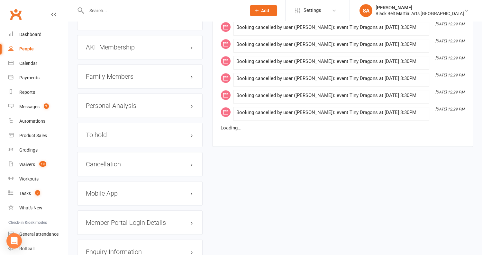
scroll to position [717, 0]
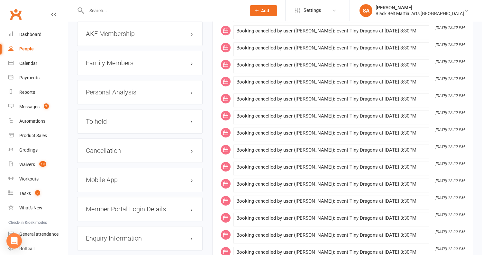
click at [116, 59] on h3 "Family Members" at bounding box center [140, 62] width 108 height 7
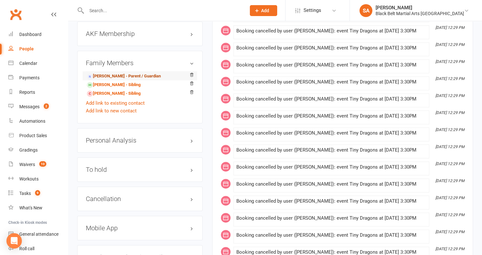
click at [114, 73] on link "Amanda Buckingham - Parent / Guardian" at bounding box center [124, 76] width 74 height 7
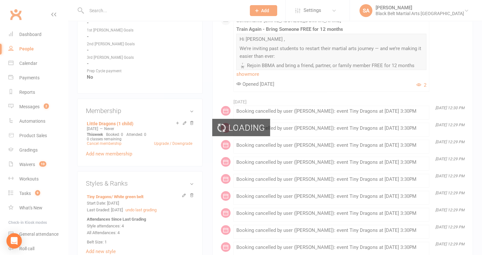
scroll to position [297, 0]
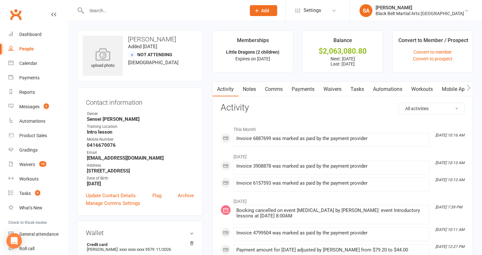
click at [308, 89] on link "Payments" at bounding box center [303, 89] width 32 height 15
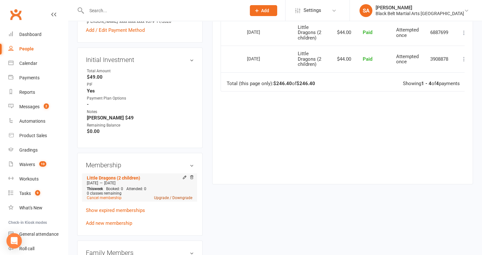
scroll to position [229, 0]
click at [174, 196] on link "Upgrade / Downgrade" at bounding box center [173, 197] width 38 height 4
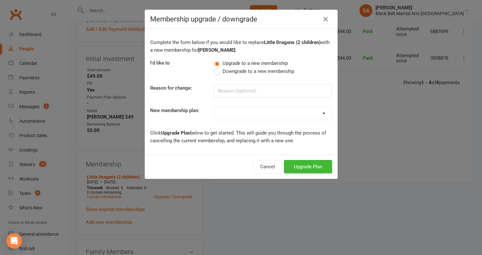
click at [241, 117] on select "Little Dragons (1 child) Little Dragons (2 children) Little Dragons (3 children…" at bounding box center [272, 113] width 117 height 13
select select "0"
click at [298, 167] on button "Upgrade Plan" at bounding box center [308, 166] width 48 height 13
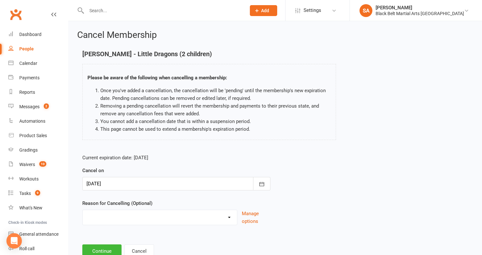
scroll to position [21, 0]
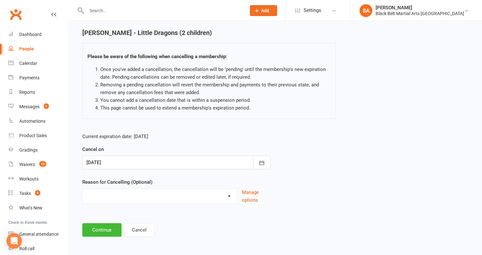
click at [128, 164] on div at bounding box center [176, 162] width 188 height 13
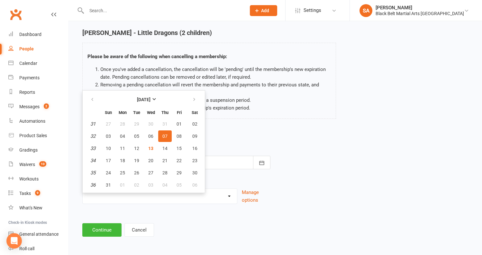
click at [253, 153] on div "Cancel on 07 Aug 2025 August 2025 Sun Mon Tue Wed Thu Fri Sat 31 27 28 29 30 31…" at bounding box center [176, 158] width 188 height 24
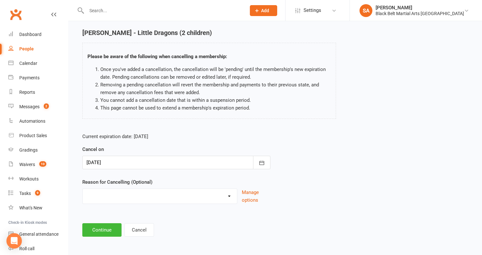
click at [128, 160] on div at bounding box center [176, 162] width 188 height 13
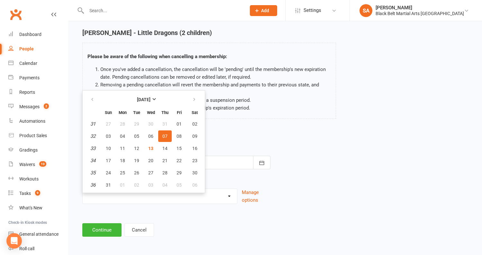
click at [227, 144] on form "Current expiration date: Feb 5 3024 Cancel on 07 Aug 2025 August 2025 Sun Mon T…" at bounding box center [176, 168] width 188 height 71
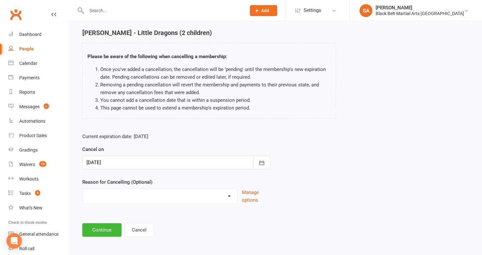
click at [133, 162] on div at bounding box center [176, 162] width 188 height 13
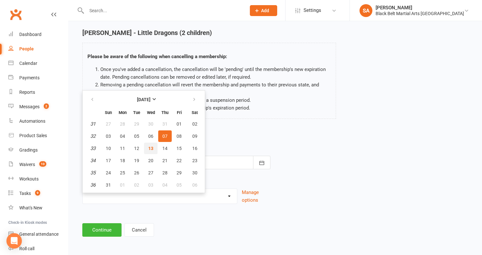
click at [148, 147] on span "13" at bounding box center [150, 148] width 5 height 5
type input "13 Aug 2025"
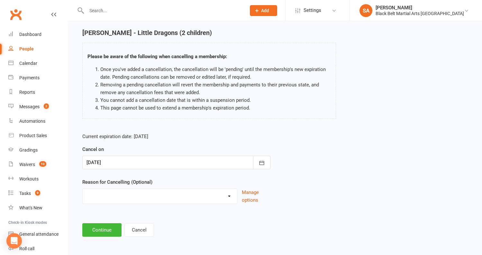
click at [113, 196] on select "Family Circumstances Family member joined Family Member Quit Financial Health /…" at bounding box center [160, 195] width 154 height 13
select select "2"
click at [99, 228] on button "Continue" at bounding box center [101, 229] width 39 height 13
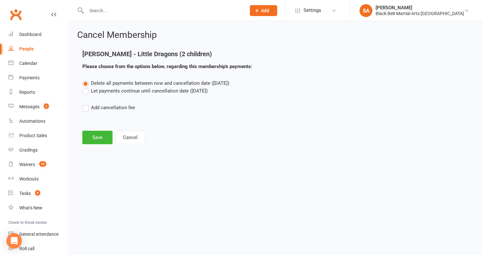
click at [140, 93] on label "Let payments continue until cancellation date (Aug 13, 2025)" at bounding box center [144, 91] width 125 height 8
click at [86, 87] on input "Let payments continue until cancellation date (Aug 13, 2025)" at bounding box center [84, 87] width 4 height 0
click at [98, 144] on div "Cancel Membership Amanda Buckingham - Little Dragons (2 children) Please choose…" at bounding box center [275, 87] width 414 height 133
click at [99, 136] on button "Save" at bounding box center [97, 137] width 30 height 13
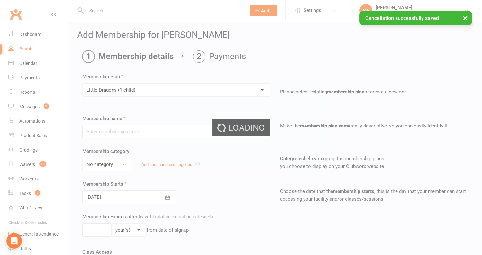
type input "Little Dragons (1 child)"
select select "0"
type input "1"
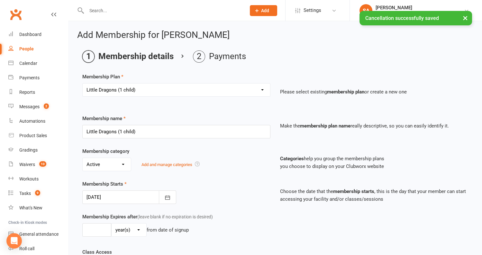
type input "13 Aug 2025"
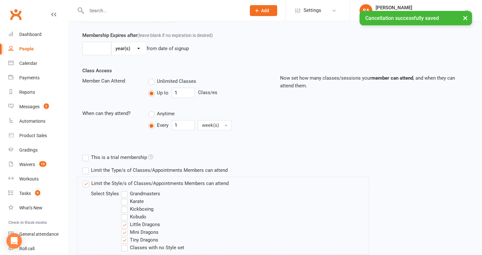
scroll to position [250, 0]
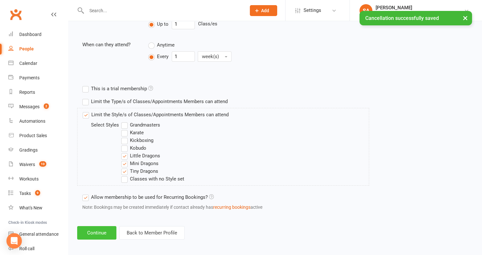
click at [92, 229] on button "Continue" at bounding box center [96, 232] width 39 height 13
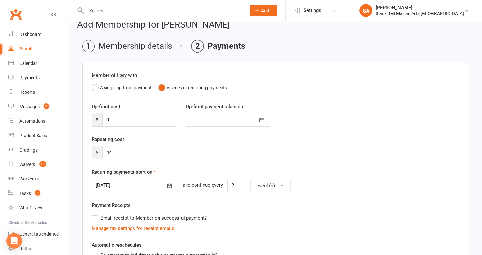
scroll to position [11, 0]
click at [113, 181] on div at bounding box center [135, 184] width 86 height 13
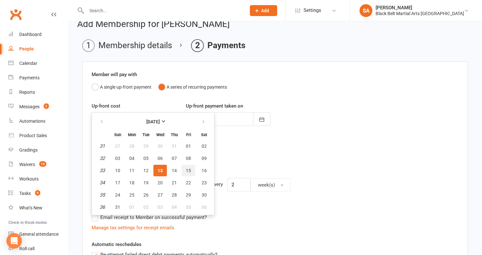
click at [187, 170] on span "15" at bounding box center [188, 170] width 5 height 5
type input "15 Aug 2025"
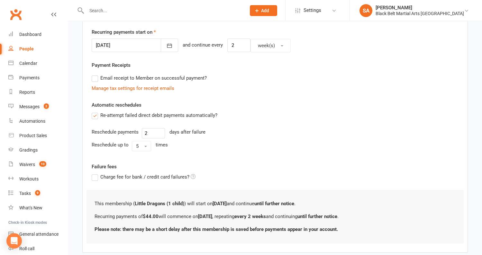
scroll to position [184, 0]
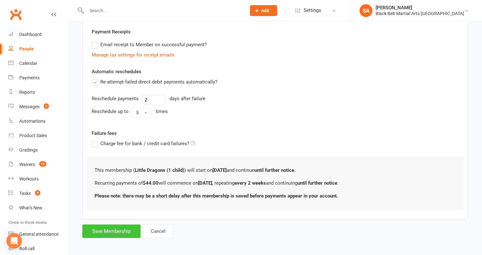
click at [114, 228] on button "Save Membership" at bounding box center [111, 231] width 58 height 13
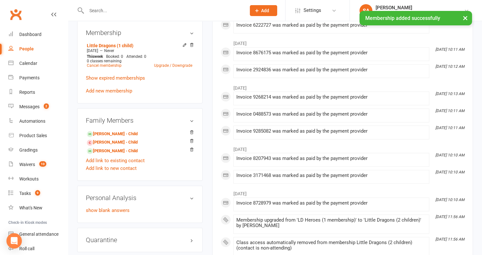
scroll to position [361, 0]
click at [104, 151] on link "Emily Young - Child" at bounding box center [112, 150] width 51 height 7
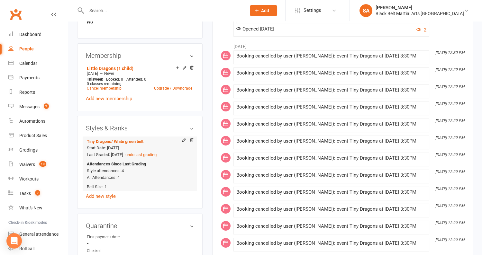
scroll to position [413, 0]
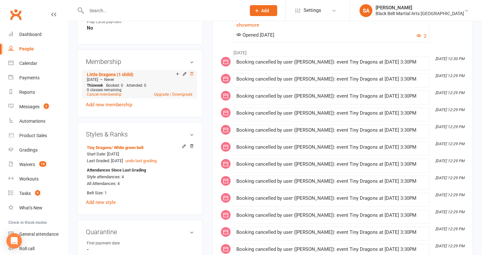
click at [192, 72] on icon at bounding box center [191, 74] width 4 height 4
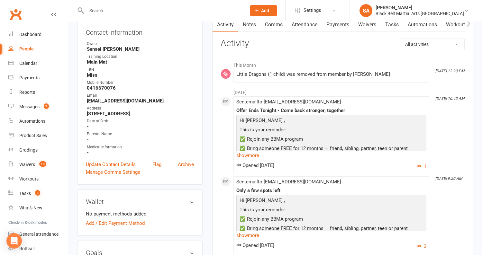
scroll to position [0, 0]
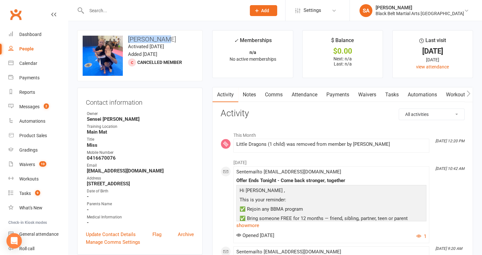
drag, startPoint x: 165, startPoint y: 39, endPoint x: 127, endPoint y: 40, distance: 37.9
click at [127, 40] on h3 "Emily Young" at bounding box center [140, 39] width 114 height 7
copy h3 "Emily Young"
click at [302, 95] on link "Attendance" at bounding box center [304, 94] width 35 height 15
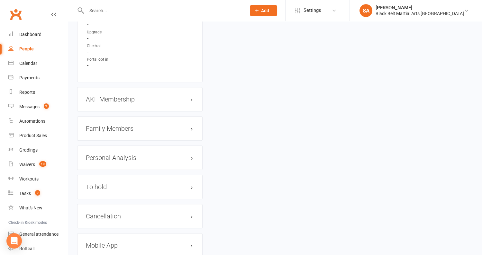
scroll to position [660, 0]
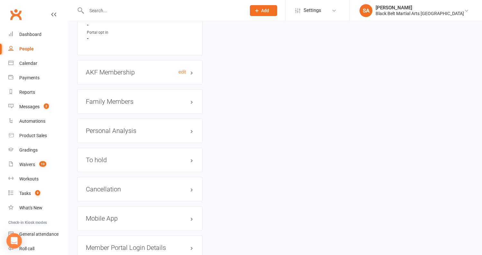
click at [117, 69] on h3 "AKF Membership edit" at bounding box center [140, 72] width 108 height 7
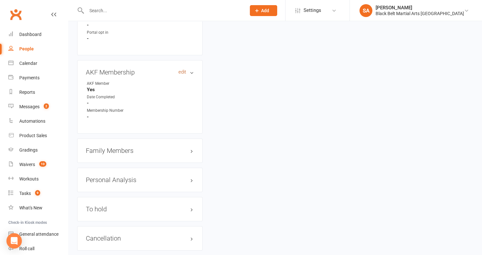
click at [183, 69] on link "edit" at bounding box center [182, 71] width 8 height 5
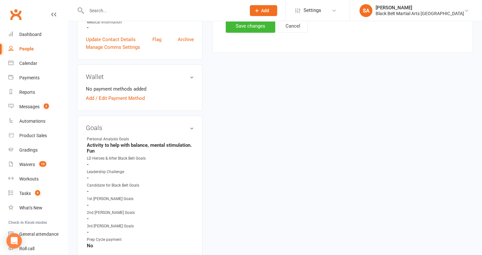
scroll to position [55, 0]
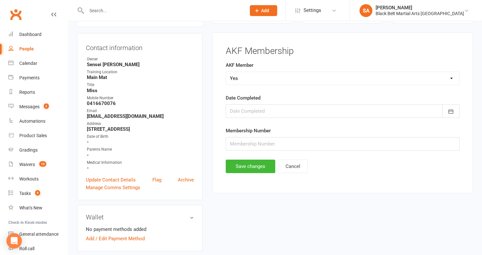
click at [239, 80] on select "Select Yes No Cancelled Transfered" at bounding box center [342, 78] width 233 height 13
select select "Cancelled"
click at [253, 168] on button "Save changes" at bounding box center [250, 166] width 49 height 13
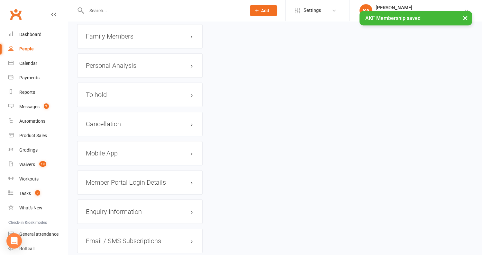
scroll to position [729, 0]
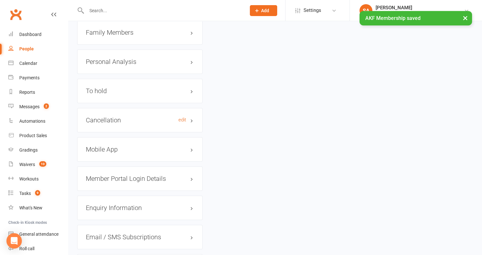
click at [115, 117] on h3 "Cancellation edit" at bounding box center [140, 120] width 108 height 7
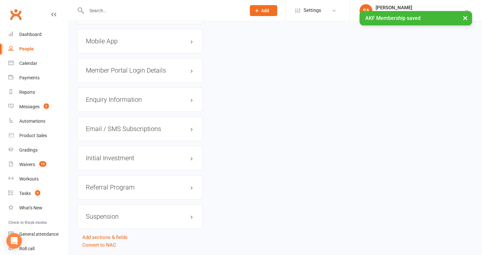
scroll to position [952, 0]
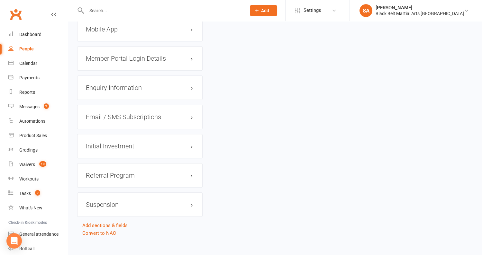
click at [117, 21] on div at bounding box center [159, 10] width 164 height 21
click at [116, 26] on h3 "Mobile App" at bounding box center [140, 29] width 108 height 7
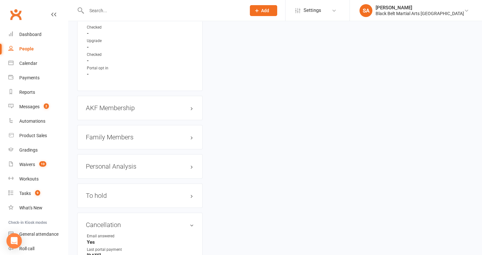
scroll to position [628, 0]
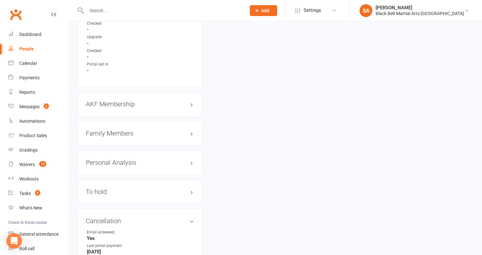
click at [111, 130] on h3 "Family Members" at bounding box center [140, 133] width 108 height 7
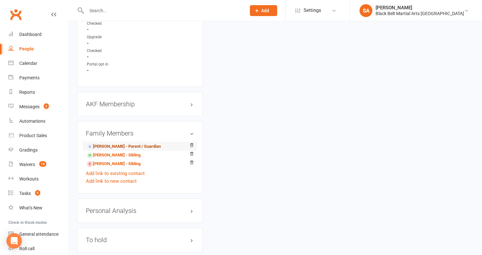
click at [112, 143] on link "Amanda Buckingham - Parent / Guardian" at bounding box center [124, 146] width 74 height 7
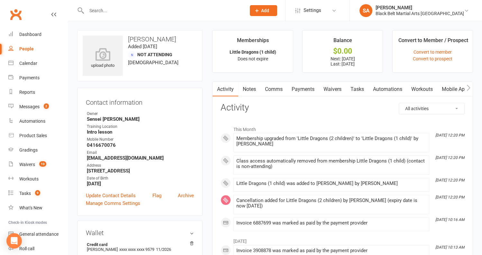
click at [304, 87] on link "Payments" at bounding box center [303, 89] width 32 height 15
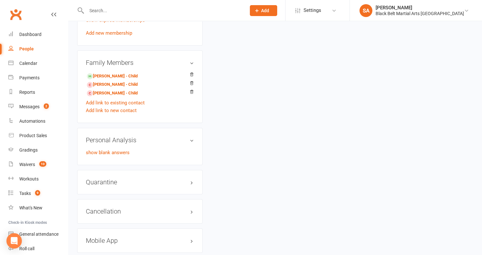
scroll to position [418, 0]
click at [160, 11] on input "text" at bounding box center [163, 10] width 157 height 9
paste input "[PERSON_NAME]"
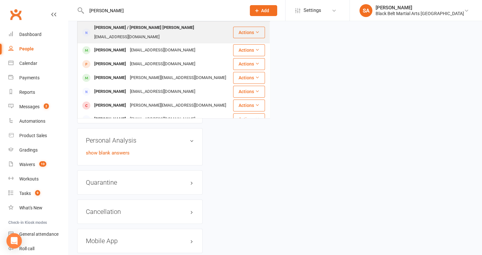
type input "[PERSON_NAME]"
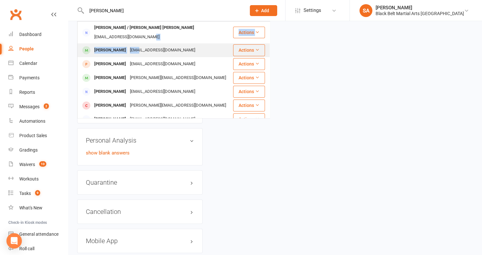
drag, startPoint x: 152, startPoint y: 32, endPoint x: 150, endPoint y: 43, distance: 11.2
click at [150, 43] on tbody "Millie / Luke Russell Leonard millierussell908@gmail.com Actions Athena Russell…" at bounding box center [173, 168] width 192 height 292
click at [155, 46] on div "millierussell908@gmail.com" at bounding box center [162, 50] width 69 height 9
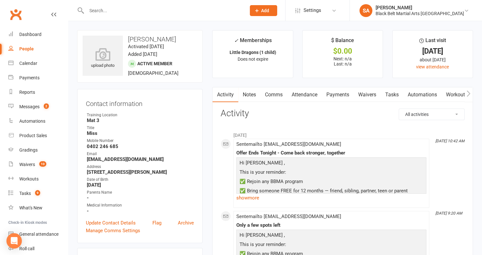
click at [306, 94] on link "Attendance" at bounding box center [304, 94] width 35 height 15
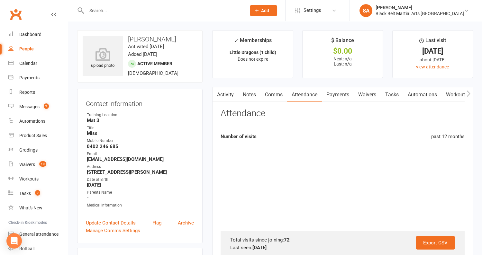
click at [344, 99] on link "Payments" at bounding box center [338, 94] width 32 height 15
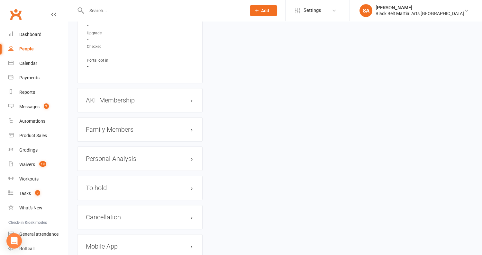
scroll to position [740, 0]
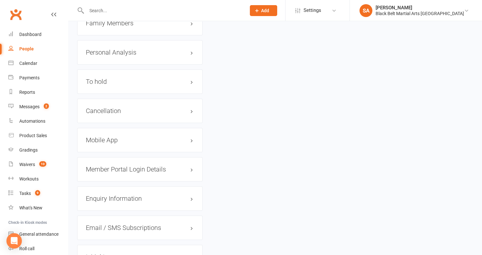
click at [116, 112] on div "Cancellation edit" at bounding box center [139, 111] width 125 height 24
click at [116, 107] on h3 "Cancellation edit" at bounding box center [140, 110] width 108 height 7
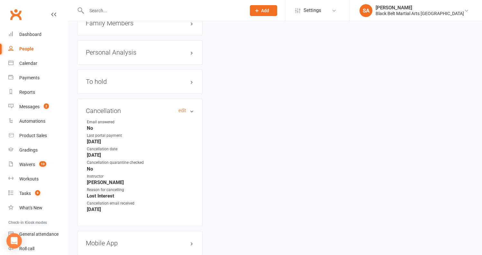
click at [121, 108] on h3 "Cancellation edit" at bounding box center [140, 110] width 108 height 7
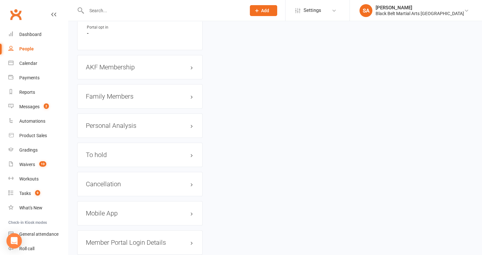
scroll to position [667, 0]
click at [120, 92] on h3 "Family Members" at bounding box center [140, 95] width 108 height 7
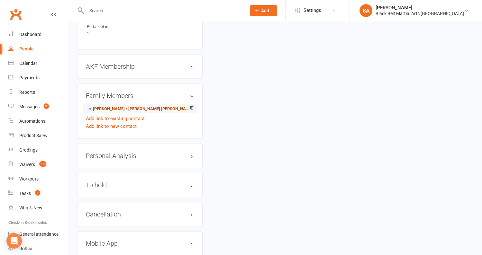
click at [119, 106] on link "Millie / Luke Russell Leonard - Parent / Guardian" at bounding box center [139, 109] width 104 height 7
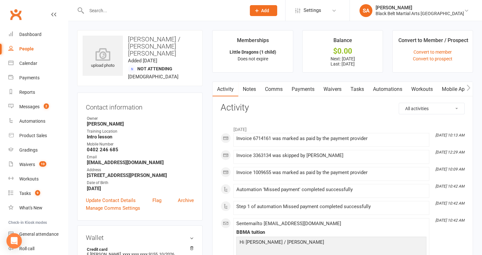
click at [301, 85] on link "Payments" at bounding box center [303, 89] width 32 height 15
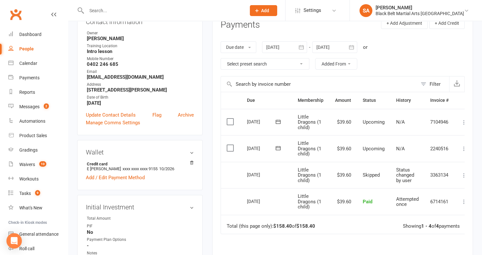
scroll to position [85, 0]
click at [272, 48] on div at bounding box center [284, 48] width 45 height 12
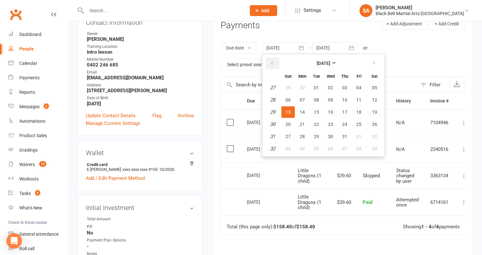
click at [273, 62] on icon "button" at bounding box center [272, 63] width 4 height 5
click at [314, 86] on span "01" at bounding box center [316, 87] width 5 height 5
type input "01 Apr 2025"
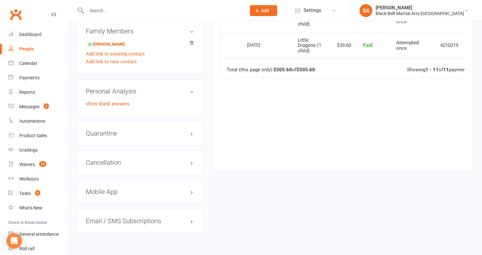
scroll to position [429, 0]
click at [112, 159] on h3 "Cancellation edit" at bounding box center [140, 162] width 108 height 7
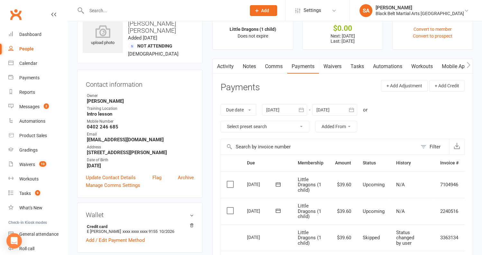
scroll to position [0, 0]
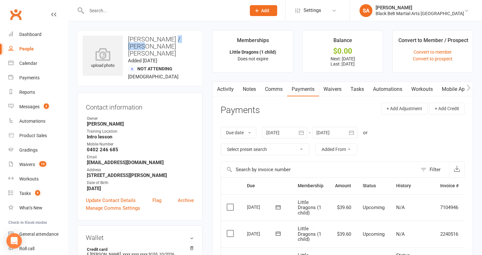
drag, startPoint x: 184, startPoint y: 38, endPoint x: 163, endPoint y: 39, distance: 21.5
click at [163, 39] on h3 "Millie / Luke Russell Leonard" at bounding box center [140, 46] width 114 height 21
copy h3 "Russell"
click at [137, 8] on input "text" at bounding box center [163, 10] width 157 height 9
paste input "Russell"
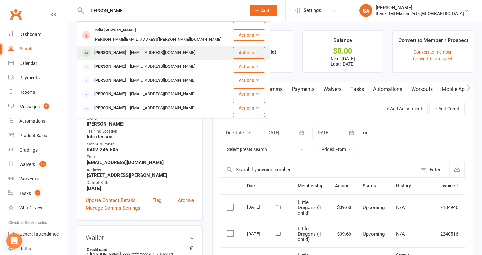
scroll to position [90, 0]
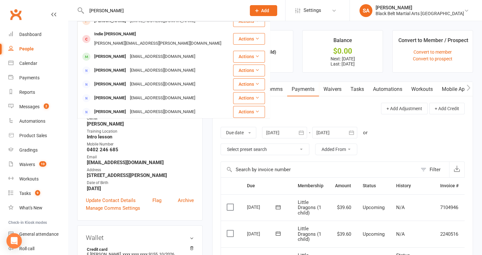
type input "Russell"
click at [185, 134] on strong "Intro lesson" at bounding box center [140, 137] width 107 height 6
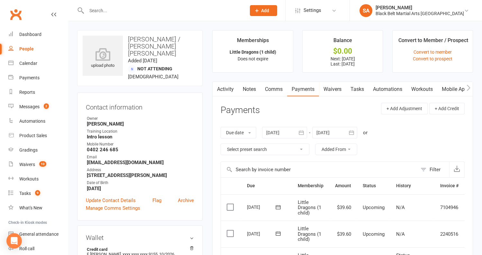
click at [125, 7] on input "text" at bounding box center [163, 10] width 157 height 9
paste input "Russell"
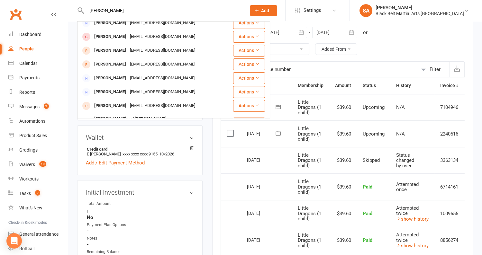
scroll to position [121, 0]
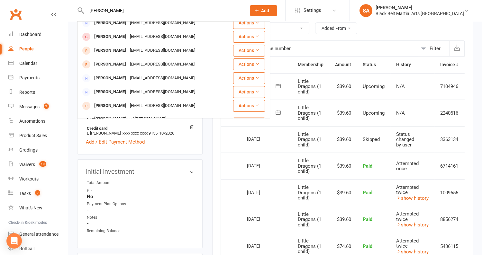
click at [87, 9] on input "Russell" at bounding box center [163, 10] width 157 height 9
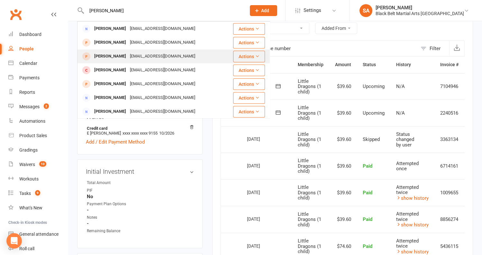
scroll to position [0, 0]
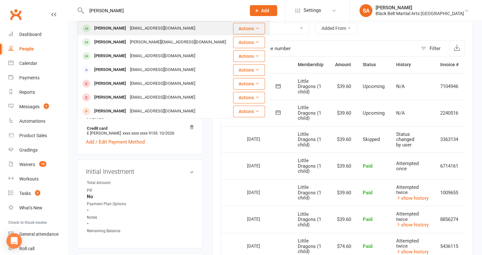
type input "Nathaniel Russell"
click at [117, 30] on div "Nathaniel Russell" at bounding box center [110, 28] width 36 height 9
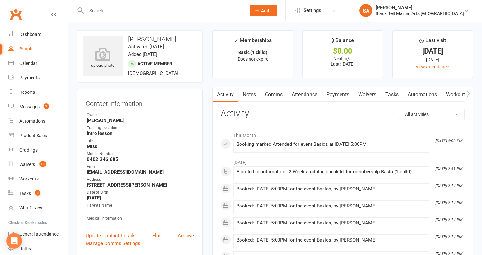
click at [338, 95] on link "Payments" at bounding box center [338, 94] width 32 height 15
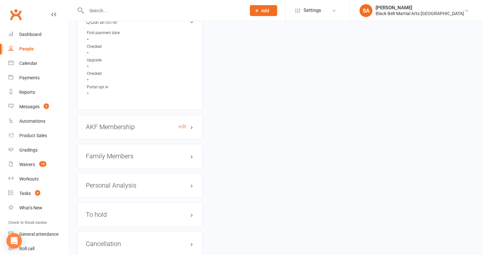
scroll to position [653, 0]
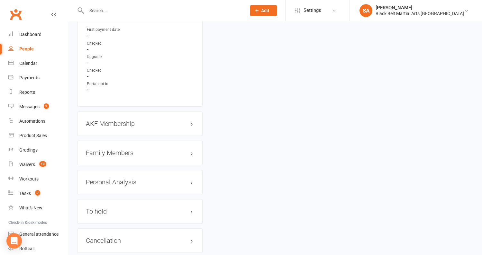
click at [101, 149] on h3 "Family Members" at bounding box center [140, 152] width 108 height 7
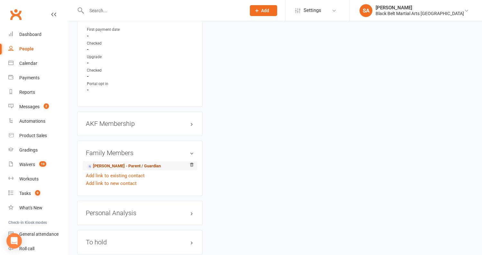
click at [101, 163] on link "Millie Russell - Parent / Guardian" at bounding box center [124, 166] width 74 height 7
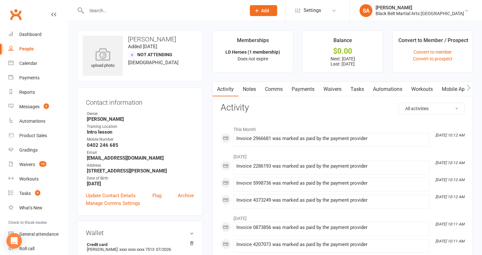
click at [304, 90] on link "Payments" at bounding box center [303, 89] width 32 height 15
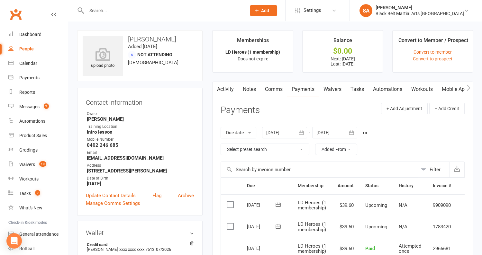
click at [119, 9] on input "text" at bounding box center [163, 10] width 157 height 9
type input "R"
paste input "Russell"
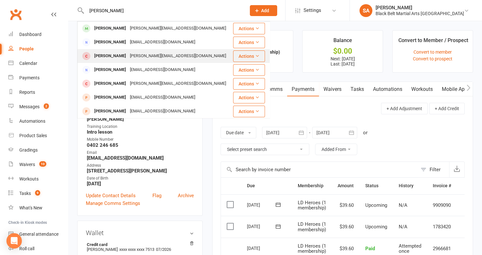
scroll to position [179, 0]
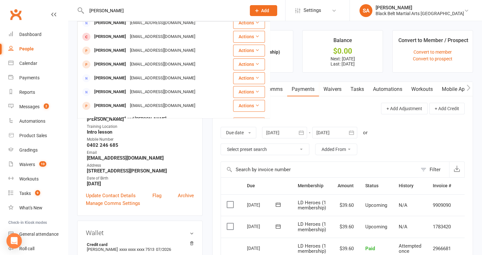
click at [87, 9] on input "Russell" at bounding box center [163, 10] width 157 height 9
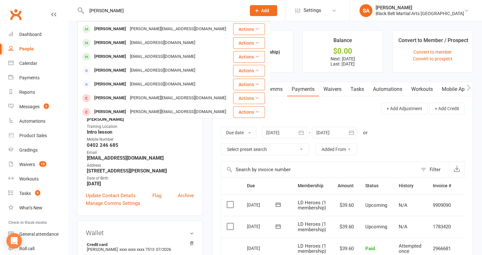
scroll to position [0, 0]
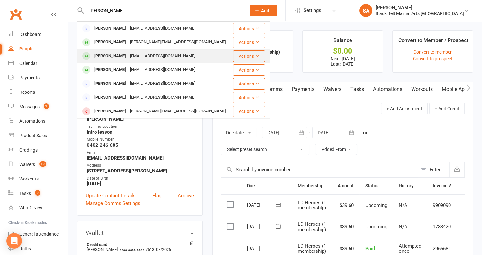
type input "Thena Russell"
click at [126, 59] on div "Athena Russell-Leonard" at bounding box center [110, 55] width 36 height 9
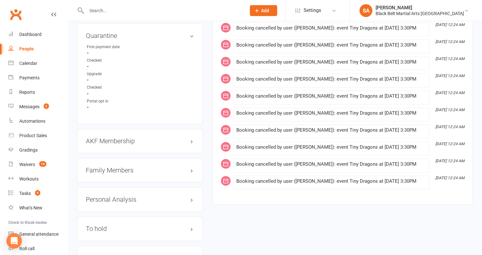
scroll to position [621, 0]
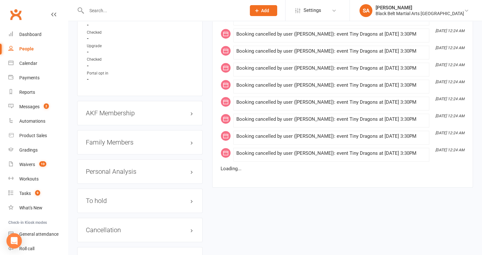
click at [109, 114] on div "AKF Membership edit" at bounding box center [139, 113] width 125 height 24
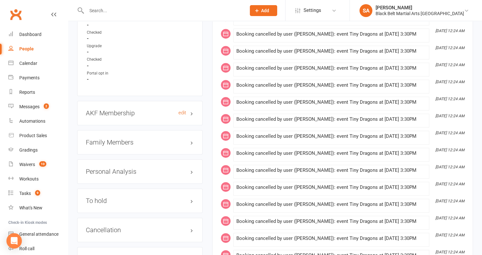
click at [112, 111] on h3 "AKF Membership edit" at bounding box center [140, 113] width 108 height 7
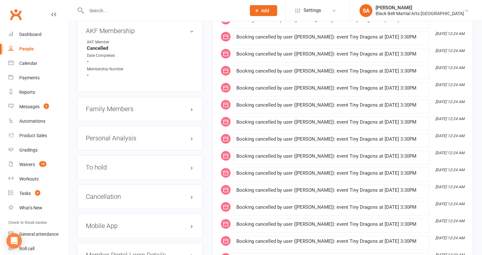
scroll to position [718, 0]
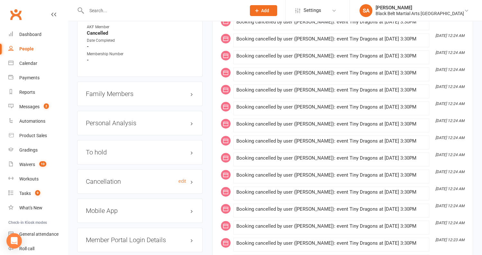
click at [117, 178] on h3 "Cancellation edit" at bounding box center [140, 181] width 108 height 7
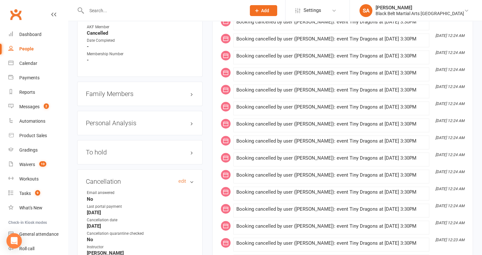
click at [117, 178] on h3 "Cancellation edit" at bounding box center [140, 181] width 108 height 7
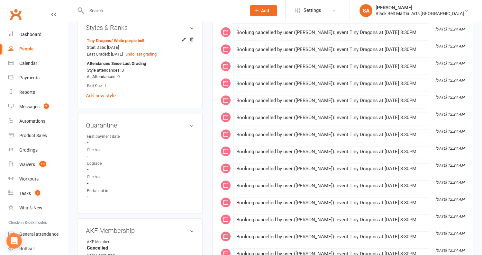
scroll to position [738, 0]
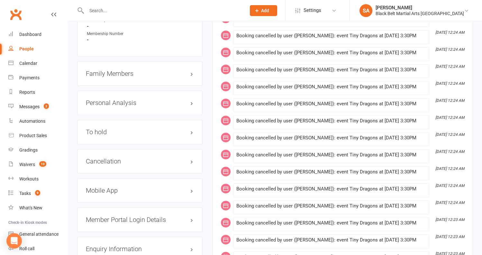
click at [109, 70] on h3 "Family Members" at bounding box center [140, 73] width 108 height 7
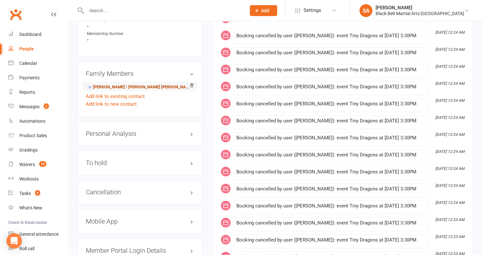
click at [113, 84] on link "Millie / Luke Russell Leonard - Parent / Guardian" at bounding box center [139, 87] width 104 height 7
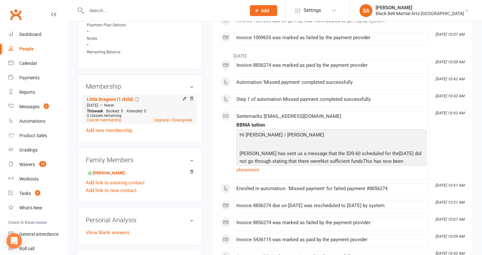
scroll to position [301, 0]
click at [116, 117] on link "Cancel membership" at bounding box center [104, 119] width 35 height 4
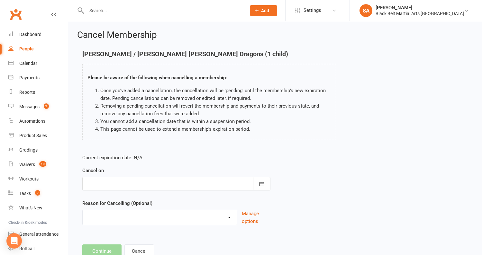
click at [217, 181] on div at bounding box center [176, 183] width 188 height 13
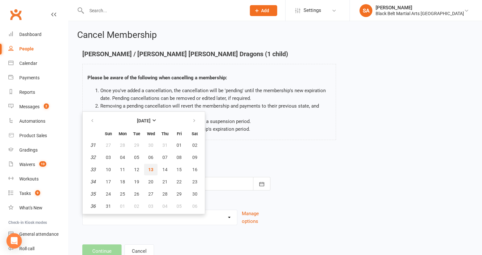
click at [148, 167] on span "13" at bounding box center [150, 169] width 5 height 5
type input "13 Aug 2025"
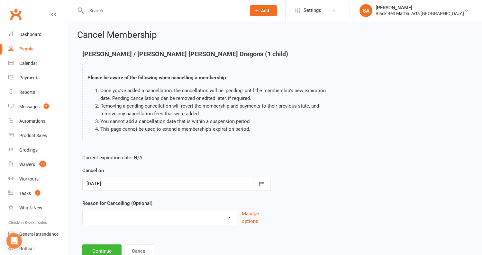
click at [122, 218] on select "Family Circumstances Family member joined Family Member Quit Financial Health /…" at bounding box center [160, 216] width 154 height 13
select select "2"
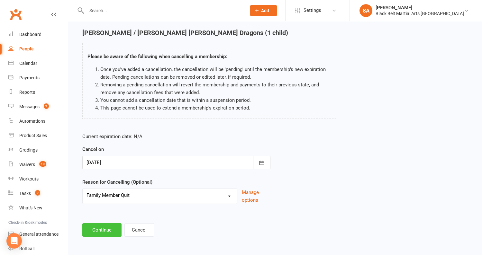
click at [101, 225] on button "Continue" at bounding box center [101, 229] width 39 height 13
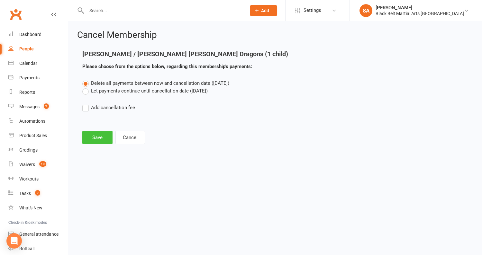
click at [95, 139] on button "Save" at bounding box center [97, 137] width 30 height 13
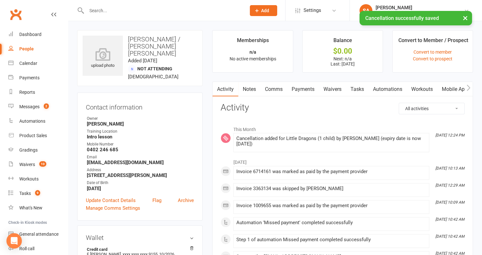
click at [297, 87] on link "Payments" at bounding box center [303, 89] width 32 height 15
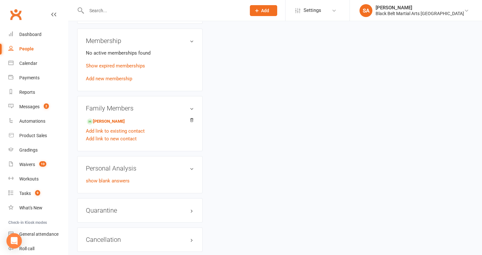
scroll to position [346, 0]
click at [104, 118] on link "Athena Russell-Leonard - Child" at bounding box center [106, 121] width 38 height 7
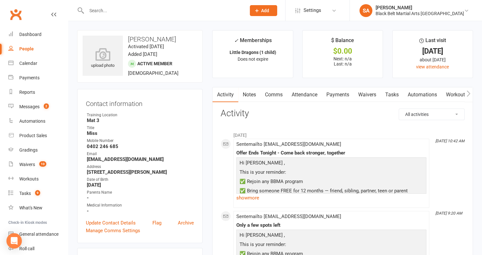
click at [306, 92] on link "Attendance" at bounding box center [304, 94] width 35 height 15
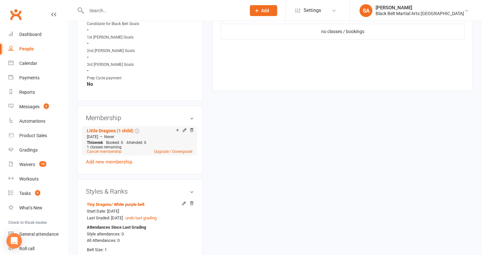
scroll to position [340, 0]
click at [194, 128] on div "Membership Little Dragons (1 child) Jun 19 2023 — Never This week Booked: 0 Att…" at bounding box center [139, 139] width 125 height 69
click at [192, 127] on icon at bounding box center [191, 129] width 4 height 4
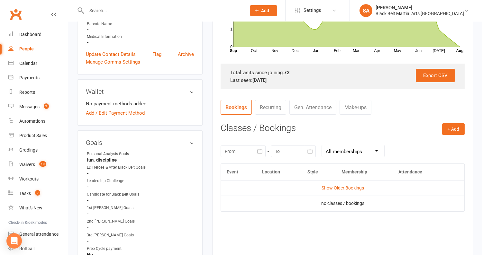
scroll to position [0, 0]
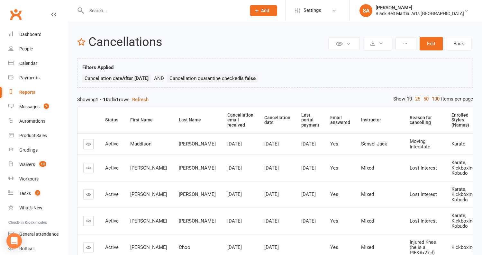
click at [436, 97] on link "100" at bounding box center [435, 99] width 11 height 7
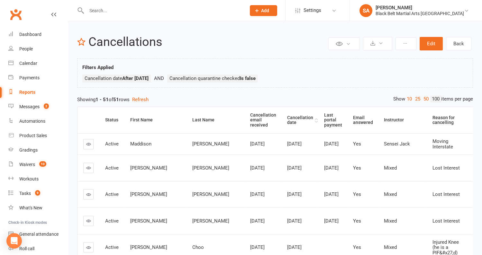
click at [281, 119] on th "Cancellation date" at bounding box center [299, 120] width 37 height 26
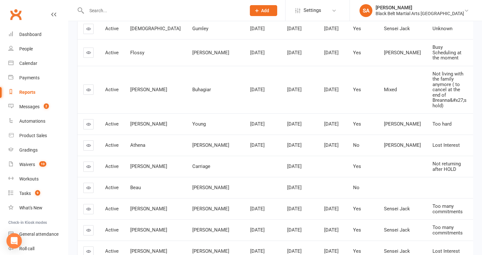
scroll to position [338, 0]
drag, startPoint x: 178, startPoint y: 140, endPoint x: 161, endPoint y: 140, distance: 16.4
click at [186, 134] on td "Young" at bounding box center [215, 123] width 58 height 21
copy span "Young"
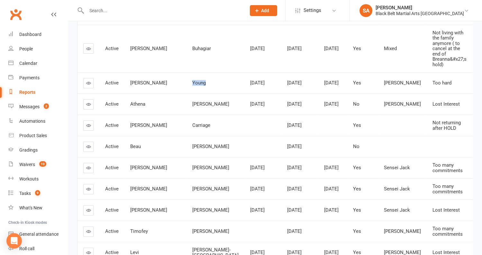
scroll to position [397, 0]
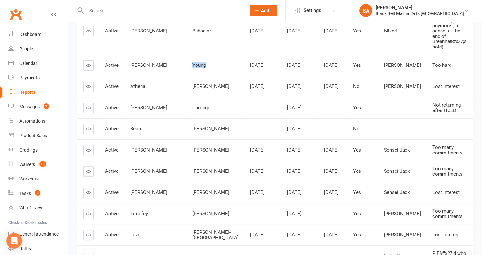
drag, startPoint x: 183, startPoint y: 110, endPoint x: 161, endPoint y: 104, distance: 22.3
click at [186, 97] on td "[PERSON_NAME]" at bounding box center [215, 86] width 58 height 21
copy span "[PERSON_NAME]"
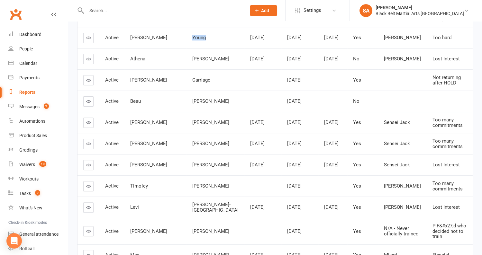
scroll to position [430, 0]
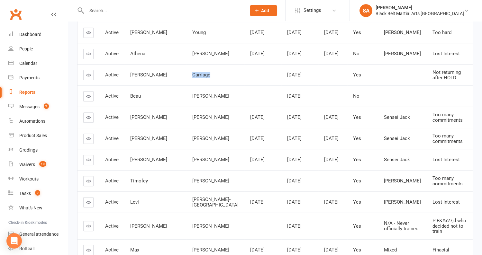
drag, startPoint x: 185, startPoint y: 100, endPoint x: 160, endPoint y: 100, distance: 25.4
click at [186, 85] on td "Carriage" at bounding box center [215, 74] width 58 height 21
